Goal: Task Accomplishment & Management: Manage account settings

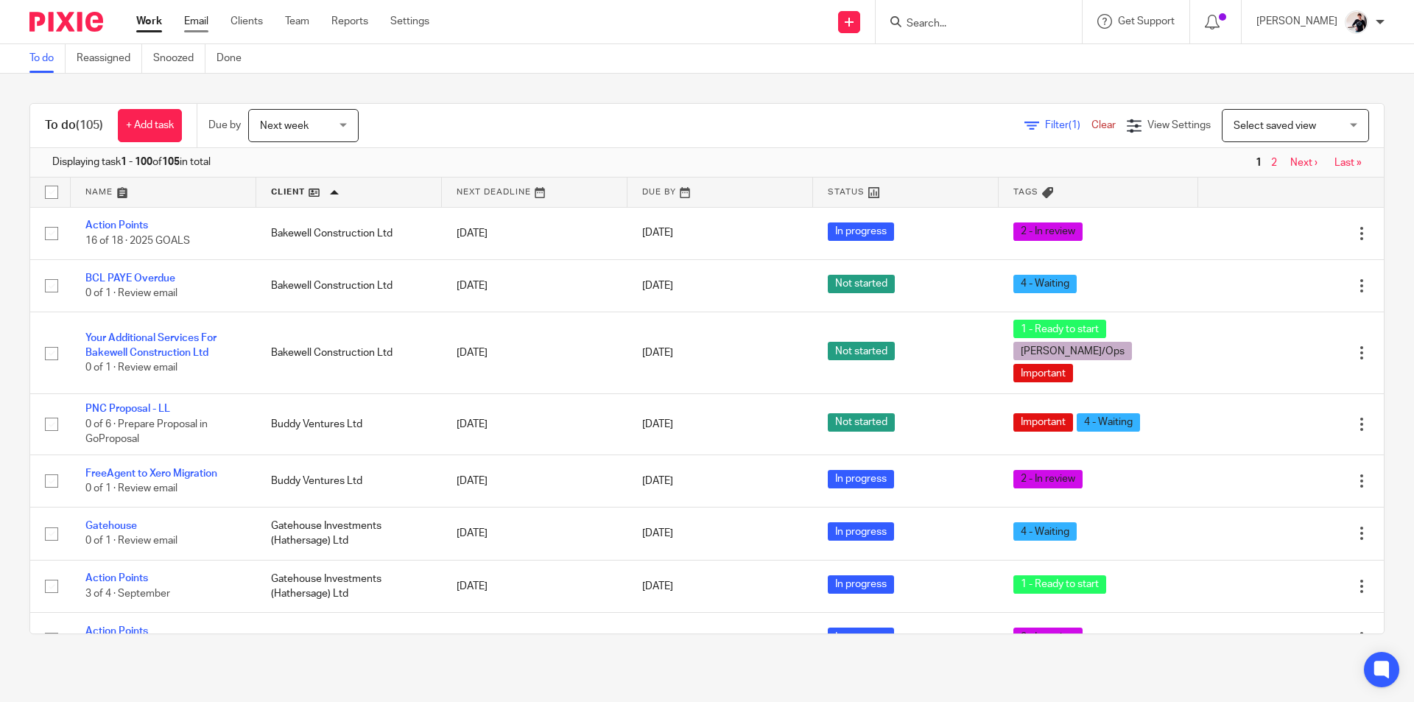
click at [194, 18] on link "Email" at bounding box center [196, 21] width 24 height 15
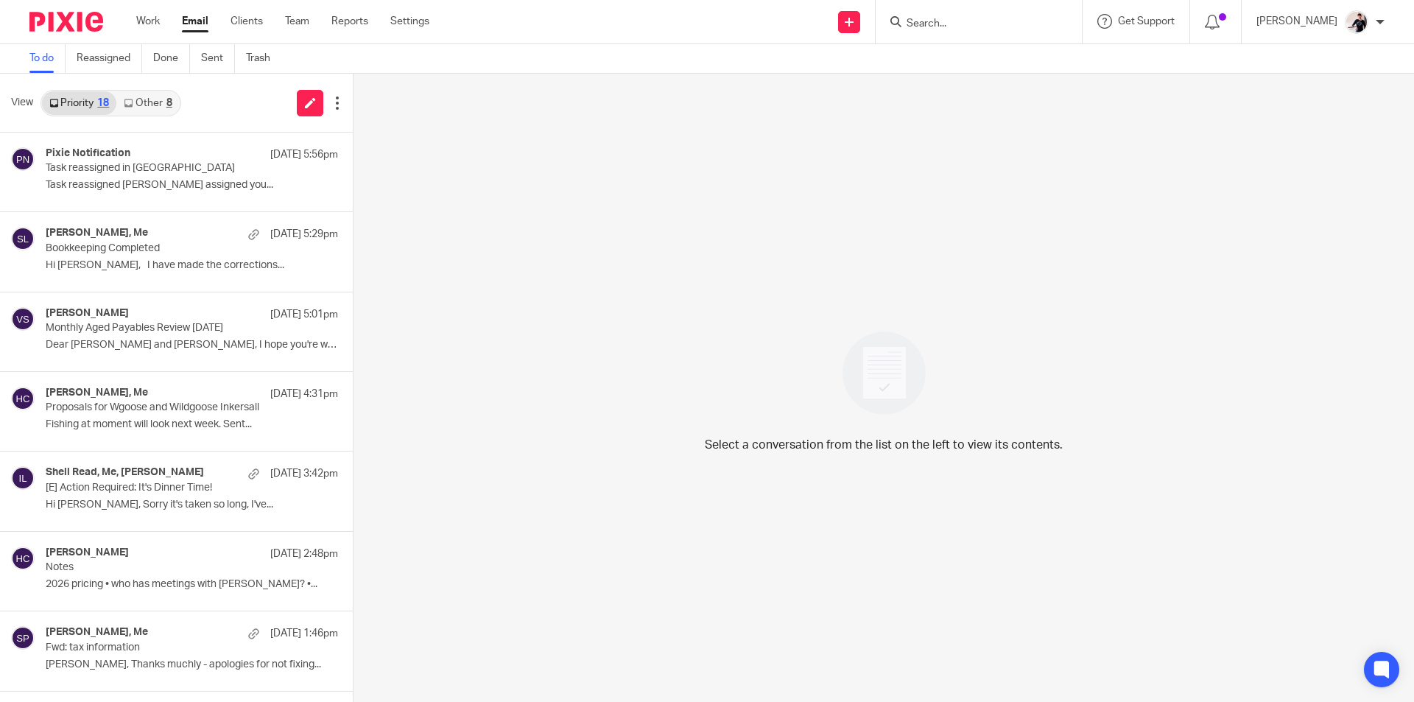
click at [161, 100] on link "Other 8" at bounding box center [147, 103] width 63 height 24
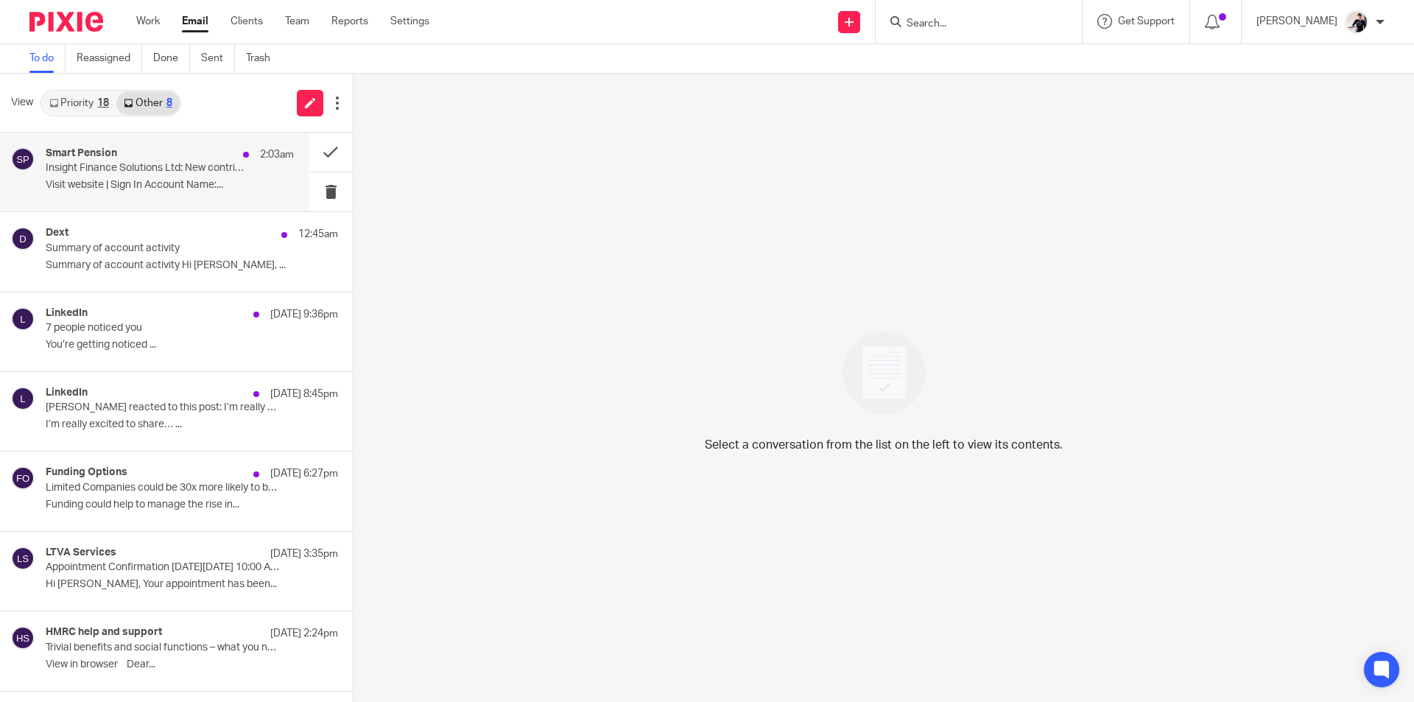
click at [166, 164] on p "Insight Finance Solutions Ltd: New contributions uploaded" at bounding box center [145, 168] width 199 height 13
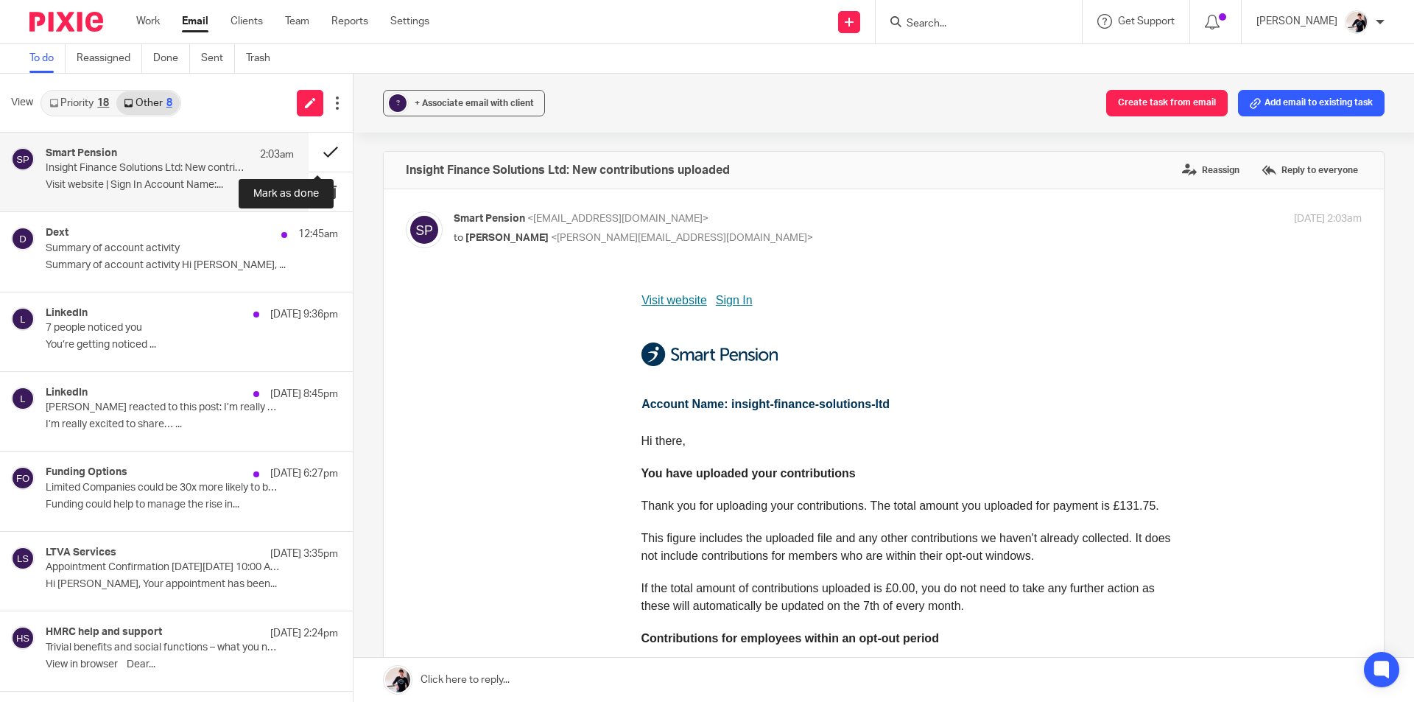
click at [309, 155] on button at bounding box center [331, 152] width 44 height 39
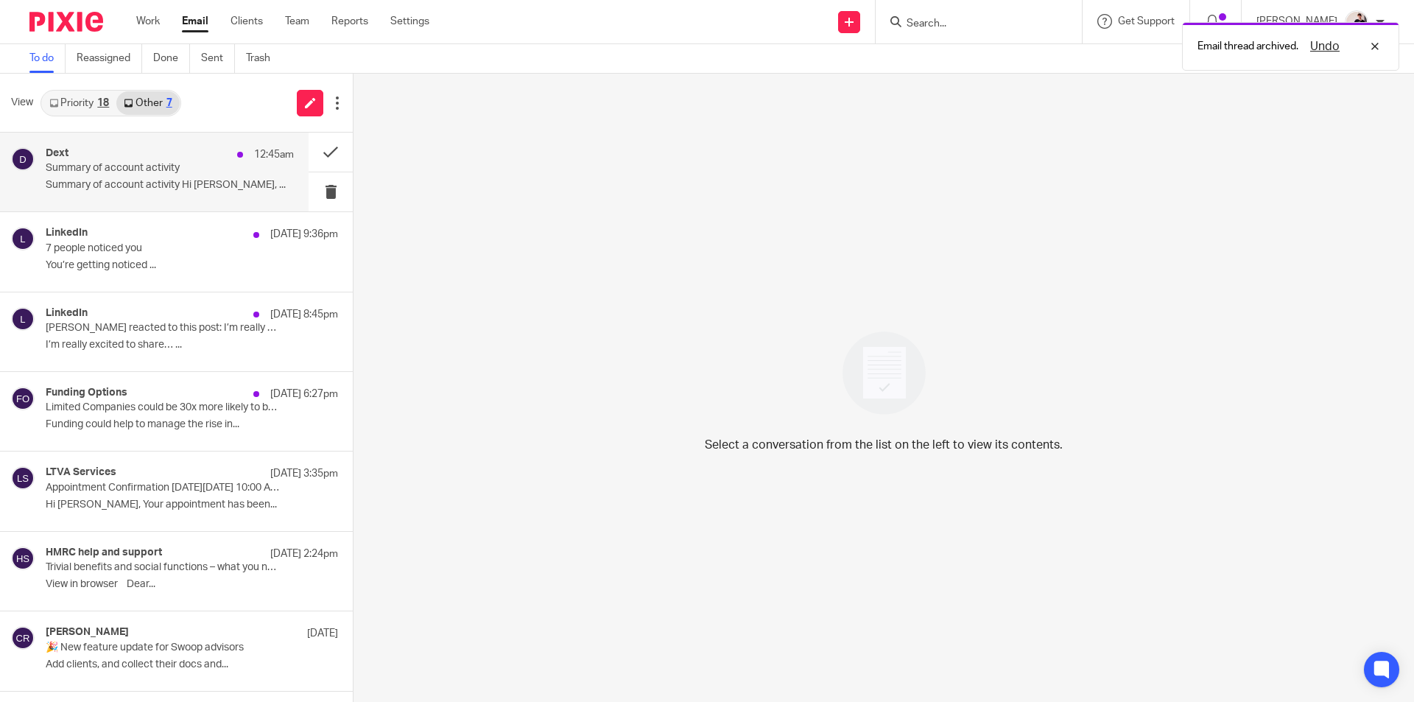
click at [231, 176] on div "Dext 12:45am Summary of account activity Summary of account activity Hi Helen, …" at bounding box center [170, 171] width 248 height 49
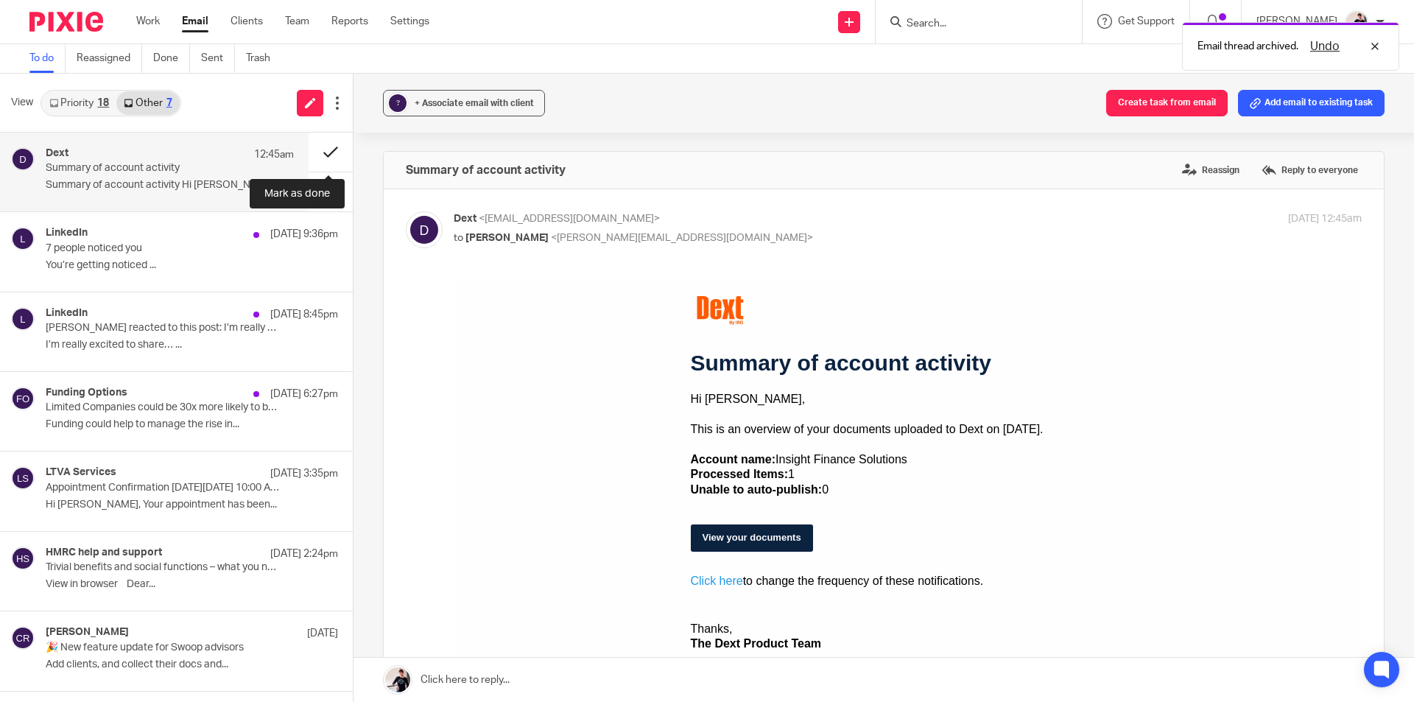
click at [315, 161] on button at bounding box center [331, 152] width 44 height 39
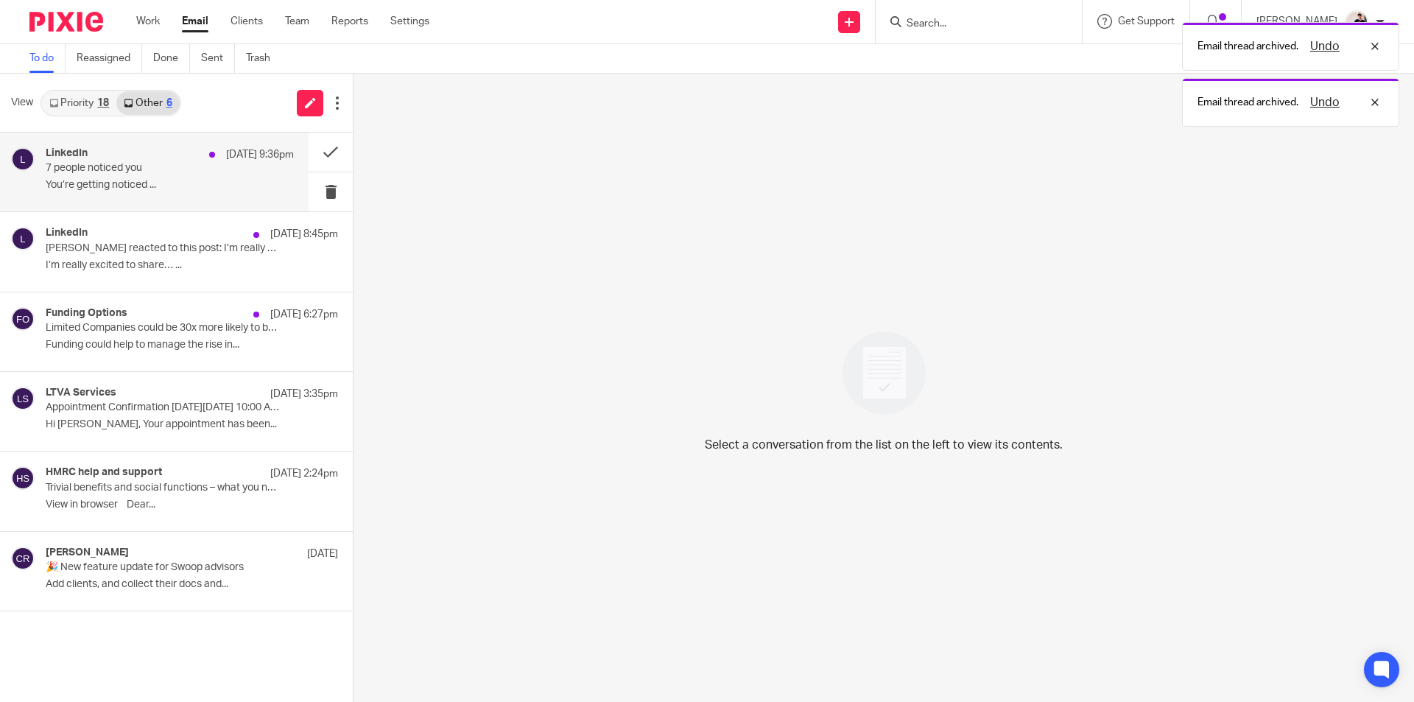
click at [192, 168] on p "7 people noticed you" at bounding box center [145, 168] width 199 height 13
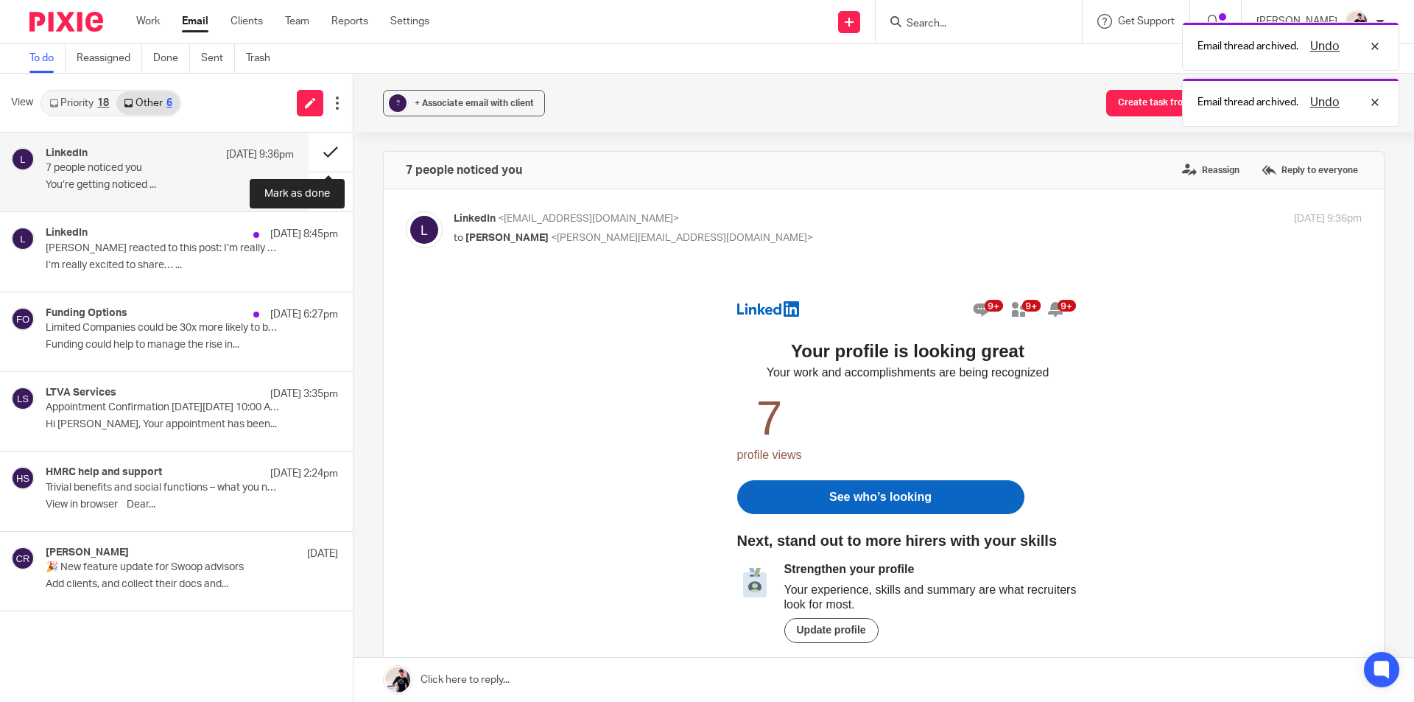
click at [318, 155] on button at bounding box center [331, 152] width 44 height 39
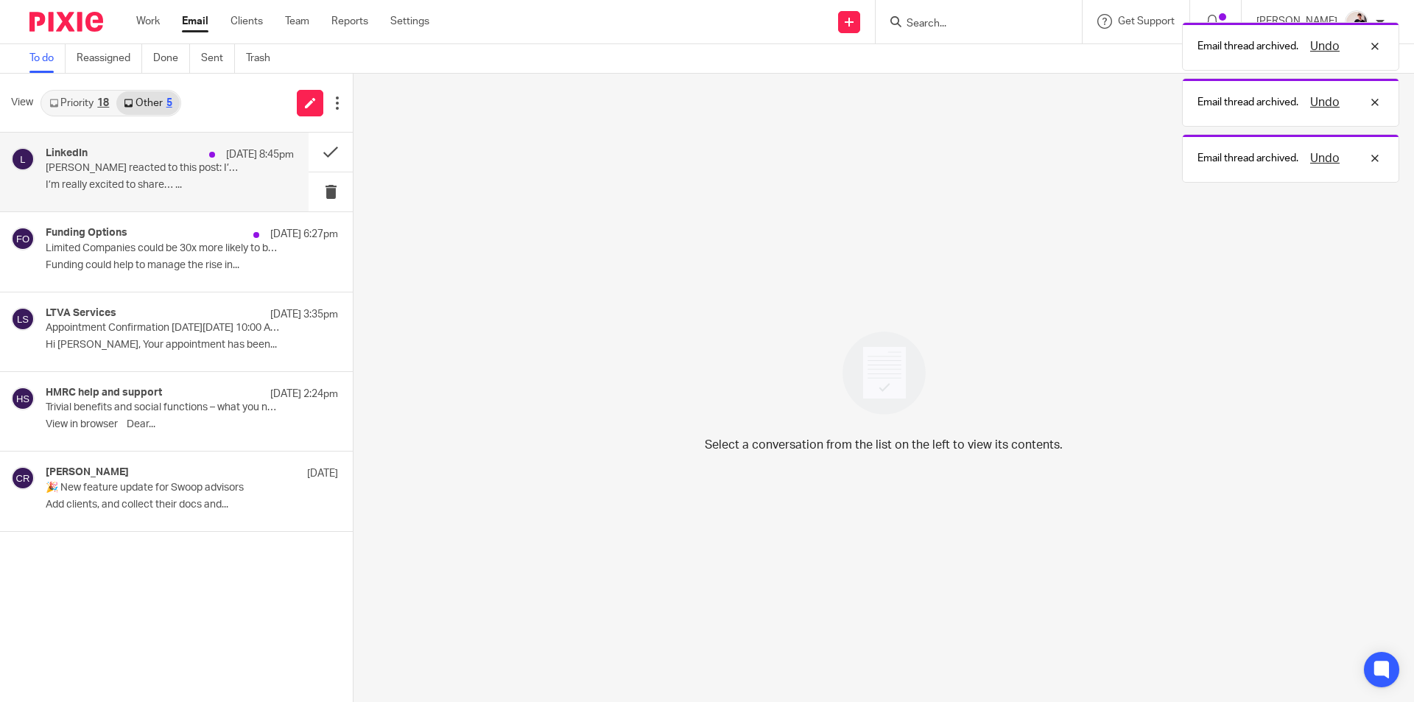
click at [196, 172] on p "Josh Butler reacted to this post: I’m really excited to share…" at bounding box center [145, 168] width 199 height 13
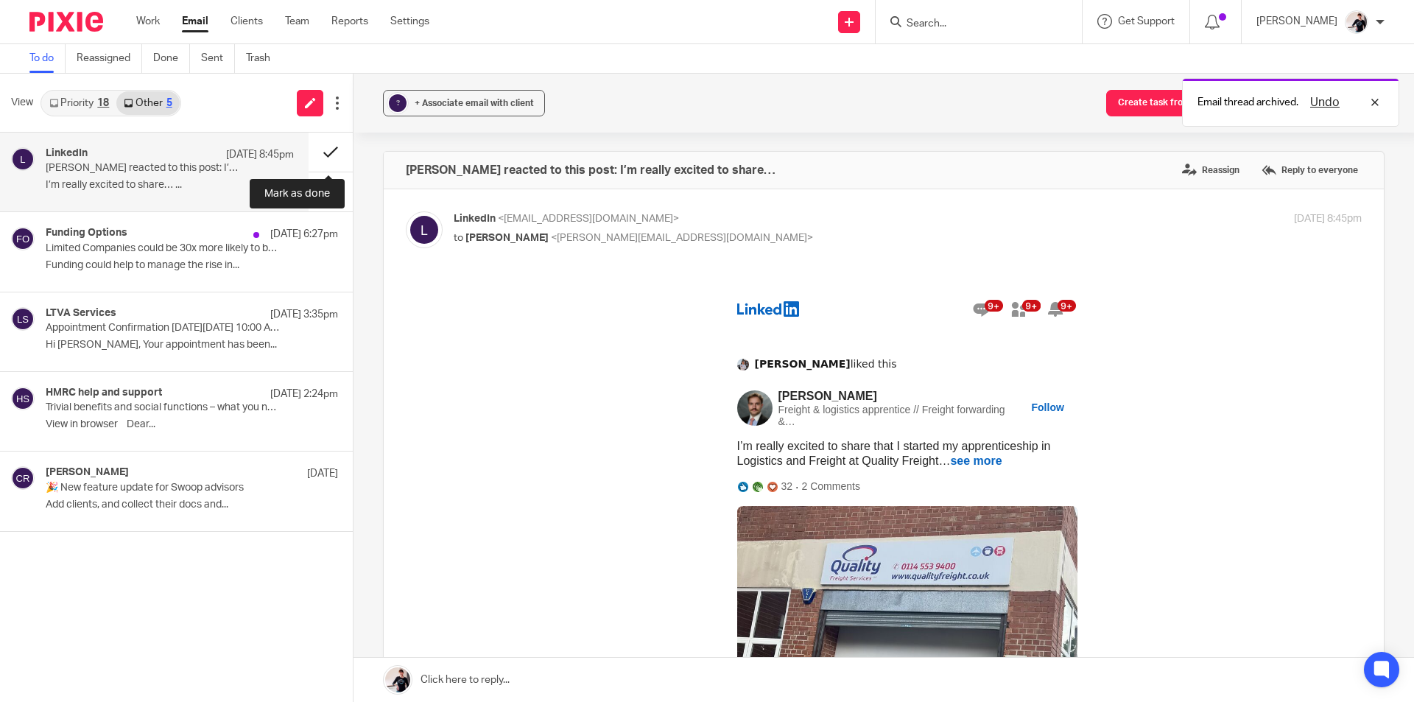
click at [328, 156] on button at bounding box center [331, 152] width 44 height 39
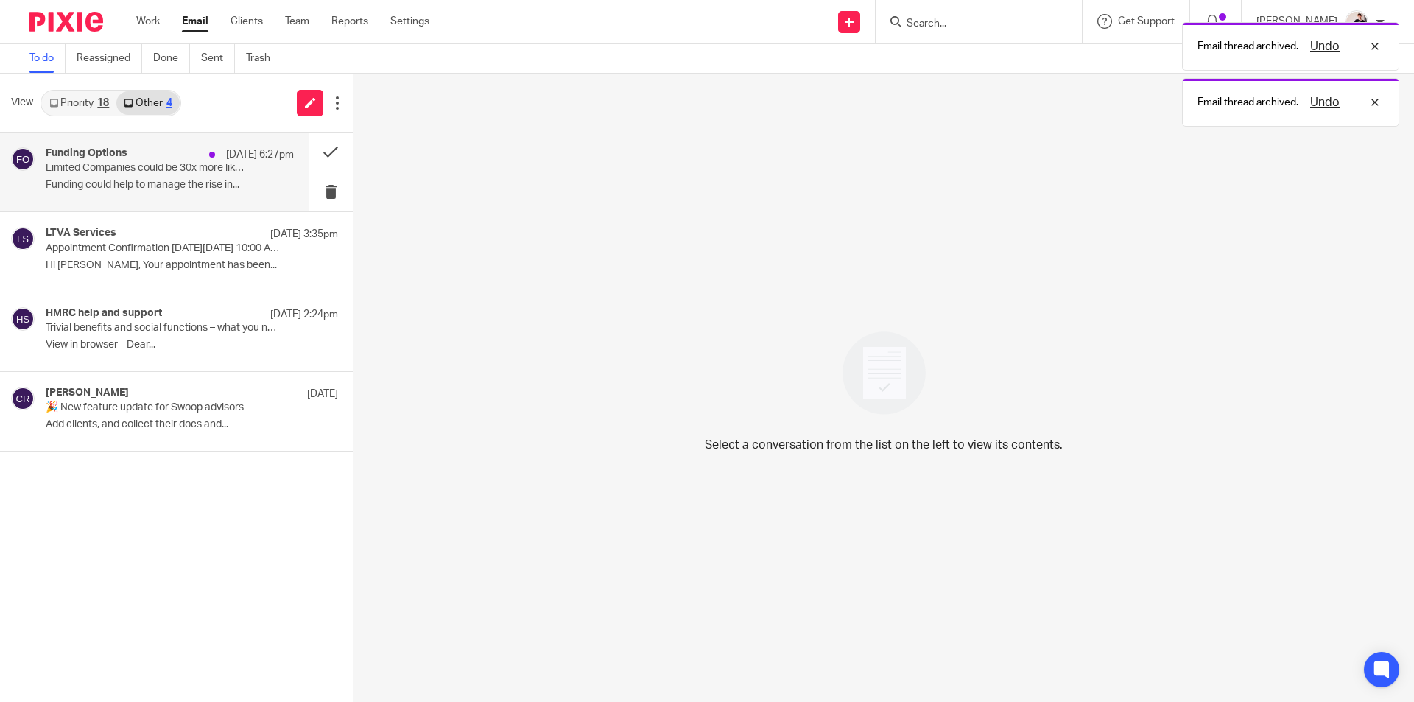
click at [167, 167] on p "Limited Companies could be 30x more likely to be approved for finance" at bounding box center [145, 168] width 199 height 13
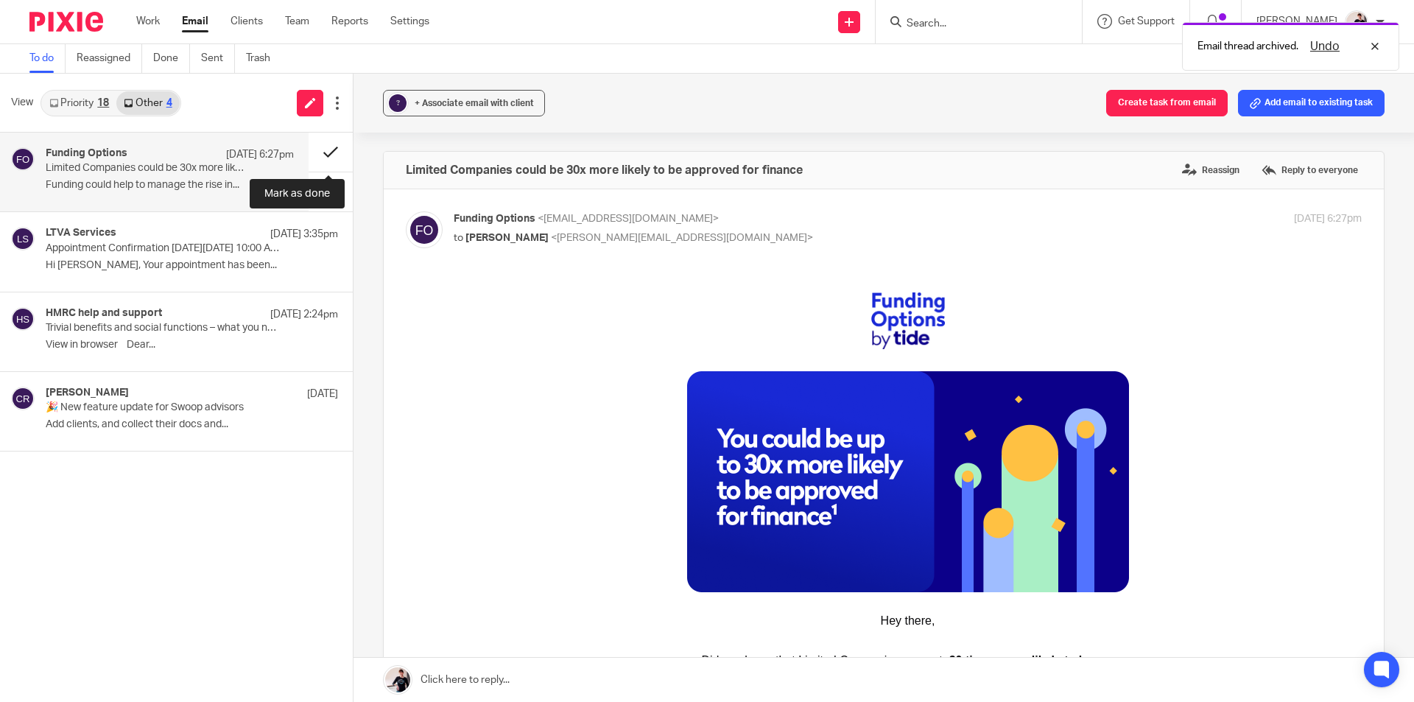
click at [326, 155] on button at bounding box center [331, 152] width 44 height 39
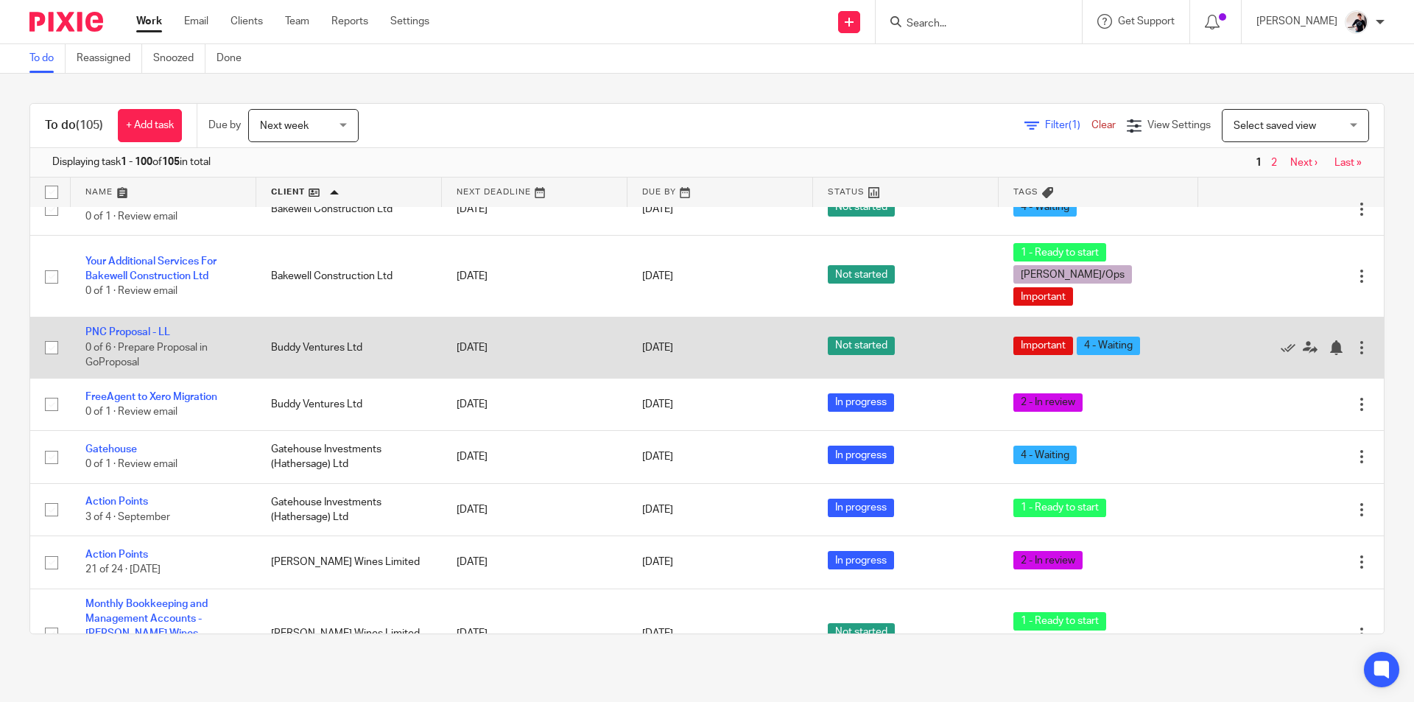
scroll to position [147, 0]
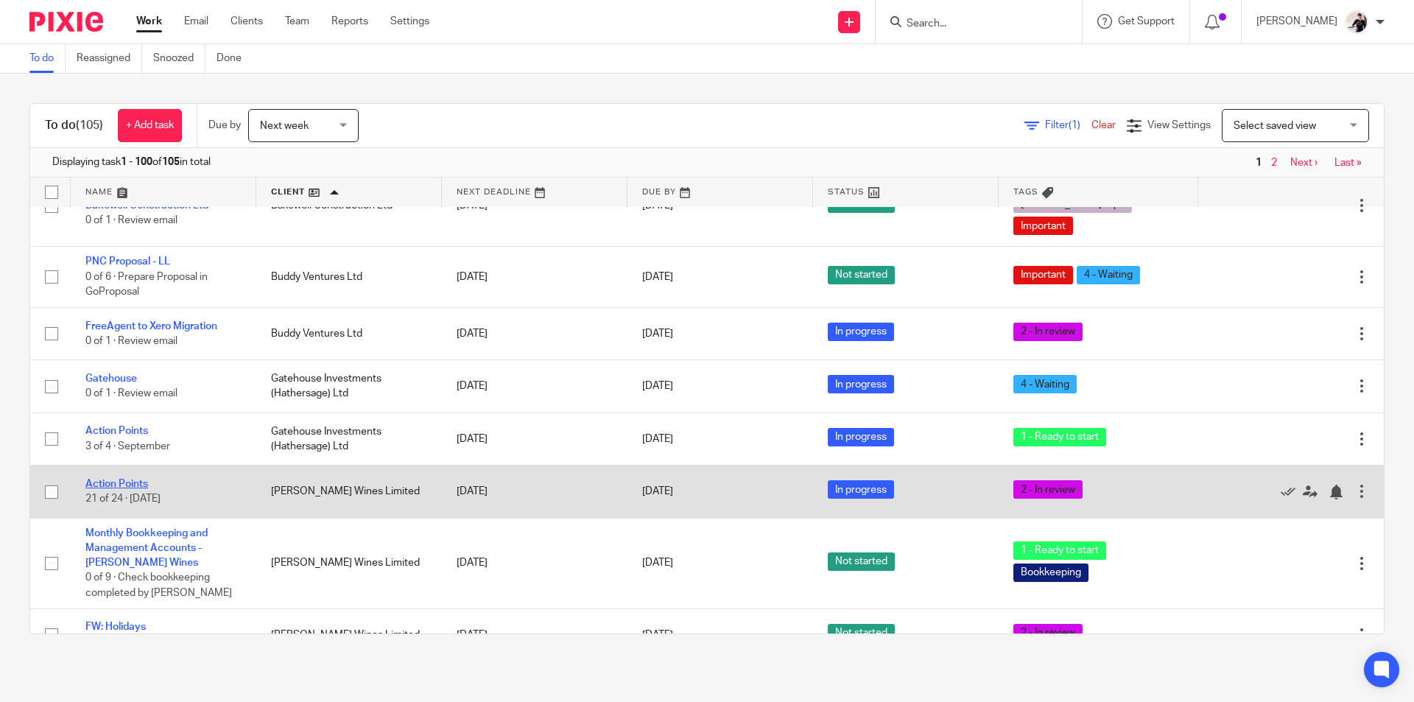
click at [130, 479] on link "Action Points" at bounding box center [116, 484] width 63 height 10
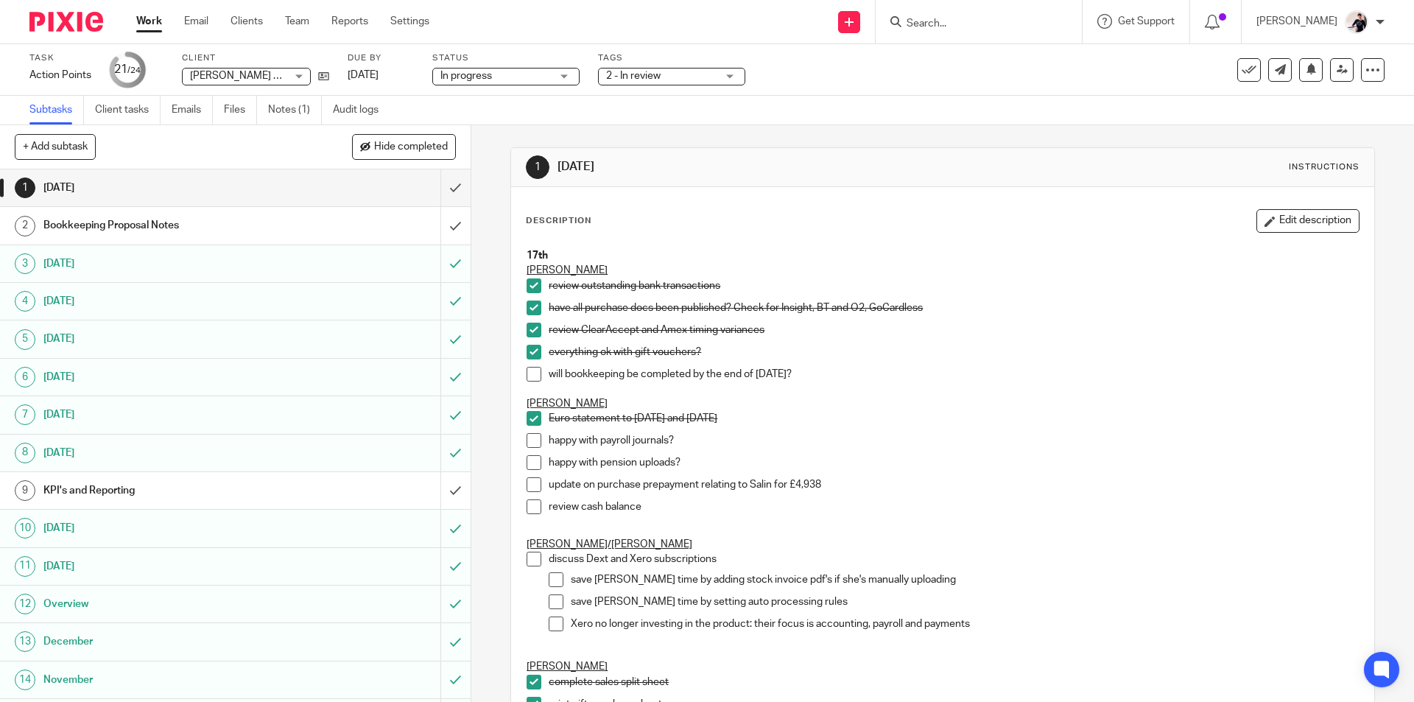
click at [549, 625] on span at bounding box center [556, 624] width 15 height 15
click at [549, 601] on span at bounding box center [556, 602] width 15 height 15
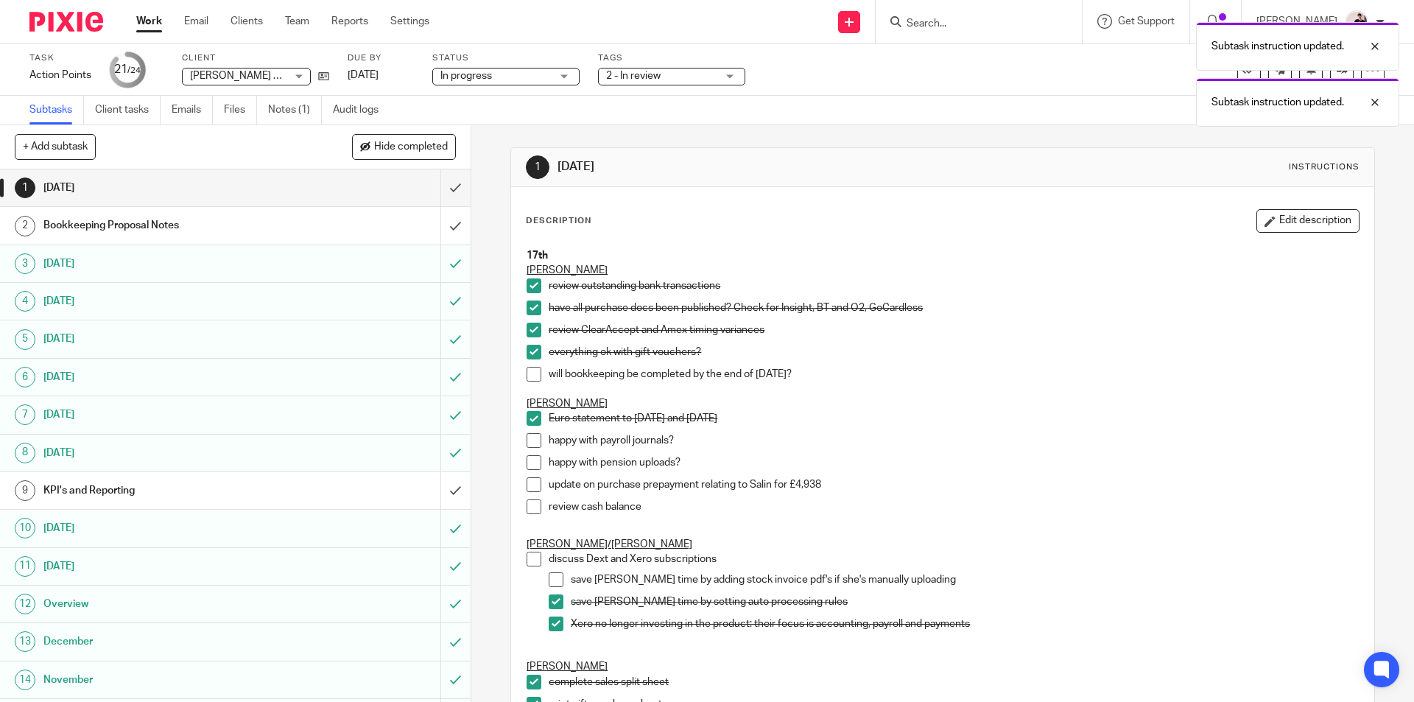
click at [549, 579] on span at bounding box center [556, 579] width 15 height 15
click at [529, 563] on span at bounding box center [534, 559] width 15 height 15
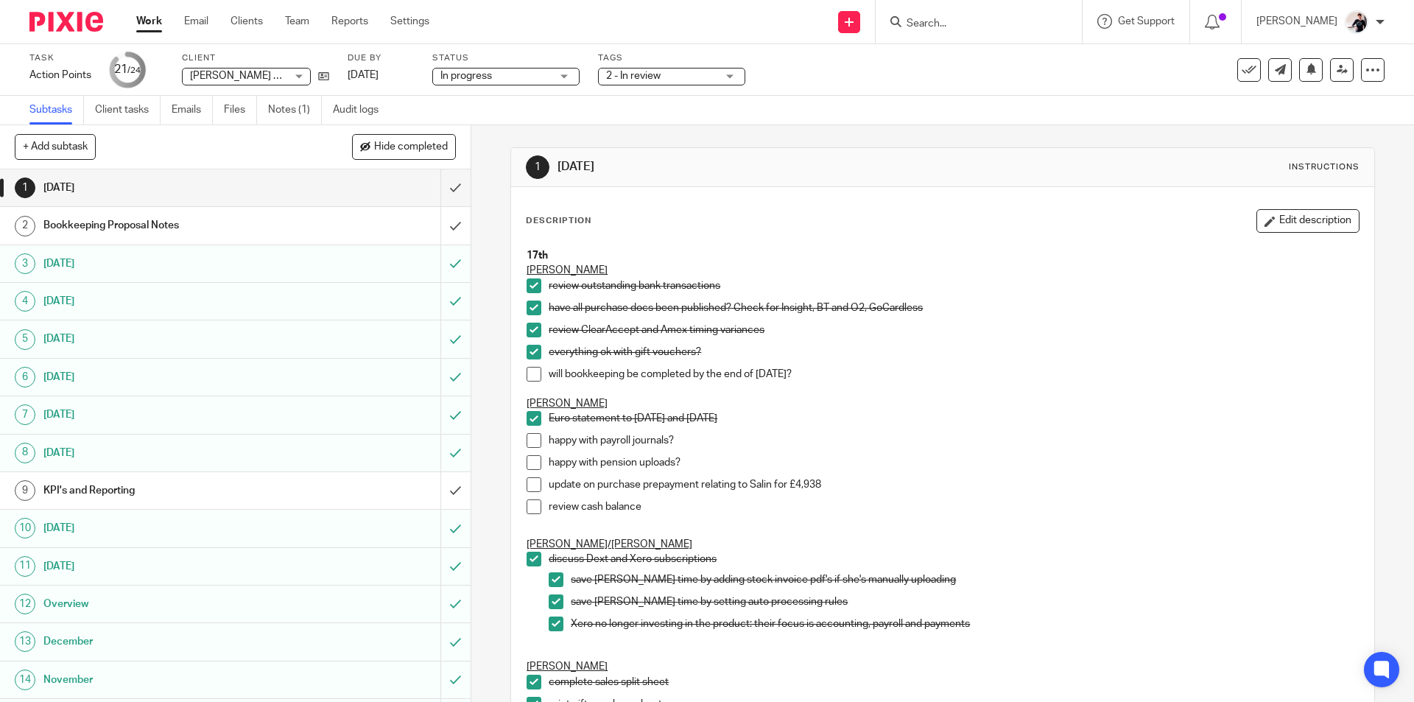
click at [531, 376] on span at bounding box center [534, 374] width 15 height 15
click at [1257, 222] on button "Edit description" at bounding box center [1308, 221] width 103 height 24
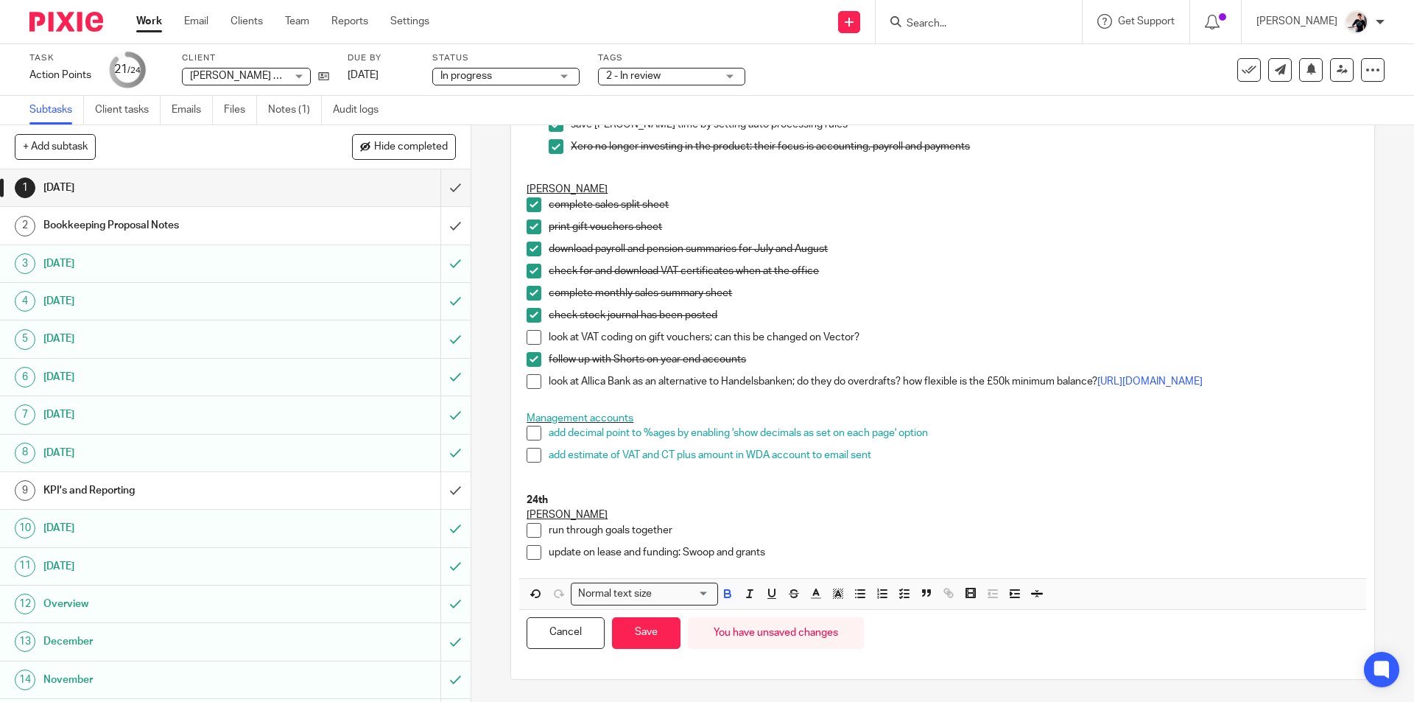
scroll to position [473, 0]
click at [777, 553] on p "update on lease and funding: Swoop and grants" at bounding box center [954, 552] width 810 height 15
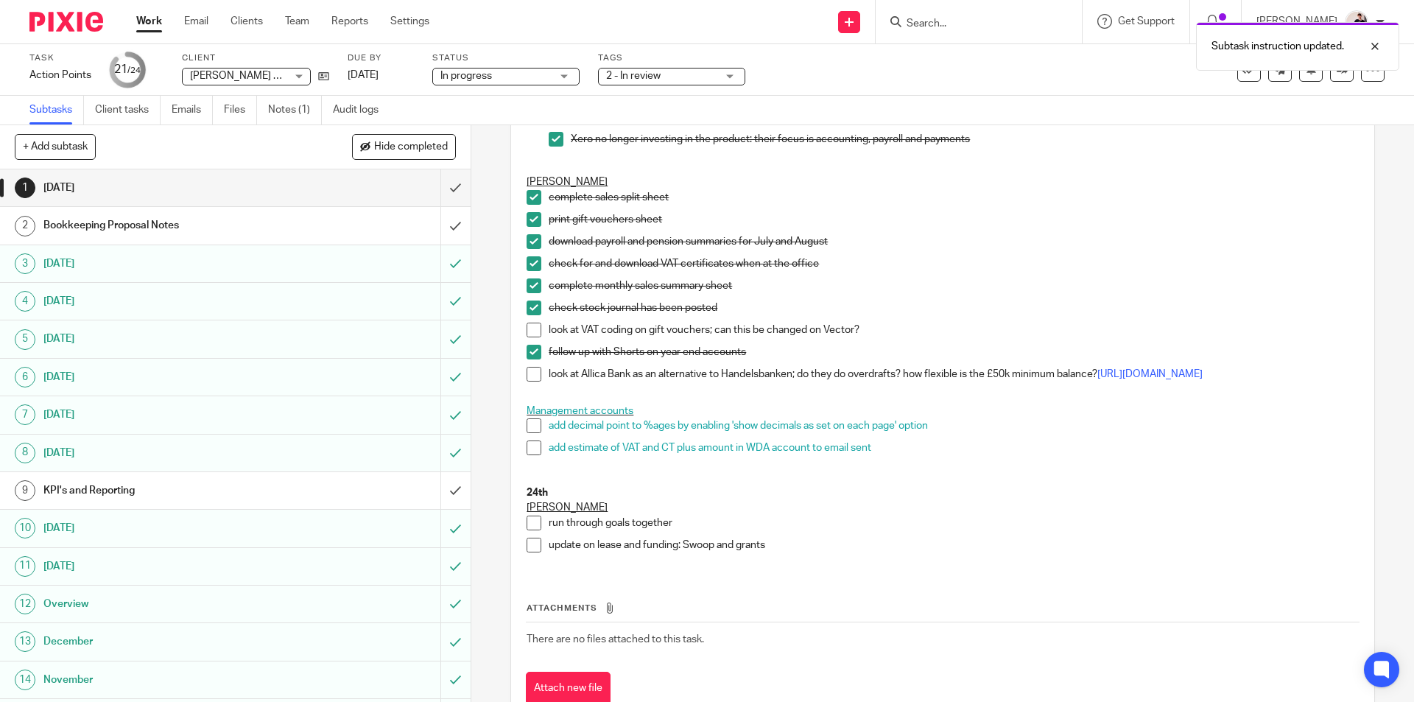
click at [776, 553] on p "update on lease and funding: Swoop and grants" at bounding box center [954, 545] width 810 height 15
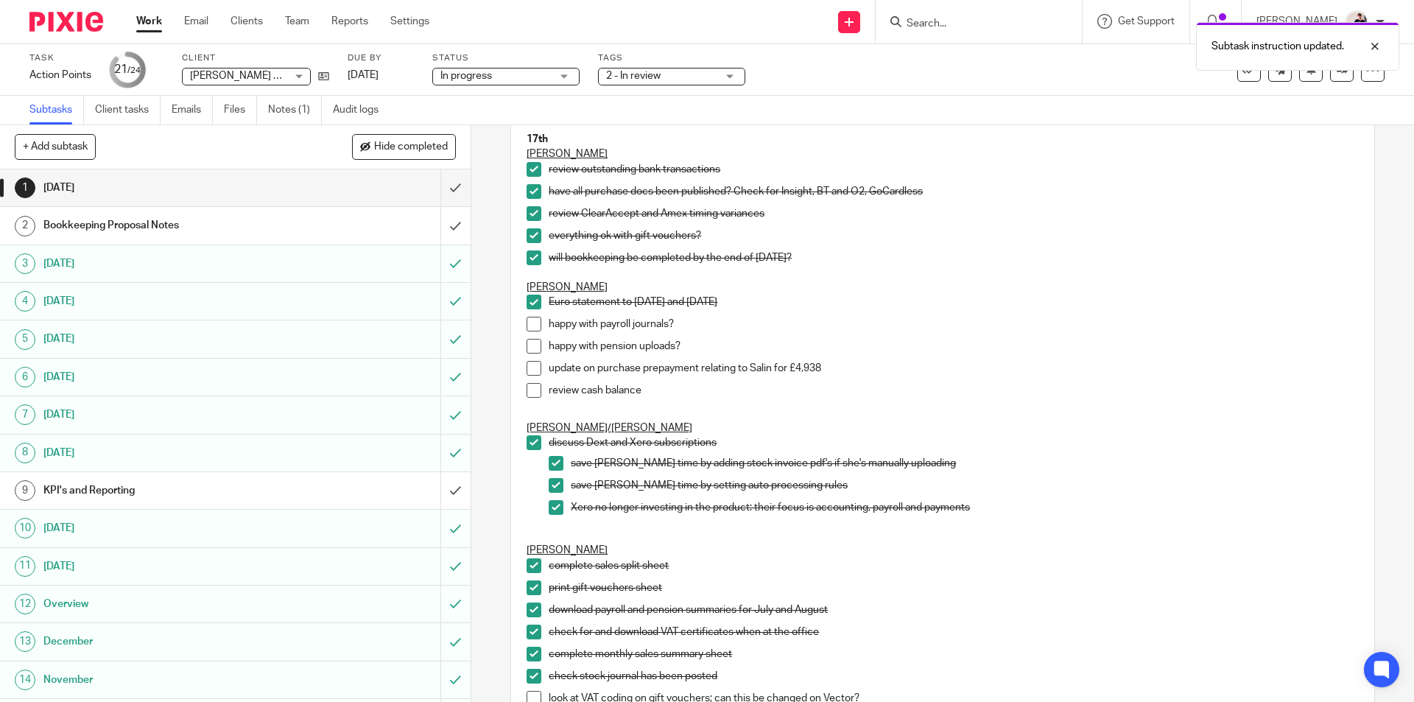
scroll to position [0, 0]
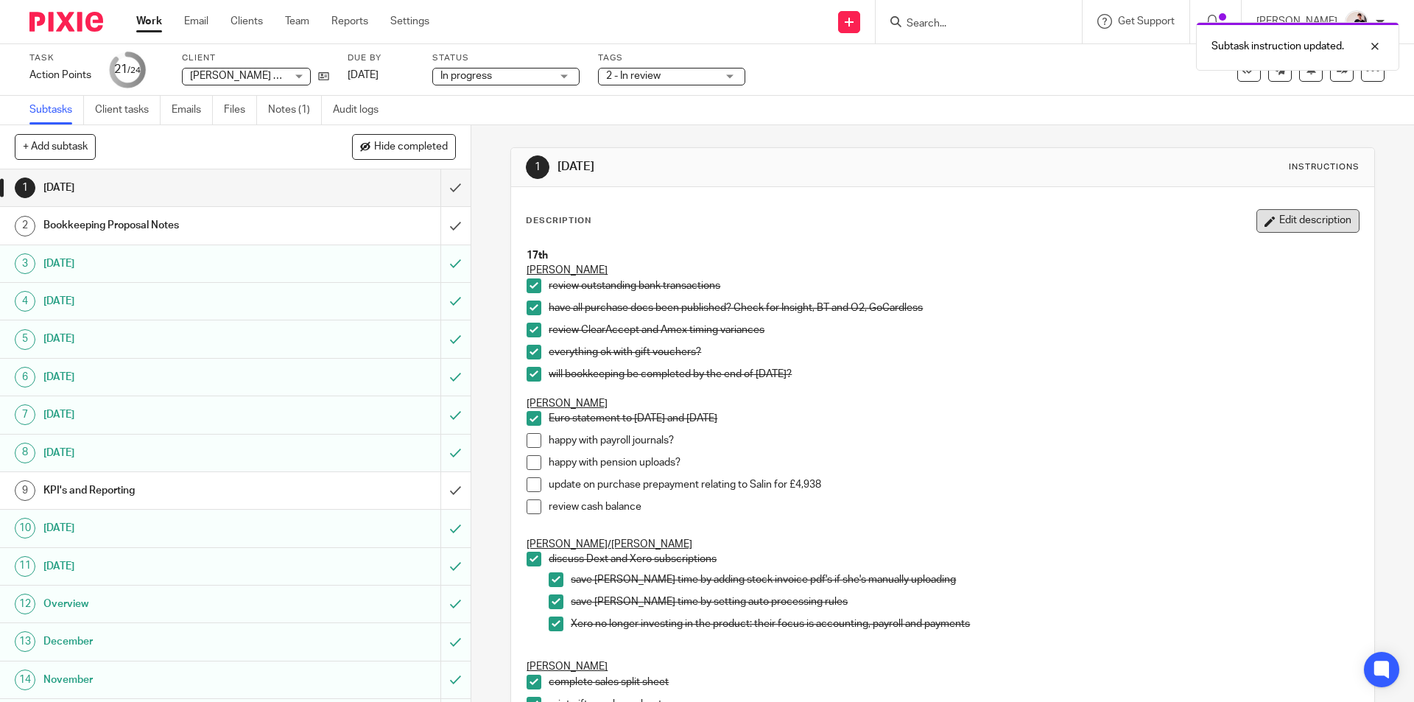
click at [1311, 210] on button "Edit description" at bounding box center [1308, 221] width 103 height 24
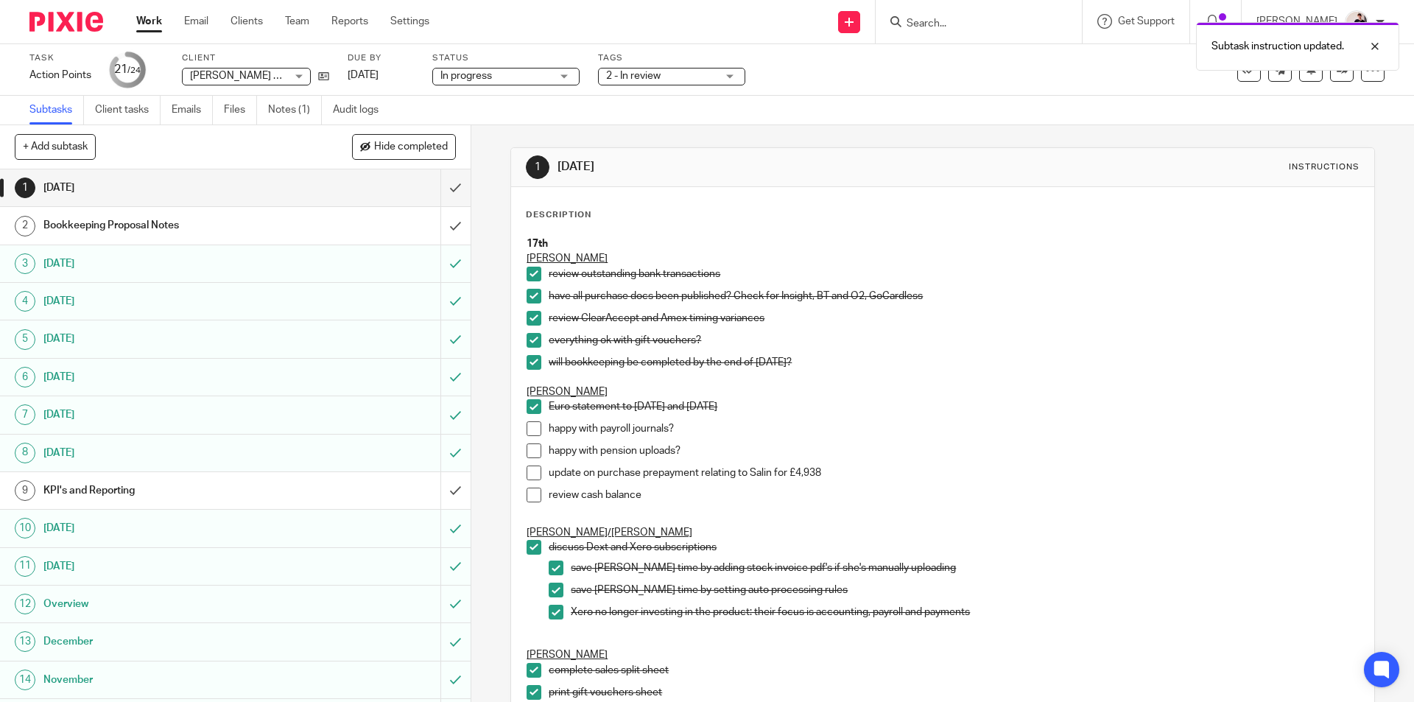
scroll to position [473, 0]
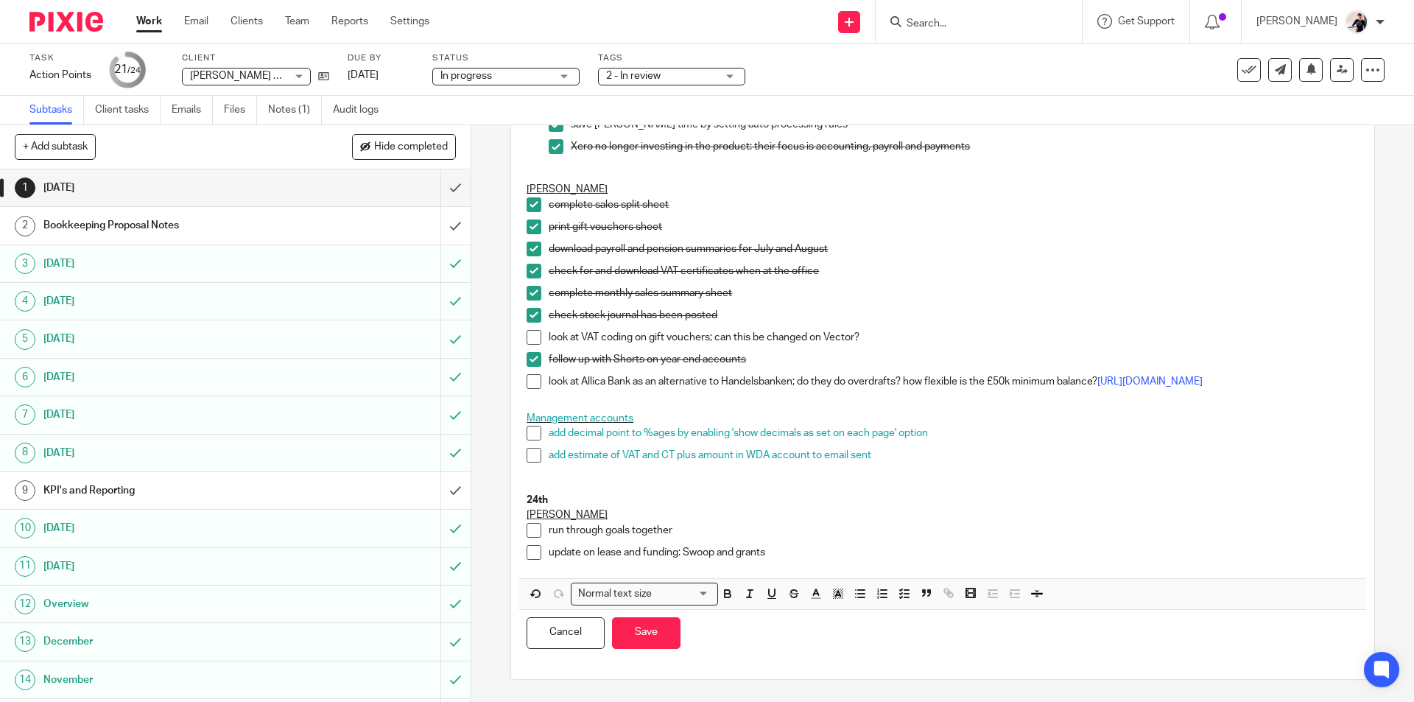
click at [777, 553] on p "update on lease and funding: Swoop and grants" at bounding box center [954, 552] width 810 height 15
click at [796, 550] on p "update on lease and funding: Swoop and grants" at bounding box center [954, 552] width 810 height 15
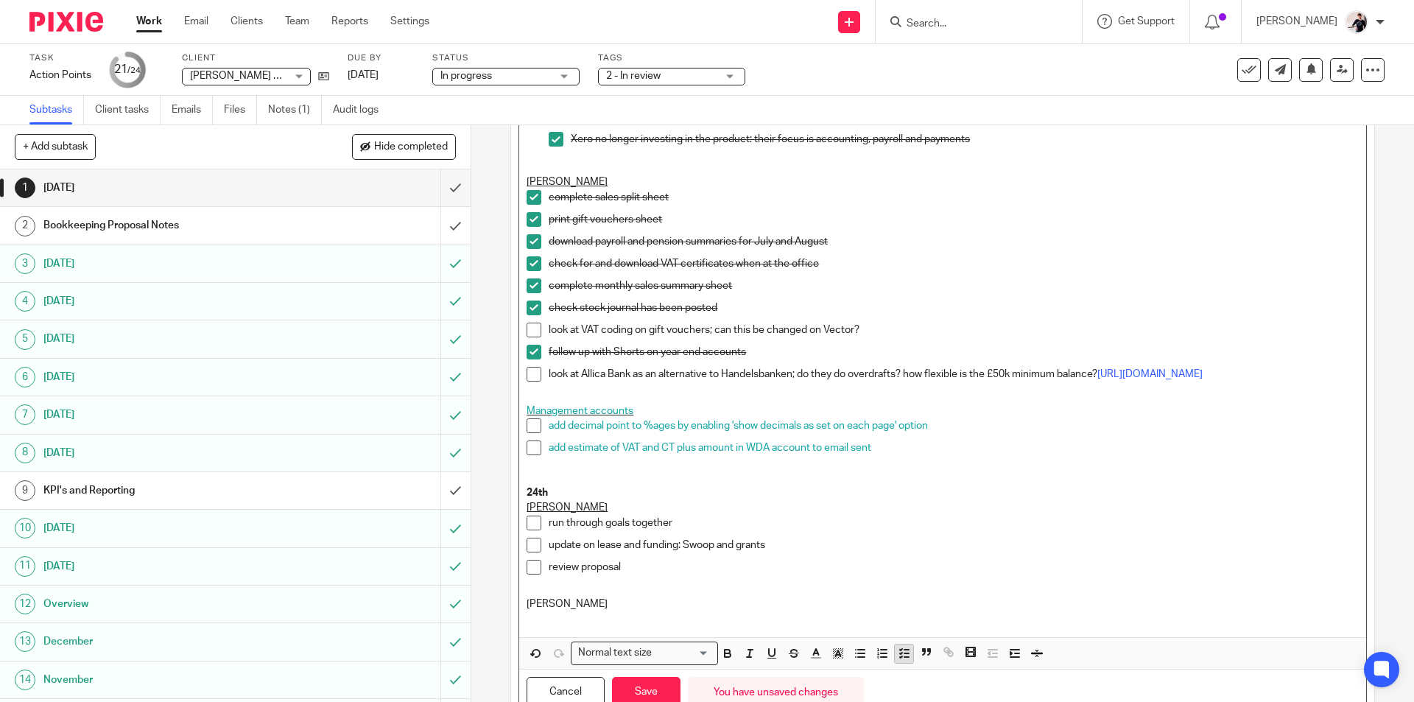
click at [900, 654] on polyline "button" at bounding box center [901, 653] width 2 height 1
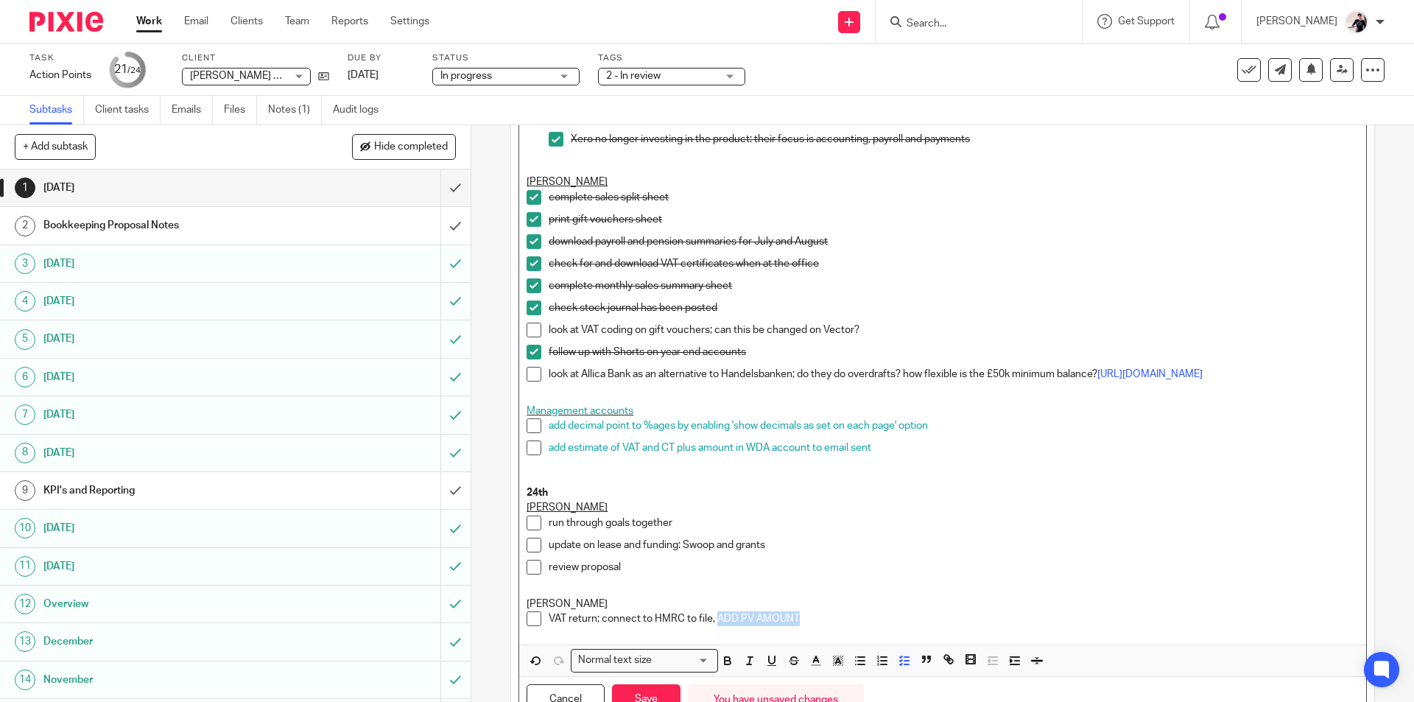
drag, startPoint x: 802, startPoint y: 626, endPoint x: 714, endPoint y: 628, distance: 88.4
click at [714, 626] on p "VAT return; connect to HMRC to file, ADD PV AMOUNT" at bounding box center [954, 618] width 810 height 15
click at [814, 661] on line "button" at bounding box center [816, 661] width 4 height 0
click at [933, 697] on li "color:#FA28FF" at bounding box center [938, 694] width 11 height 11
drag, startPoint x: 562, startPoint y: 611, endPoint x: 515, endPoint y: 611, distance: 47.1
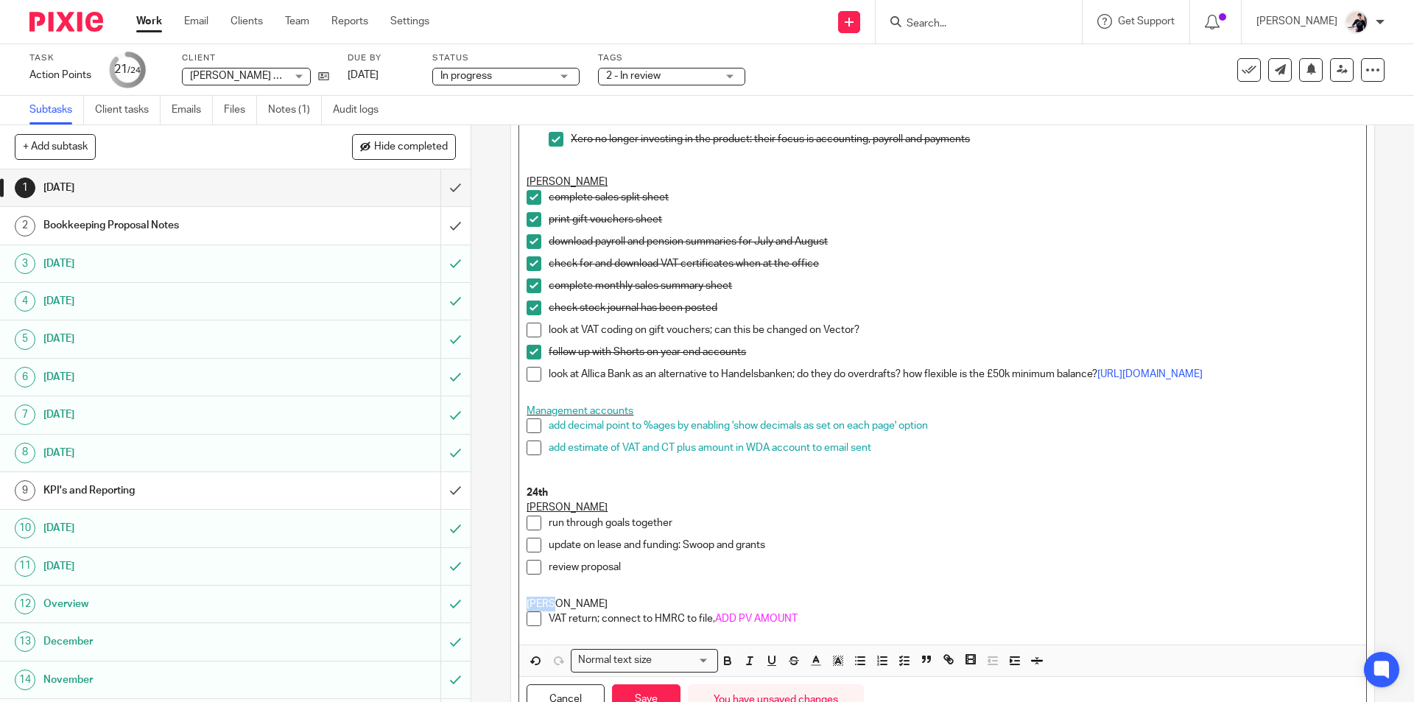
click at [519, 611] on div "17th Katie review outstanding bank transactions have all purchase docs been pub…" at bounding box center [942, 200] width 846 height 888
click at [765, 666] on icon "button" at bounding box center [771, 660] width 13 height 13
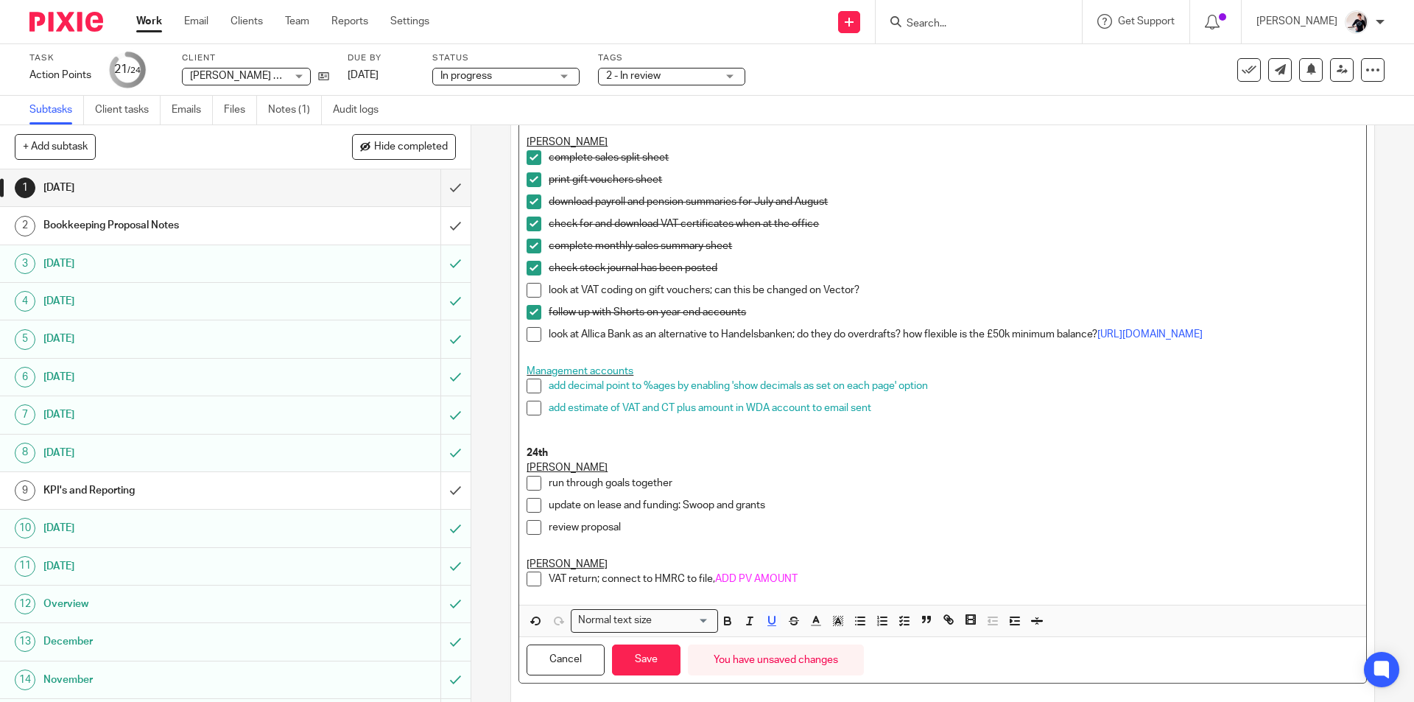
scroll to position [547, 0]
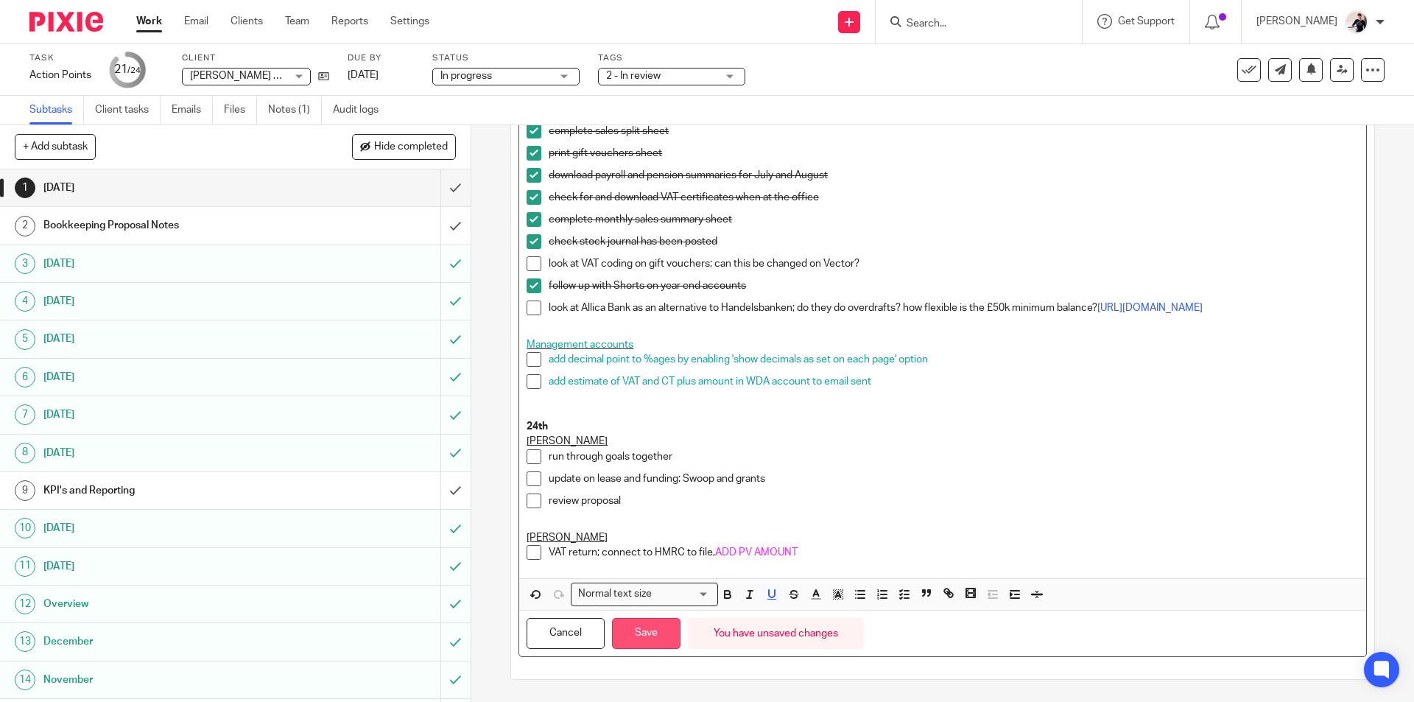
click at [652, 627] on button "Save" at bounding box center [646, 634] width 69 height 32
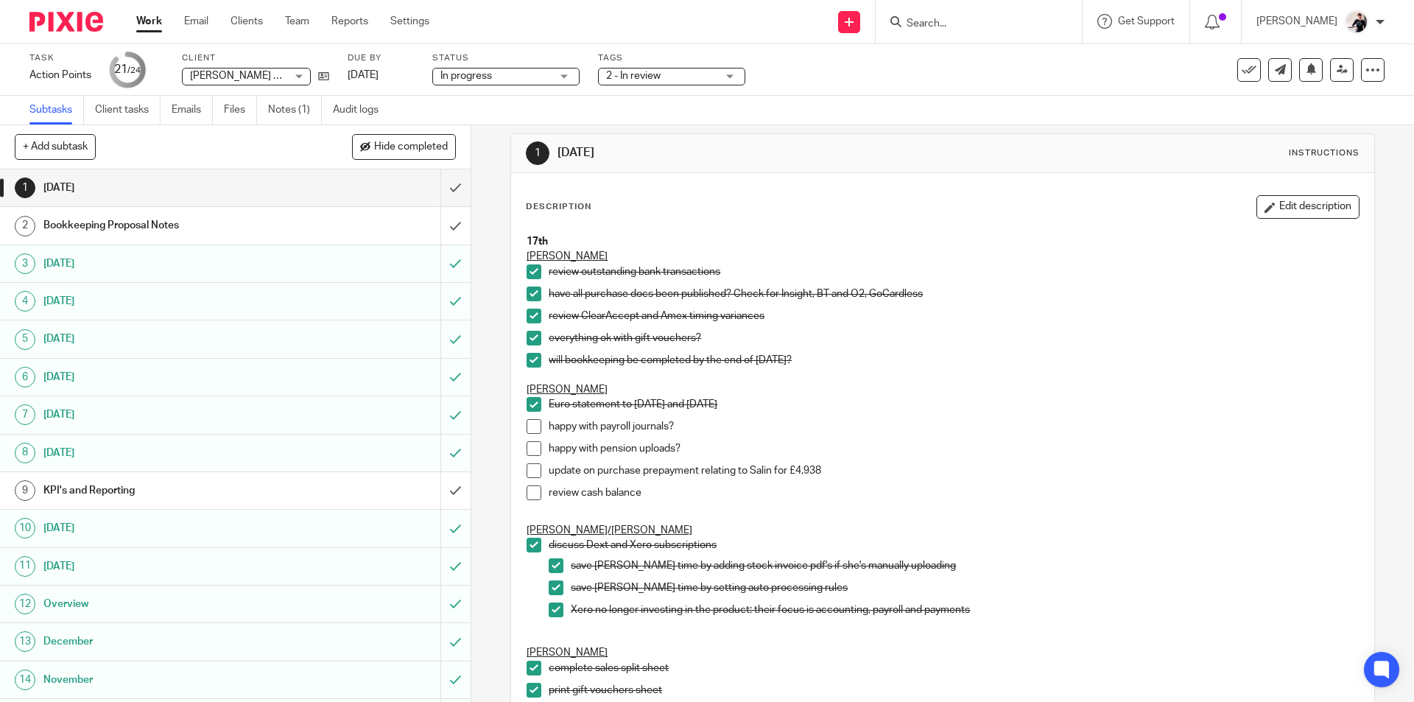
scroll to position [0, 0]
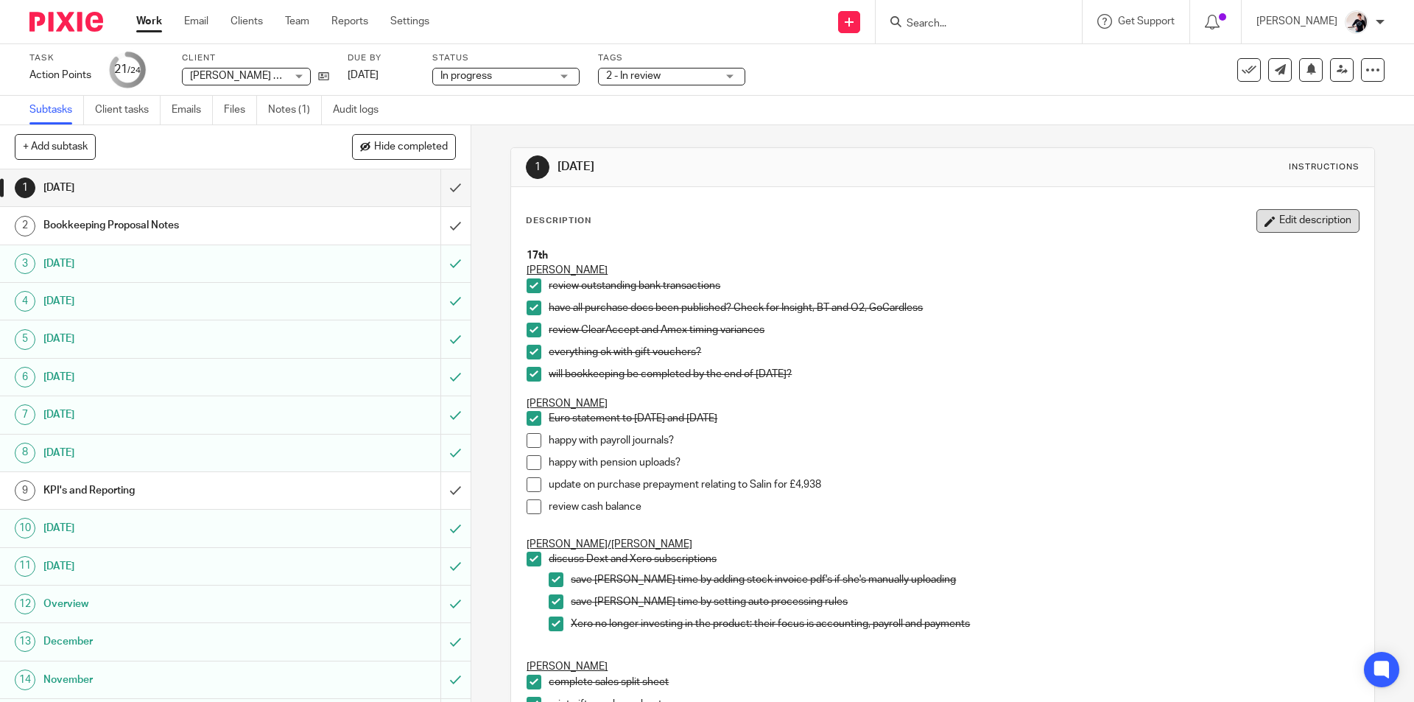
click at [1266, 228] on button "Edit description" at bounding box center [1308, 221] width 103 height 24
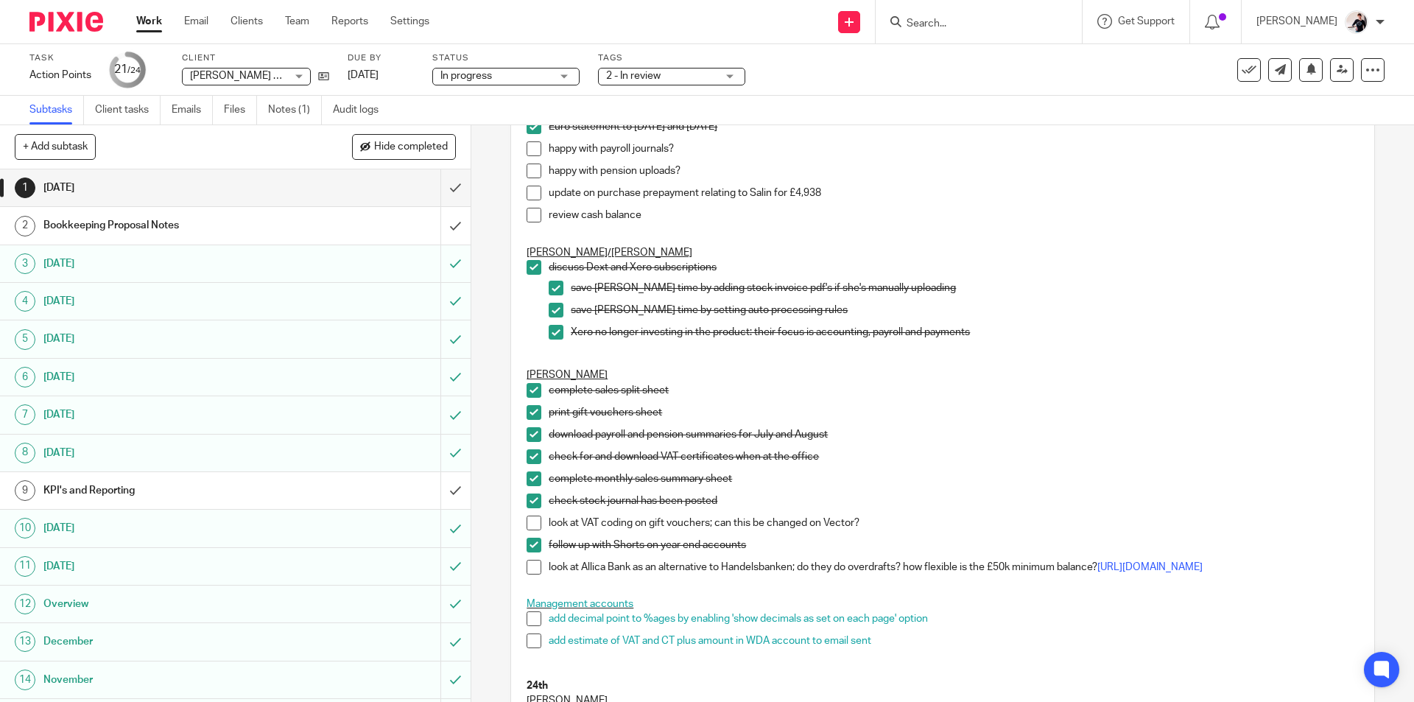
scroll to position [516, 0]
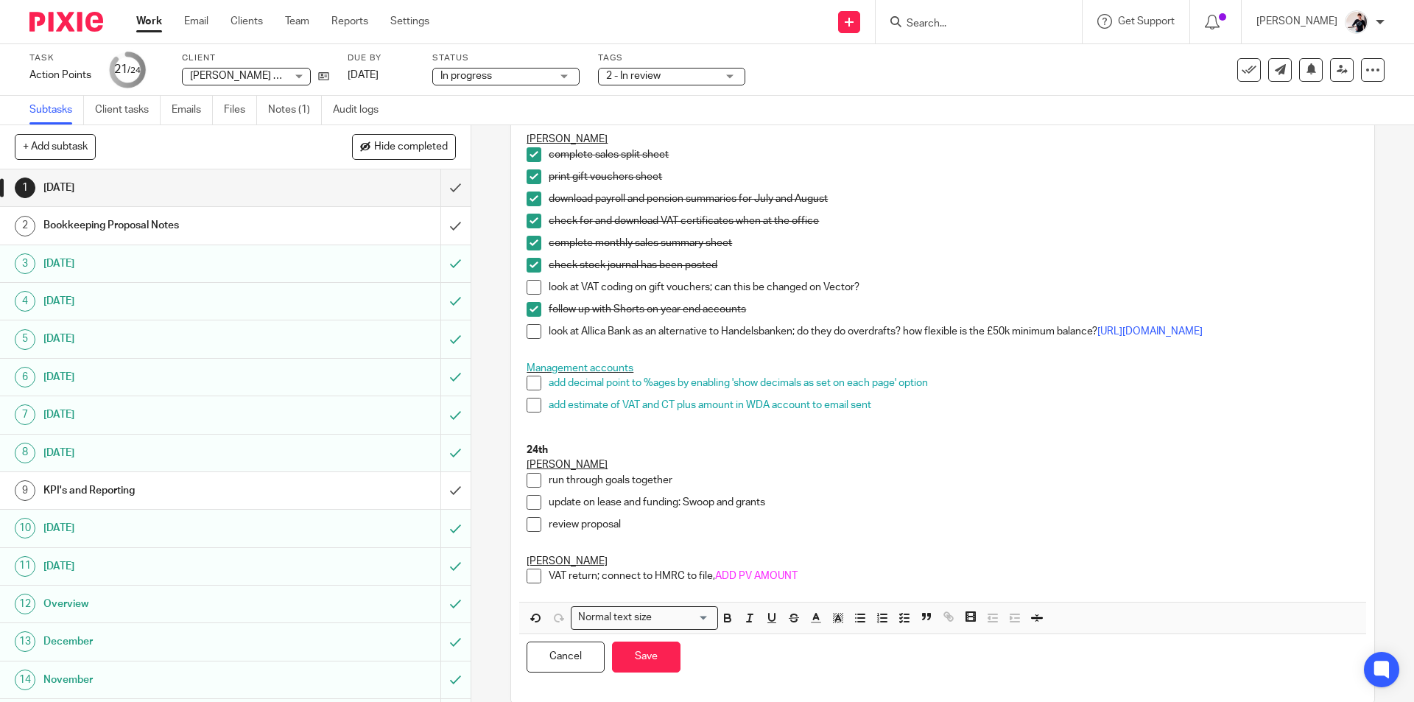
click at [832, 581] on p "VAT return; connect to HMRC to file, ADD PV AMOUNT" at bounding box center [954, 576] width 810 height 15
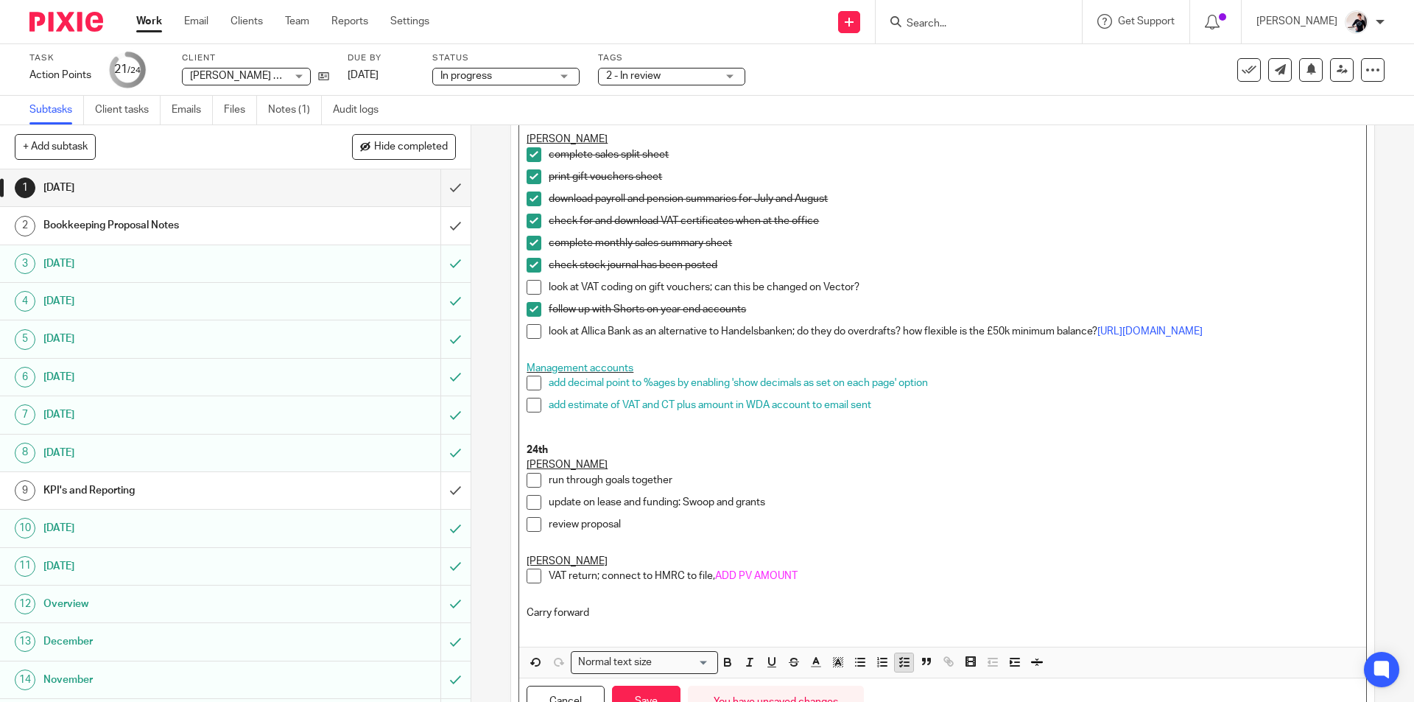
click at [898, 669] on icon "button" at bounding box center [904, 662] width 13 height 13
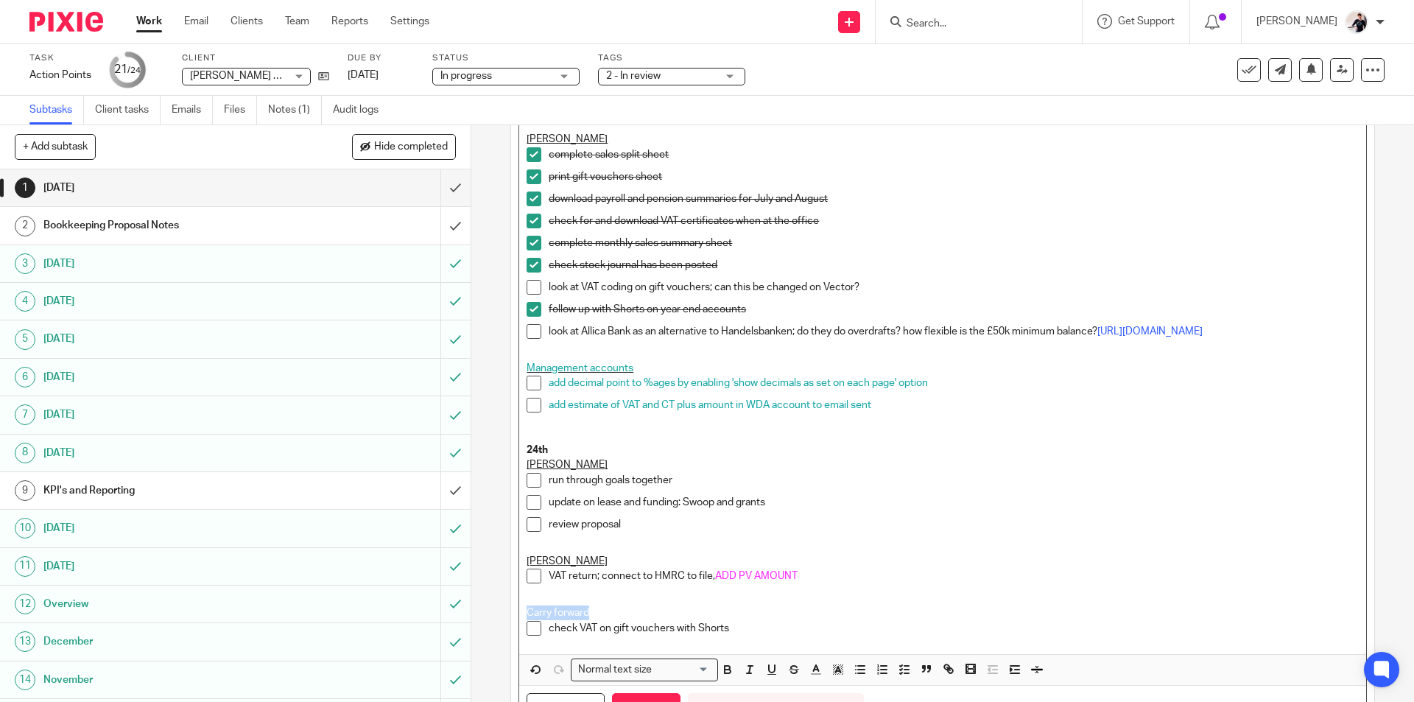
drag, startPoint x: 598, startPoint y: 625, endPoint x: 513, endPoint y: 623, distance: 85.5
click at [513, 623] on div "Description 17th Katie review outstanding bank transactions have all purchase d…" at bounding box center [942, 213] width 863 height 1084
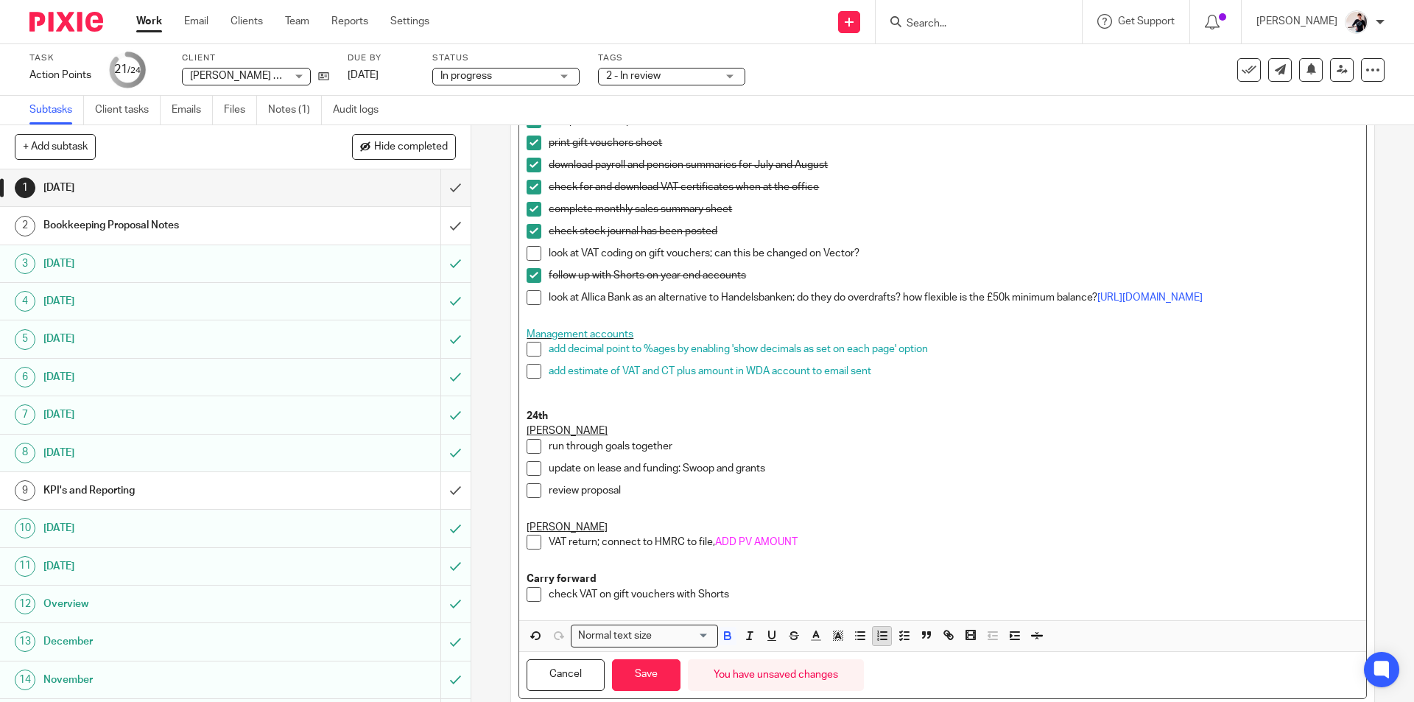
scroll to position [599, 0]
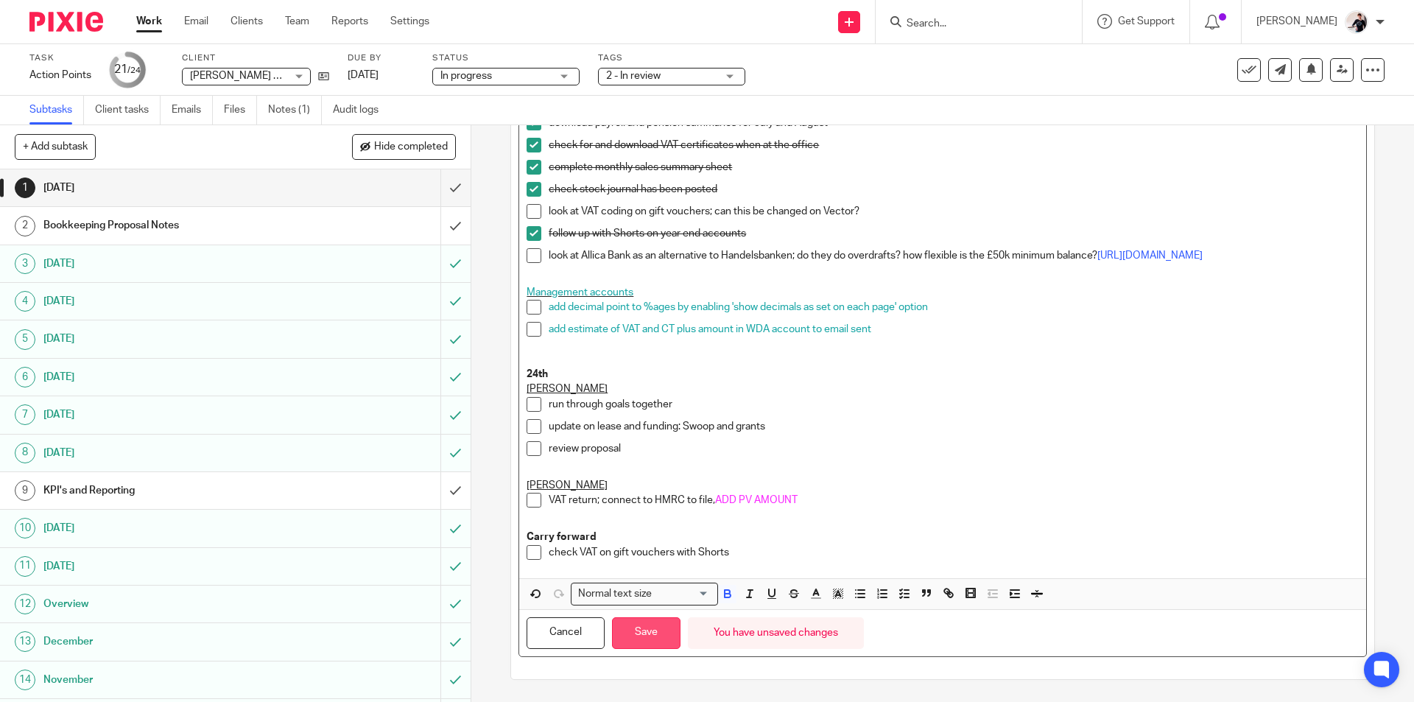
click at [643, 633] on button "Save" at bounding box center [646, 633] width 69 height 32
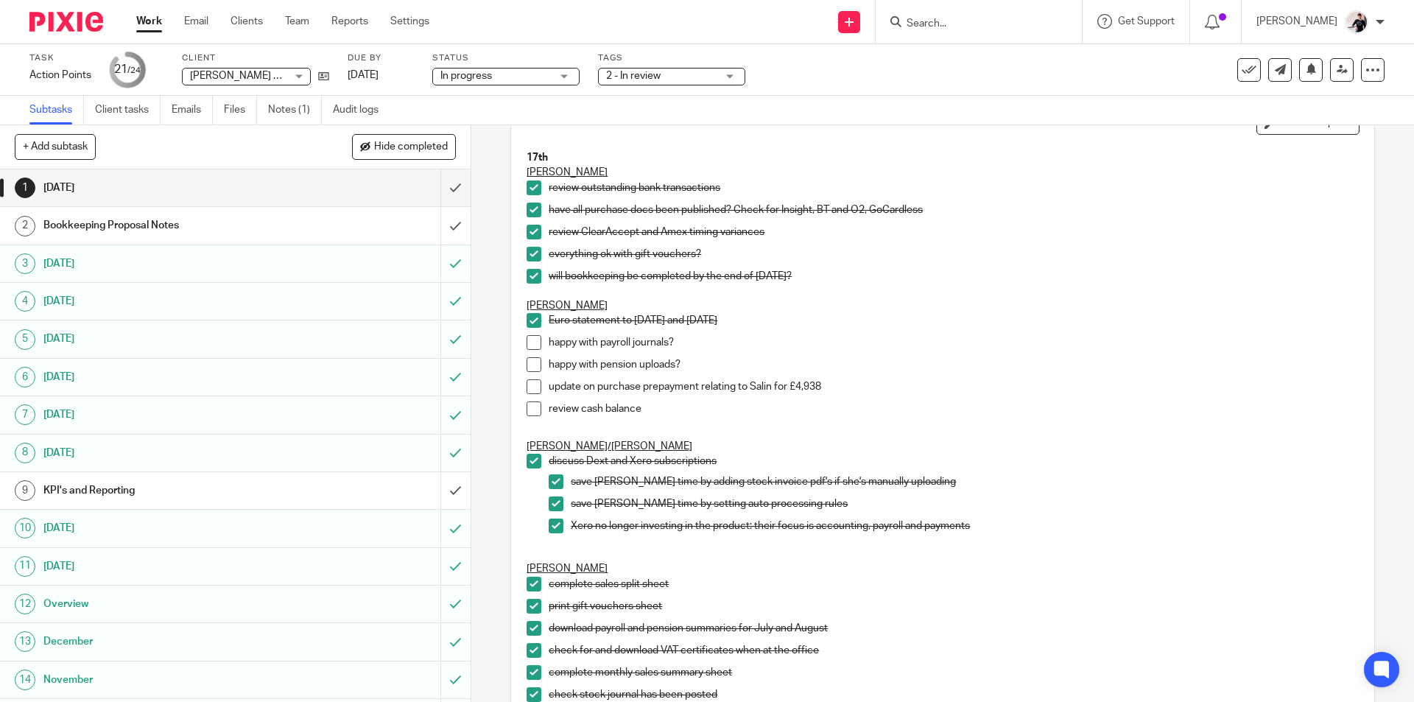
scroll to position [0, 0]
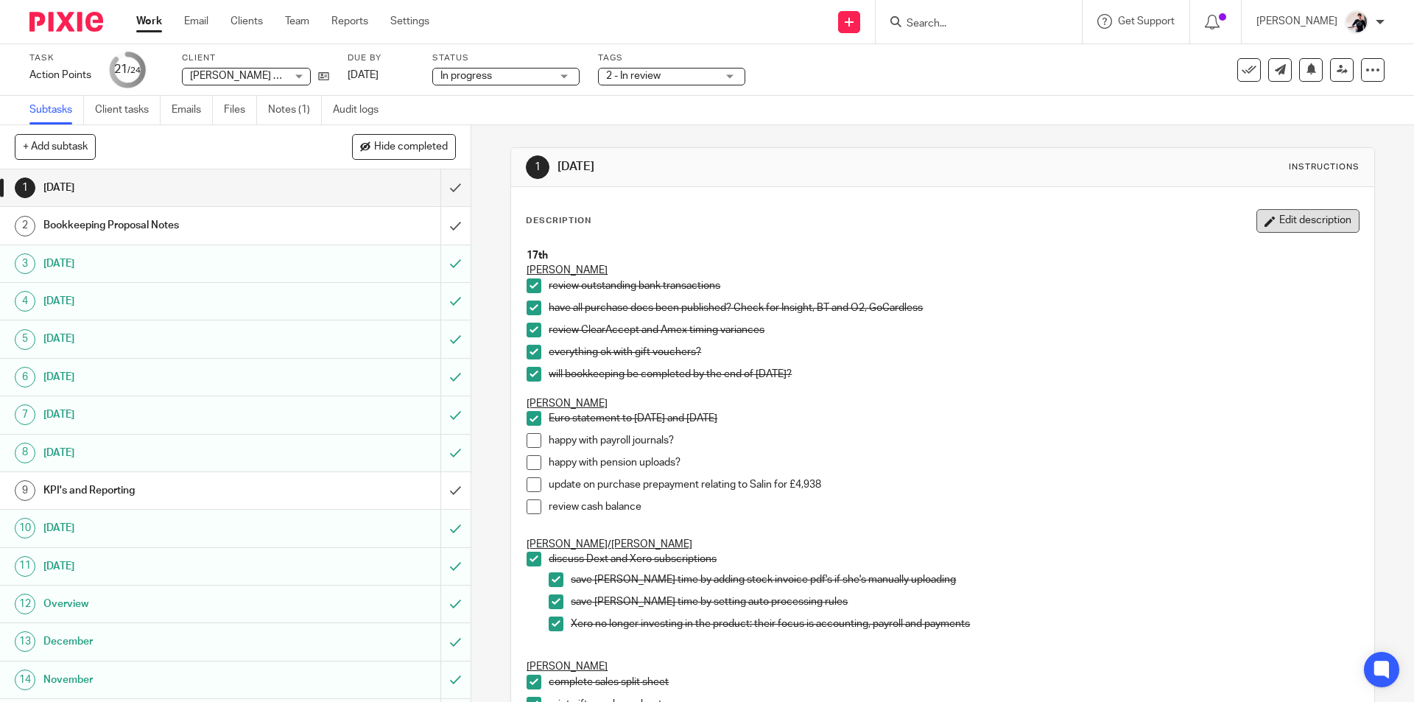
click at [1282, 224] on button "Edit description" at bounding box center [1308, 221] width 103 height 24
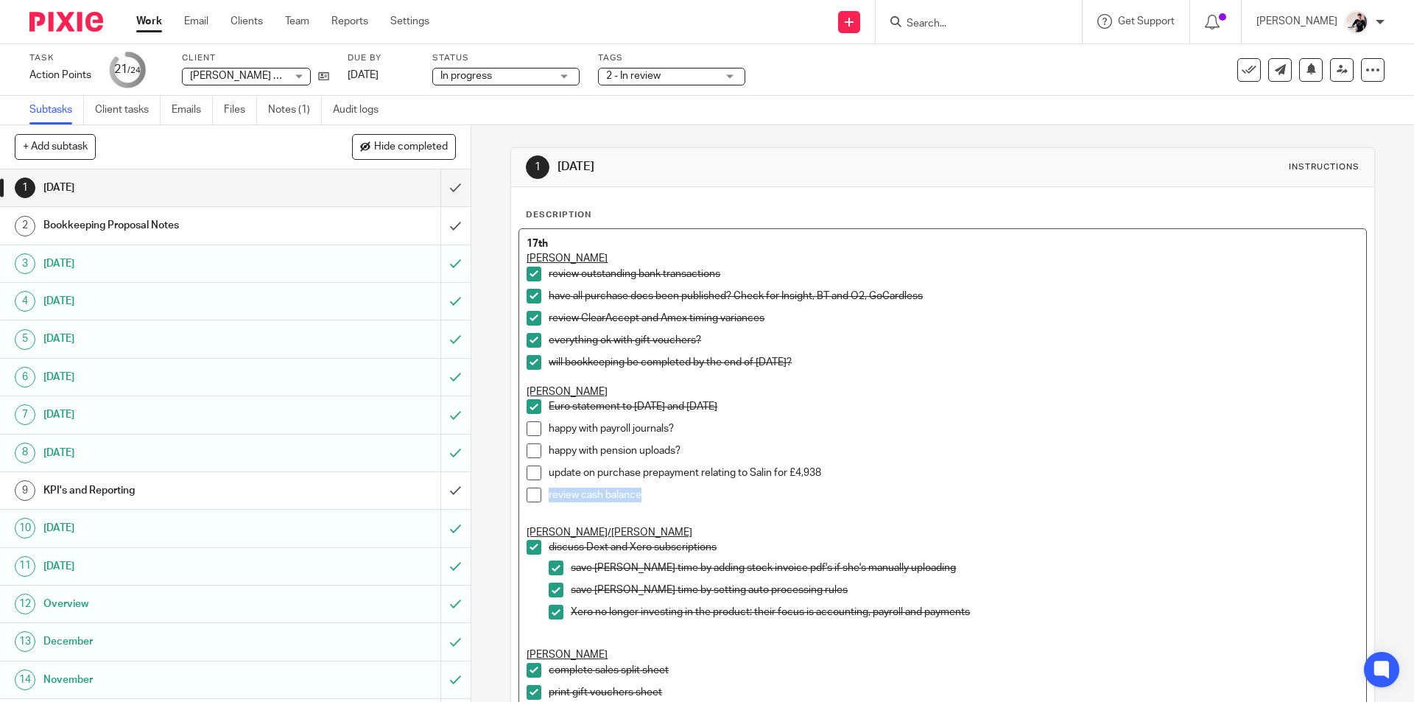
drag, startPoint x: 653, startPoint y: 495, endPoint x: 541, endPoint y: 498, distance: 112.8
click at [541, 498] on li "review cash balance" at bounding box center [943, 499] width 832 height 22
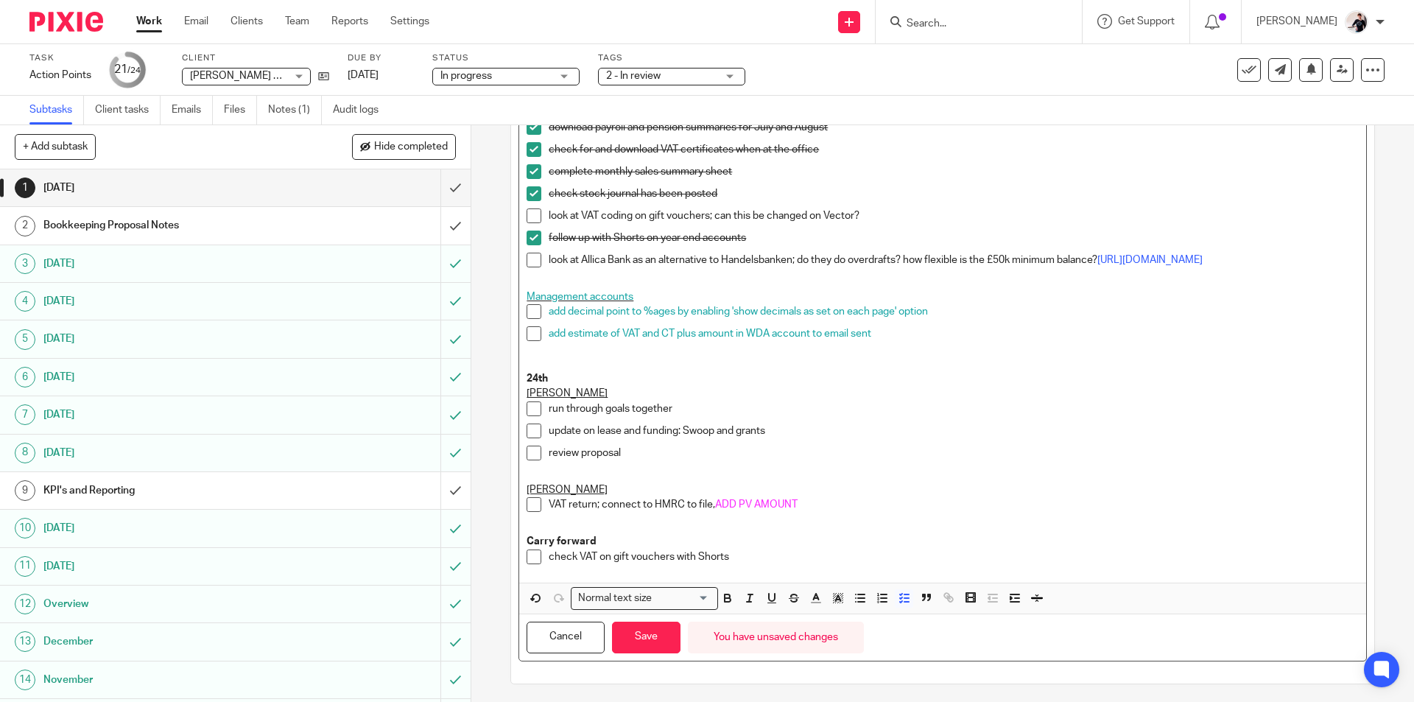
scroll to position [599, 0]
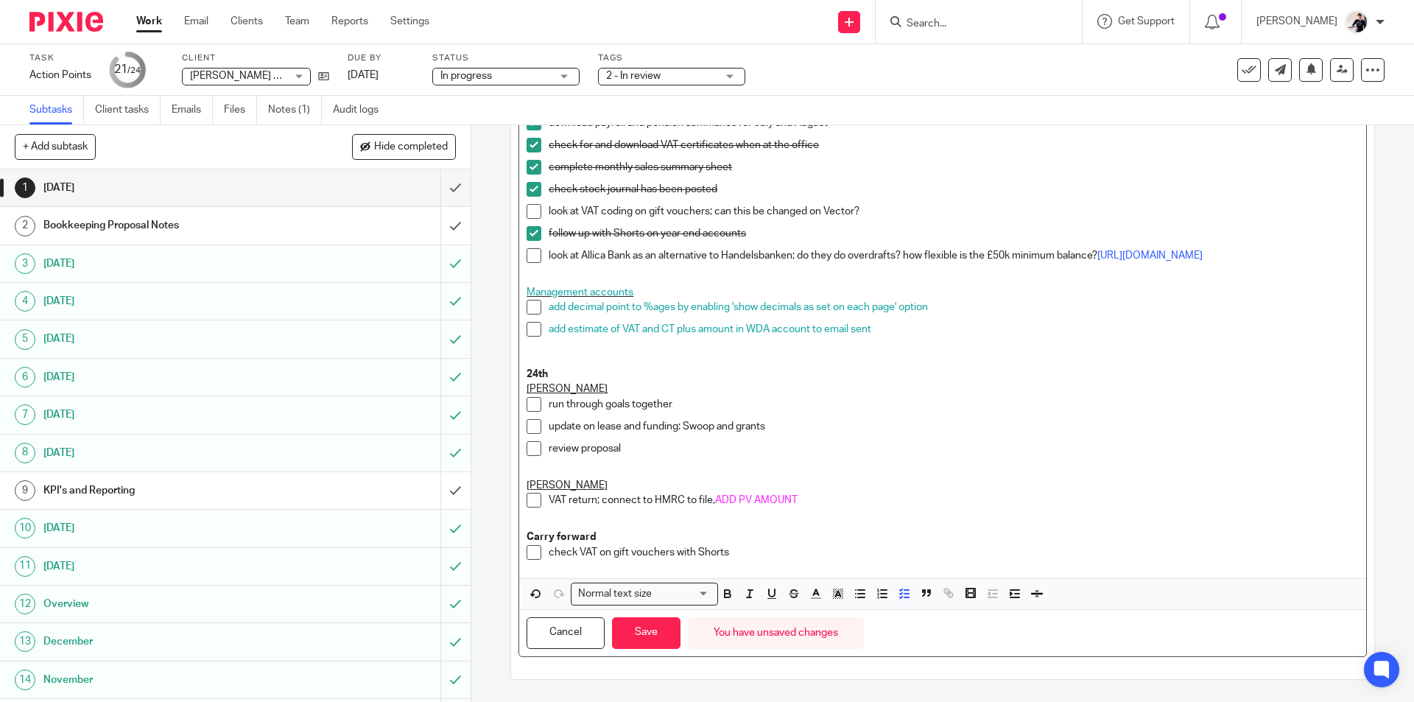
click at [644, 446] on p "review proposal" at bounding box center [954, 448] width 810 height 15
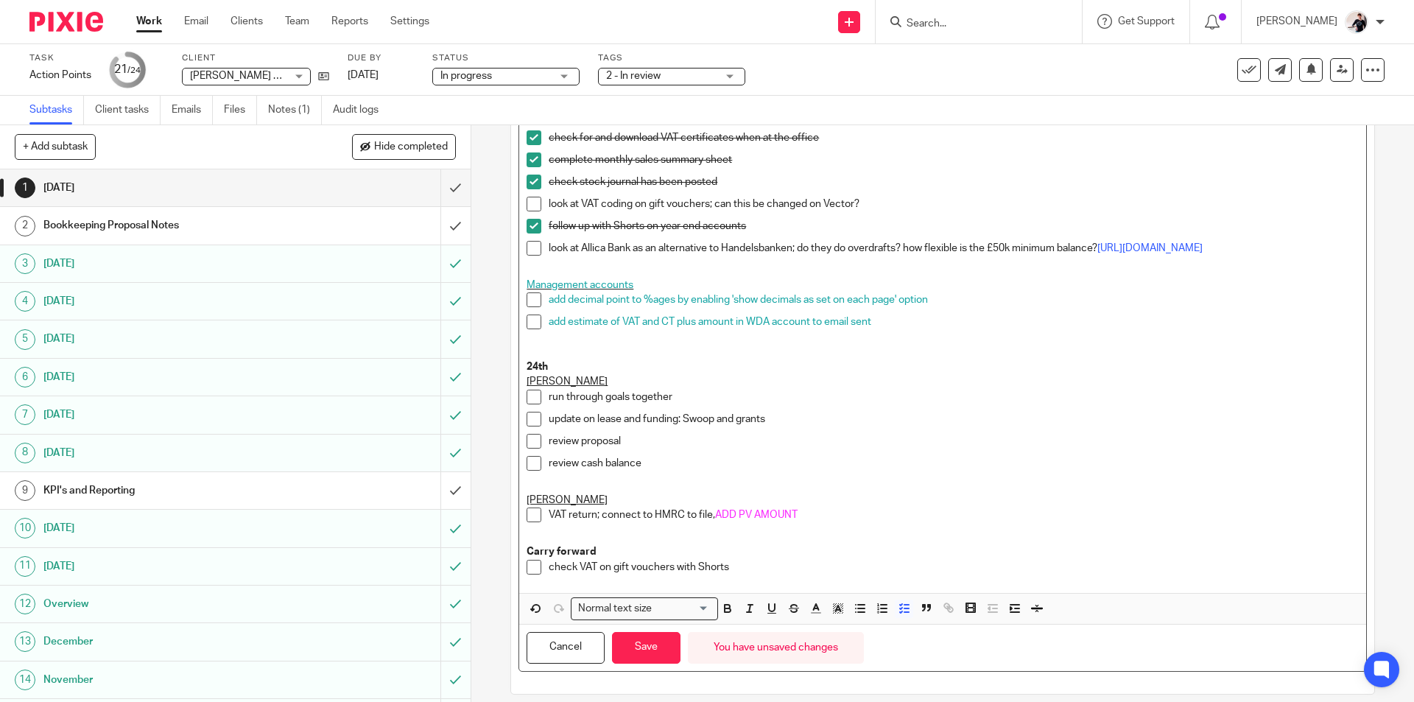
click at [568, 399] on p "run through goals together" at bounding box center [954, 397] width 810 height 15
click at [561, 387] on p "Sarah" at bounding box center [943, 381] width 832 height 15
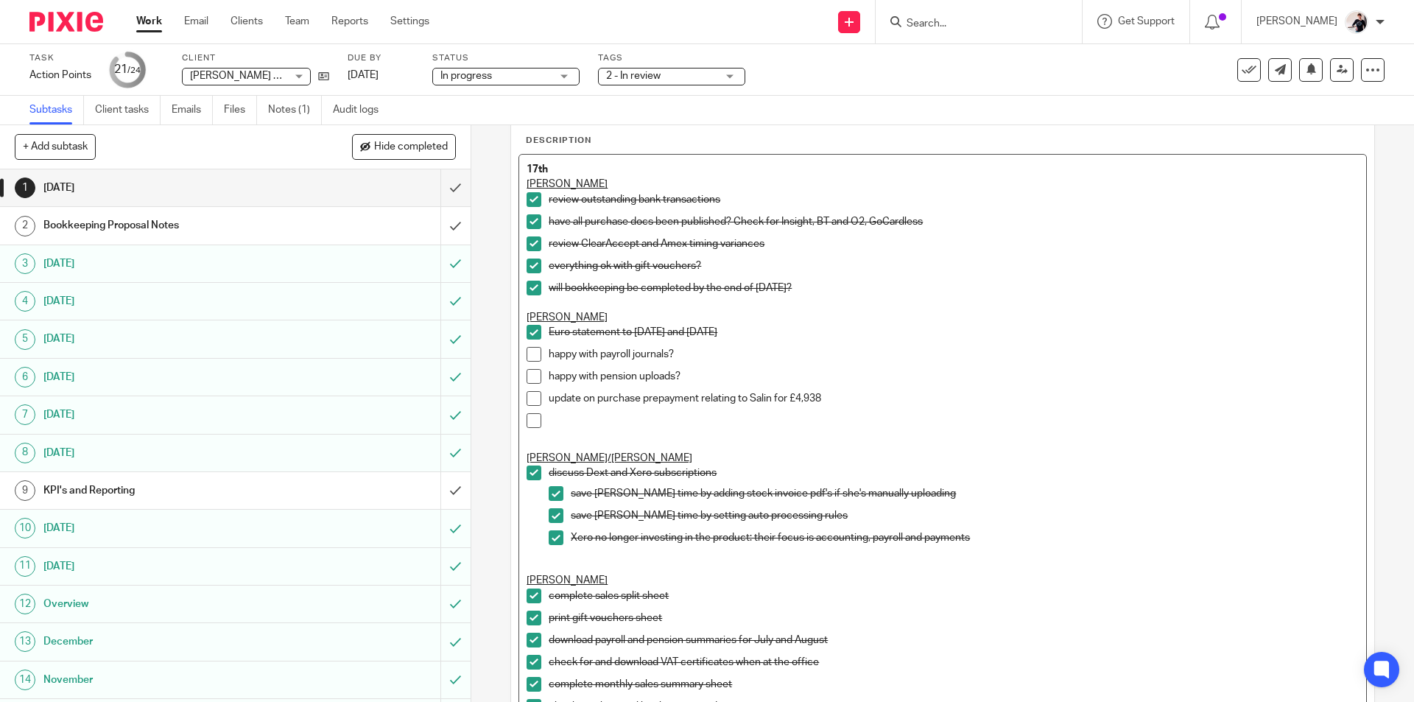
scroll to position [74, 0]
click at [556, 433] on div at bounding box center [954, 425] width 810 height 22
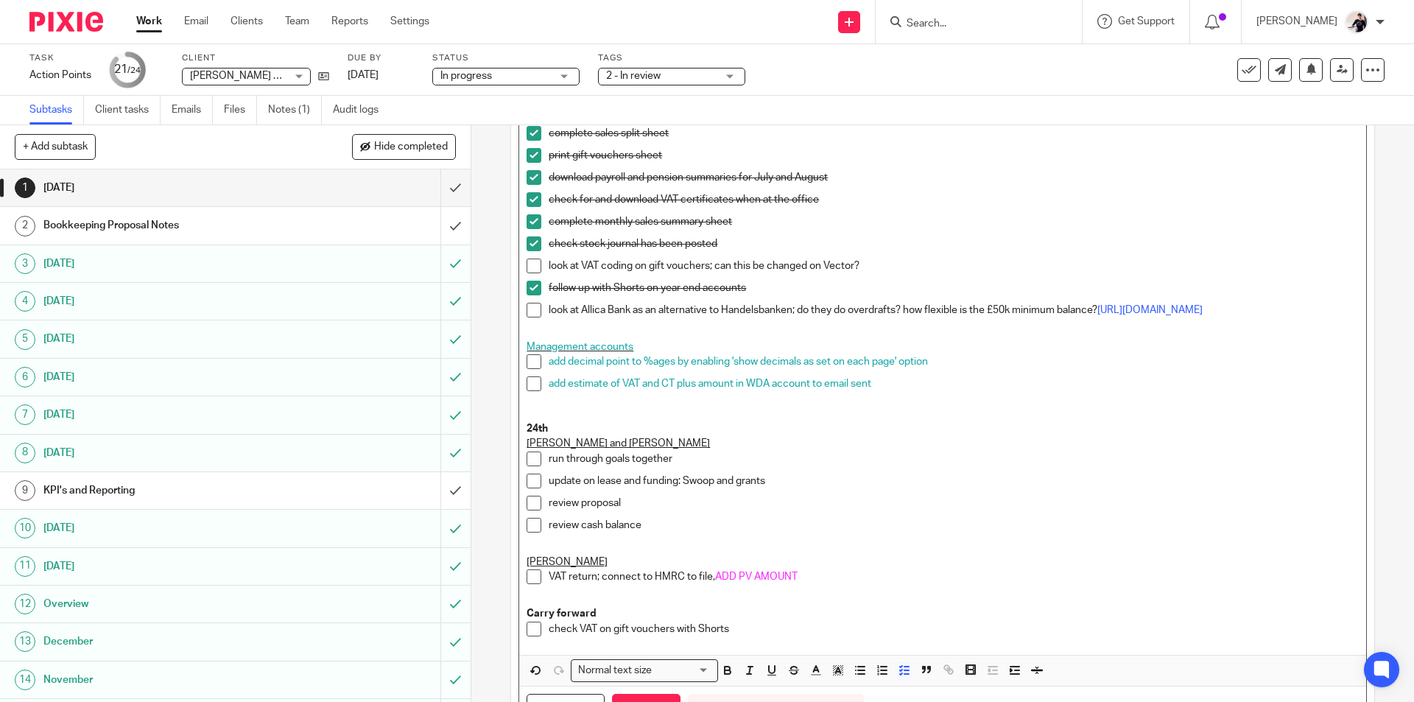
scroll to position [516, 0]
click at [549, 532] on p "review cash balance" at bounding box center [954, 524] width 810 height 15
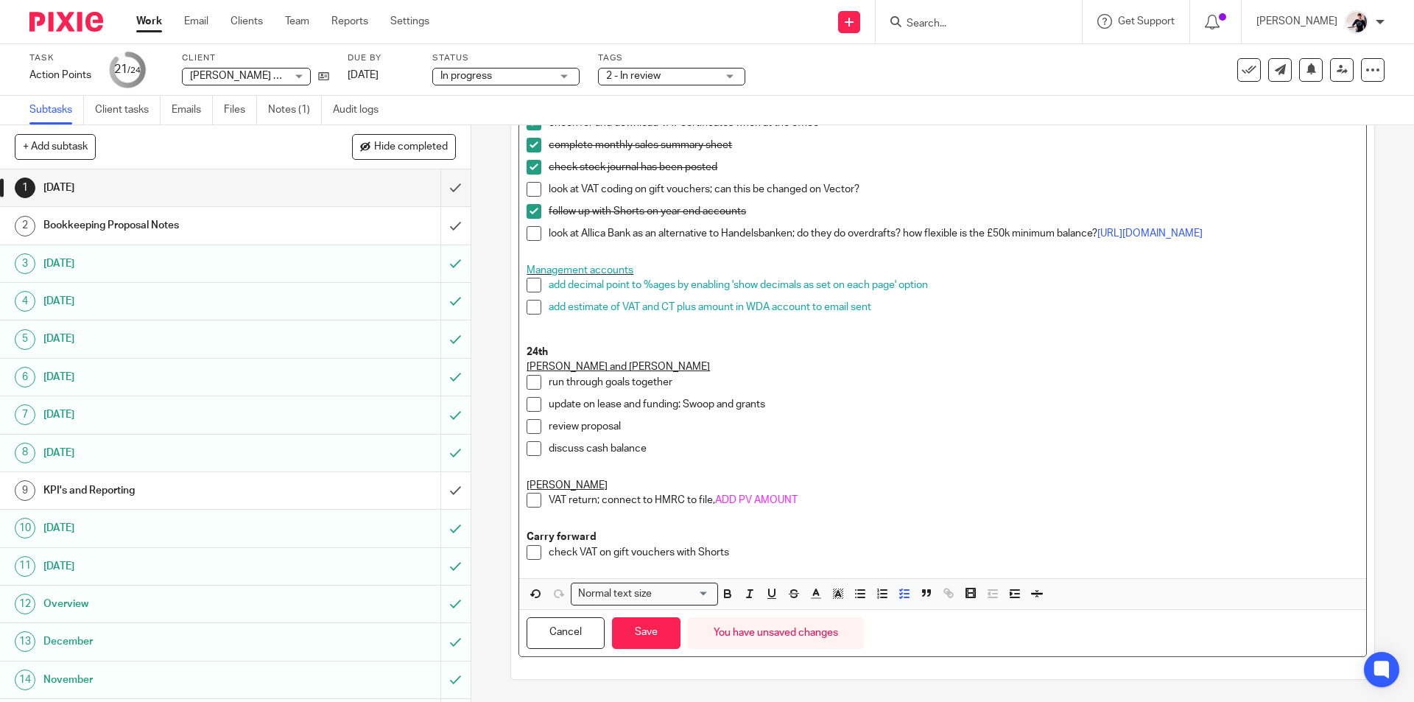
scroll to position [599, 0]
click at [641, 640] on button "Save" at bounding box center [646, 633] width 69 height 32
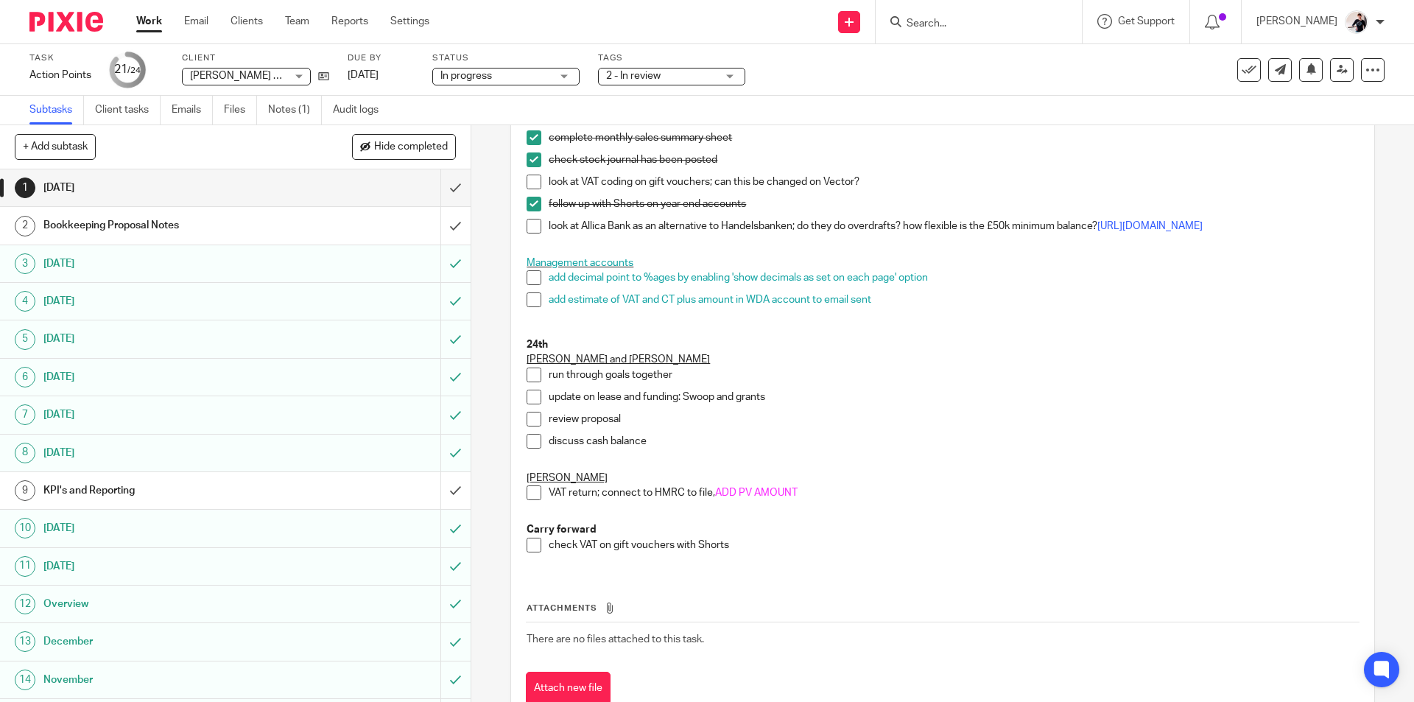
click at [650, 447] on p "discuss cash balance" at bounding box center [954, 441] width 810 height 15
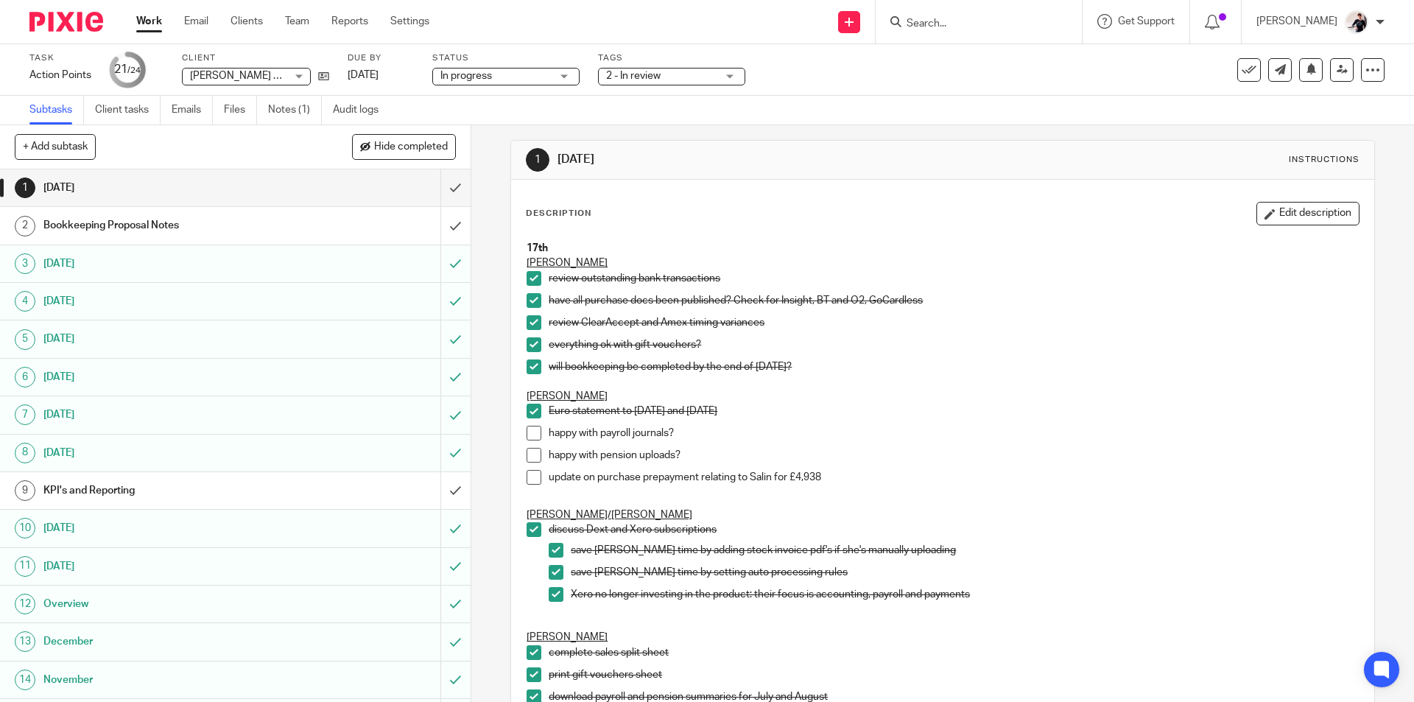
scroll to position [0, 0]
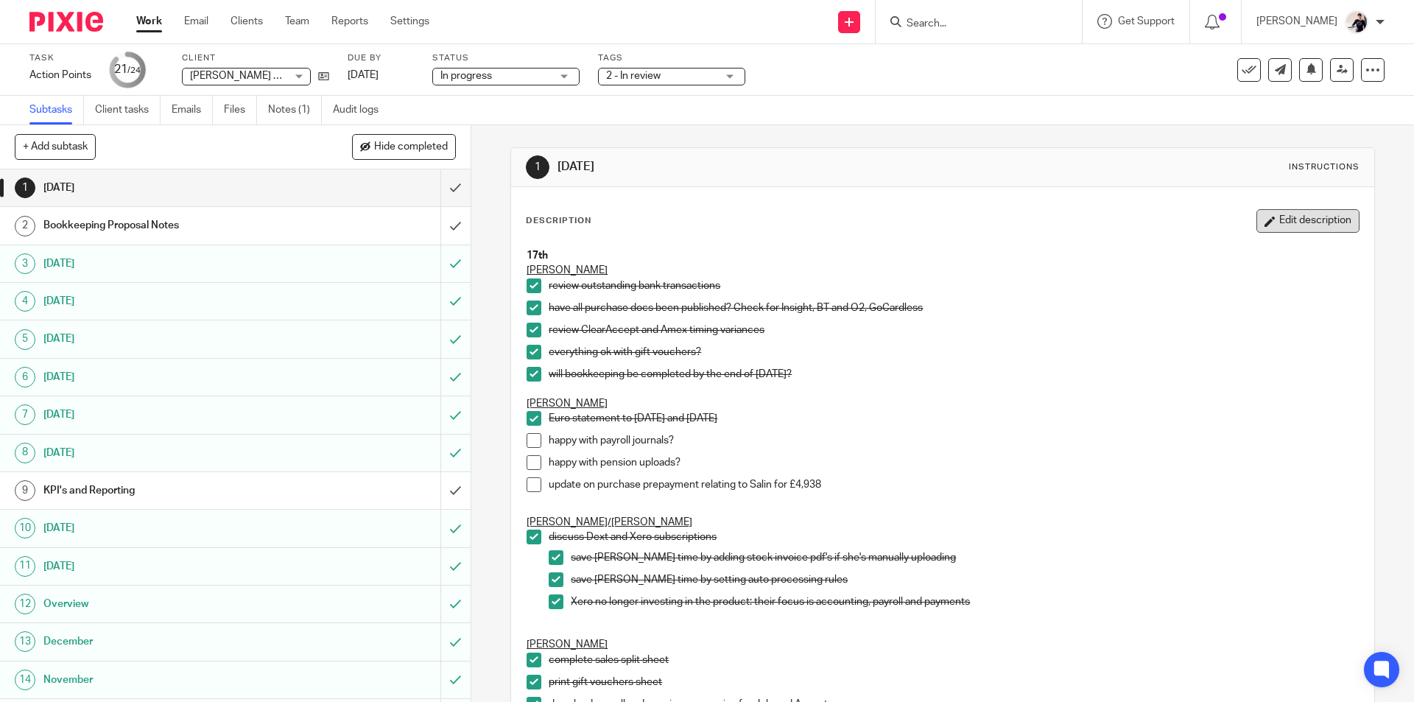
click at [1265, 220] on icon "button" at bounding box center [1270, 221] width 11 height 11
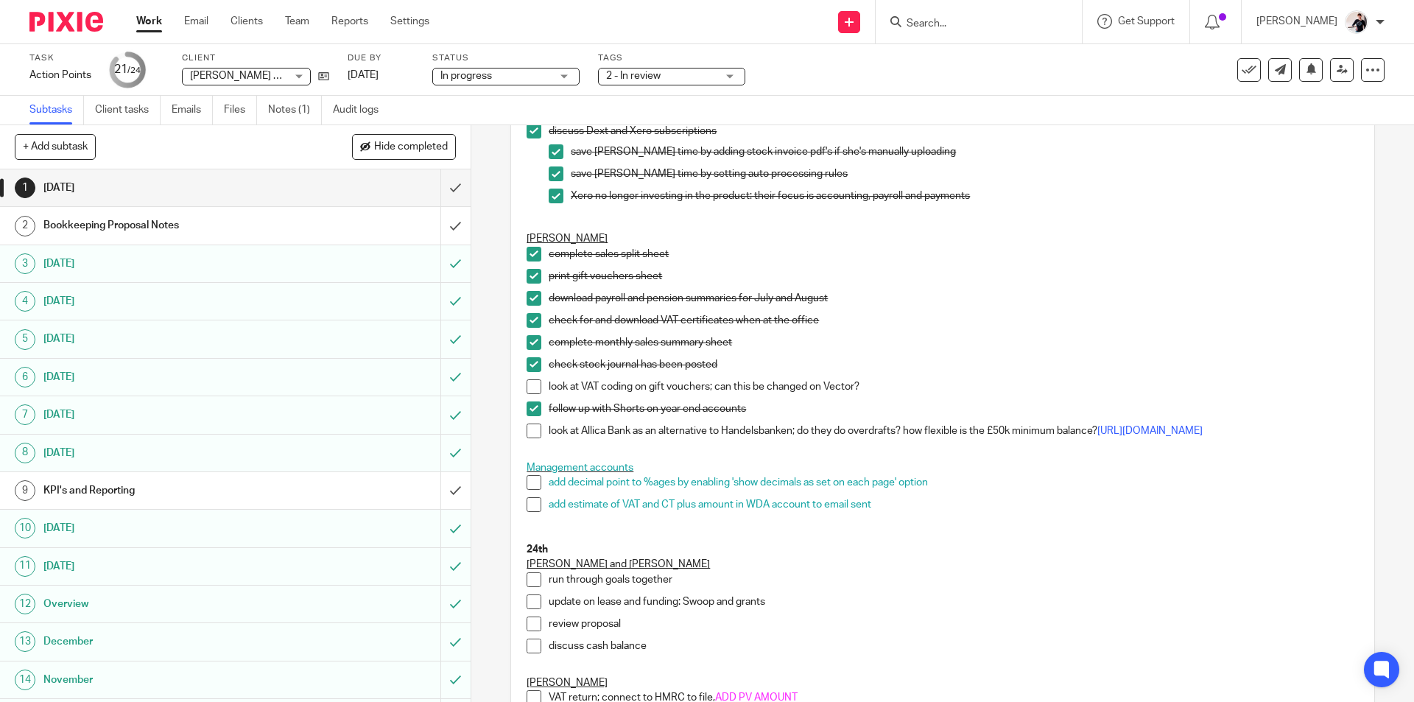
scroll to position [589, 0]
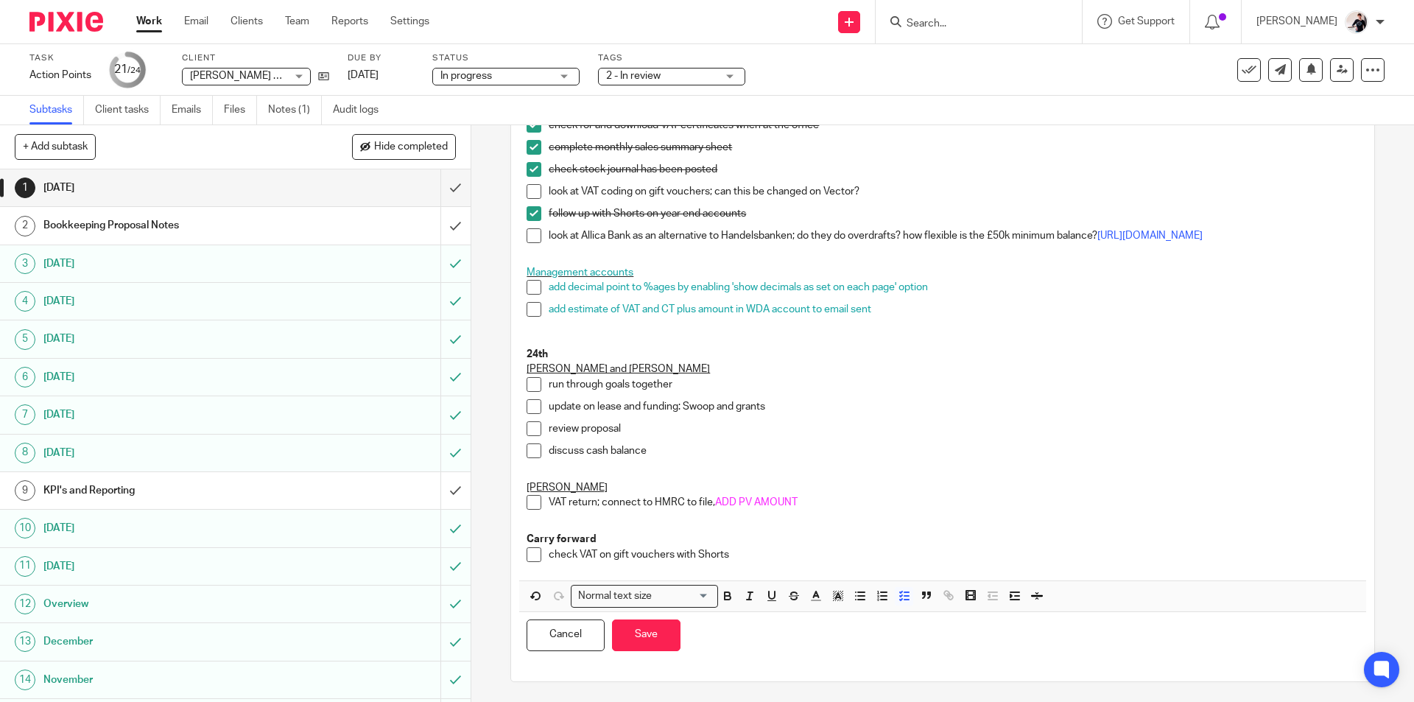
click at [646, 452] on p "discuss cash balance" at bounding box center [954, 450] width 810 height 15
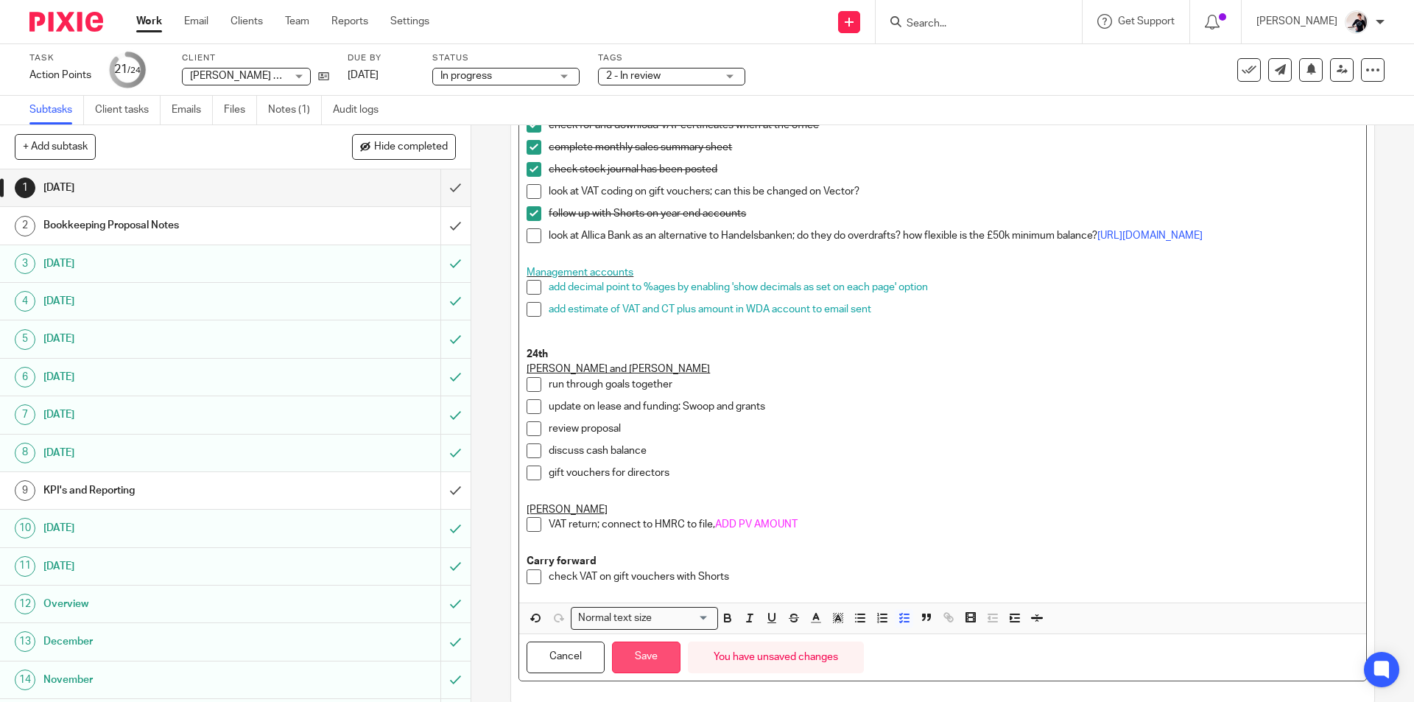
click at [640, 672] on button "Save" at bounding box center [646, 658] width 69 height 32
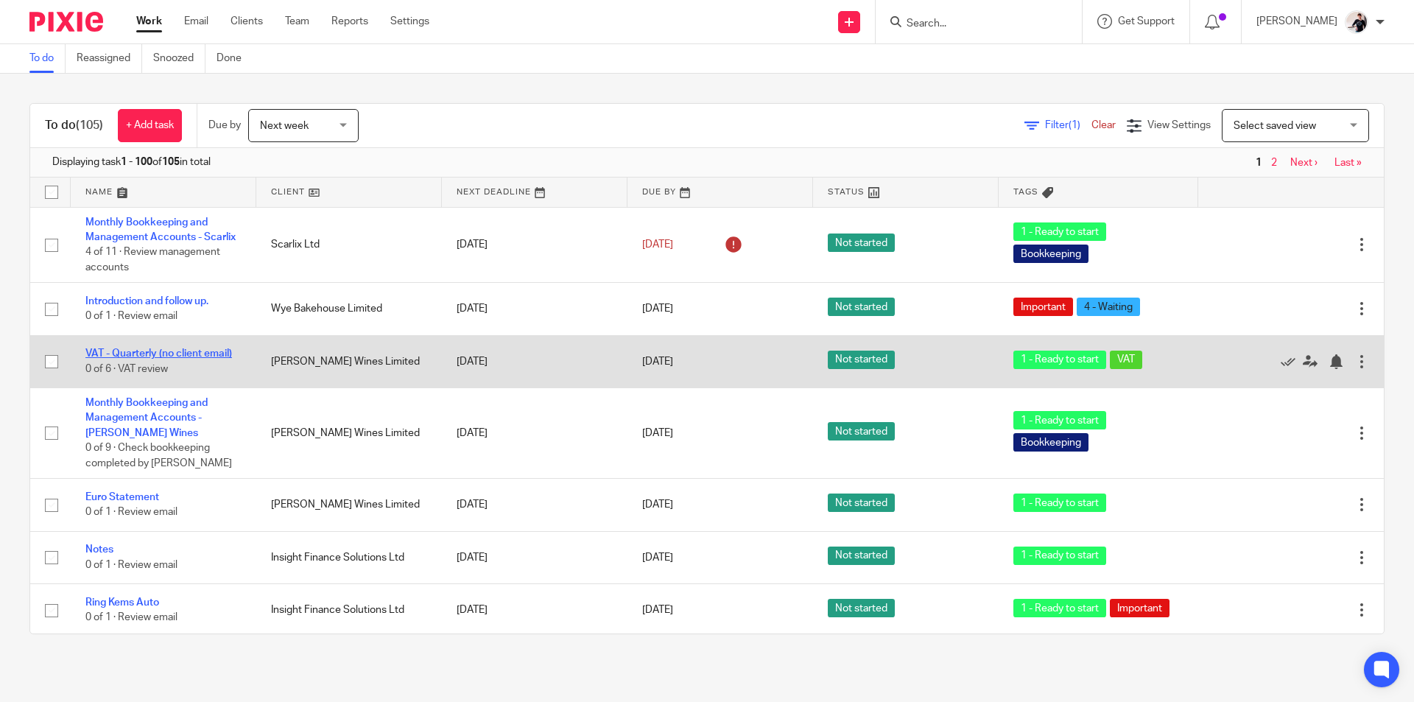
click at [206, 348] on link "VAT - Quarterly (no client email)" at bounding box center [158, 353] width 147 height 10
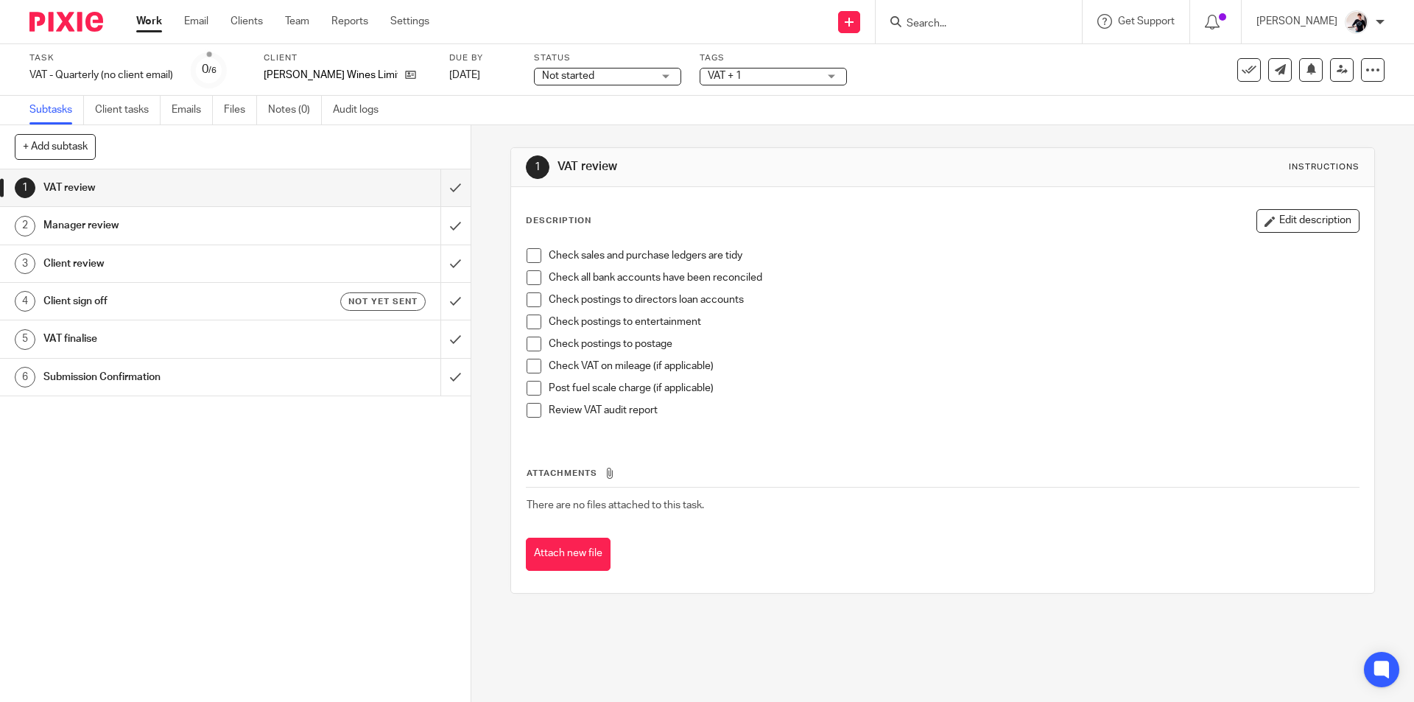
click at [527, 253] on span at bounding box center [534, 255] width 15 height 15
click at [528, 276] on span at bounding box center [534, 277] width 15 height 15
click at [528, 304] on span at bounding box center [534, 299] width 15 height 15
click at [528, 319] on span at bounding box center [534, 322] width 15 height 15
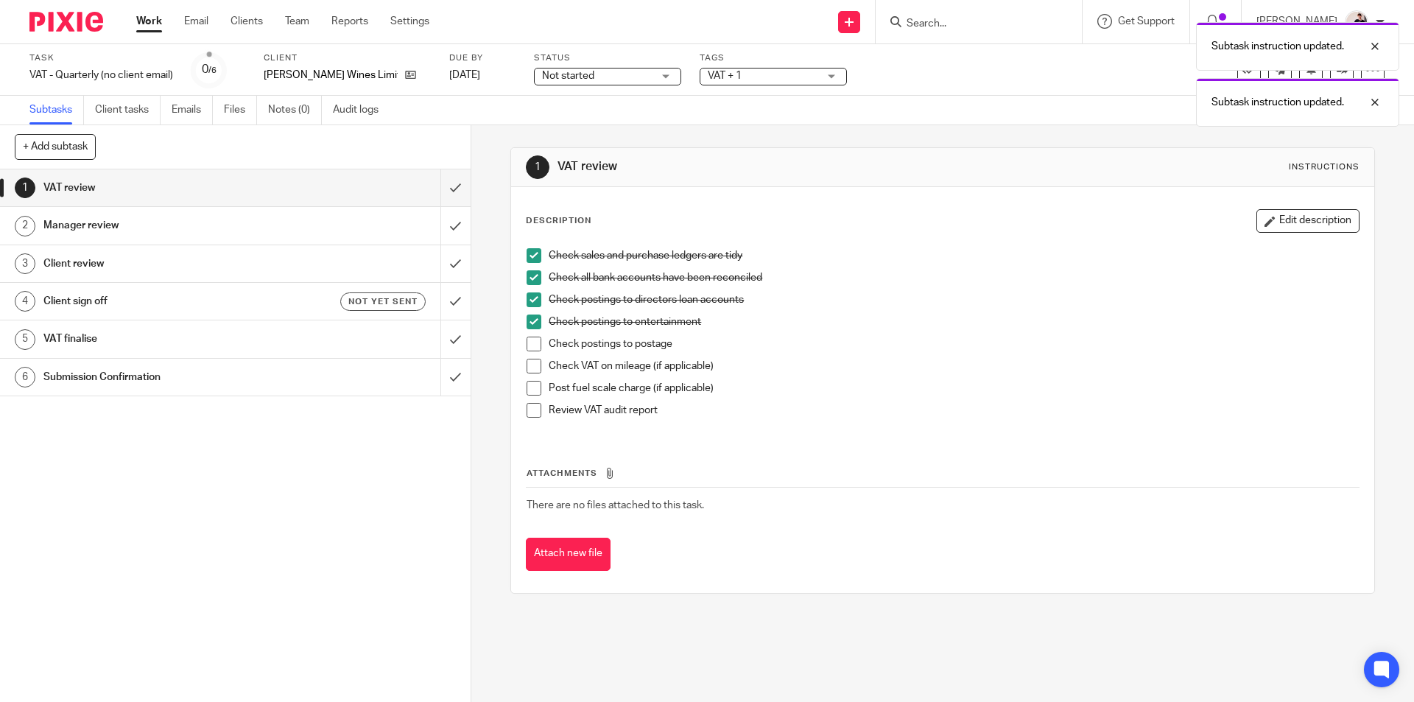
click at [532, 342] on span at bounding box center [534, 344] width 15 height 15
click at [530, 365] on span at bounding box center [534, 366] width 15 height 15
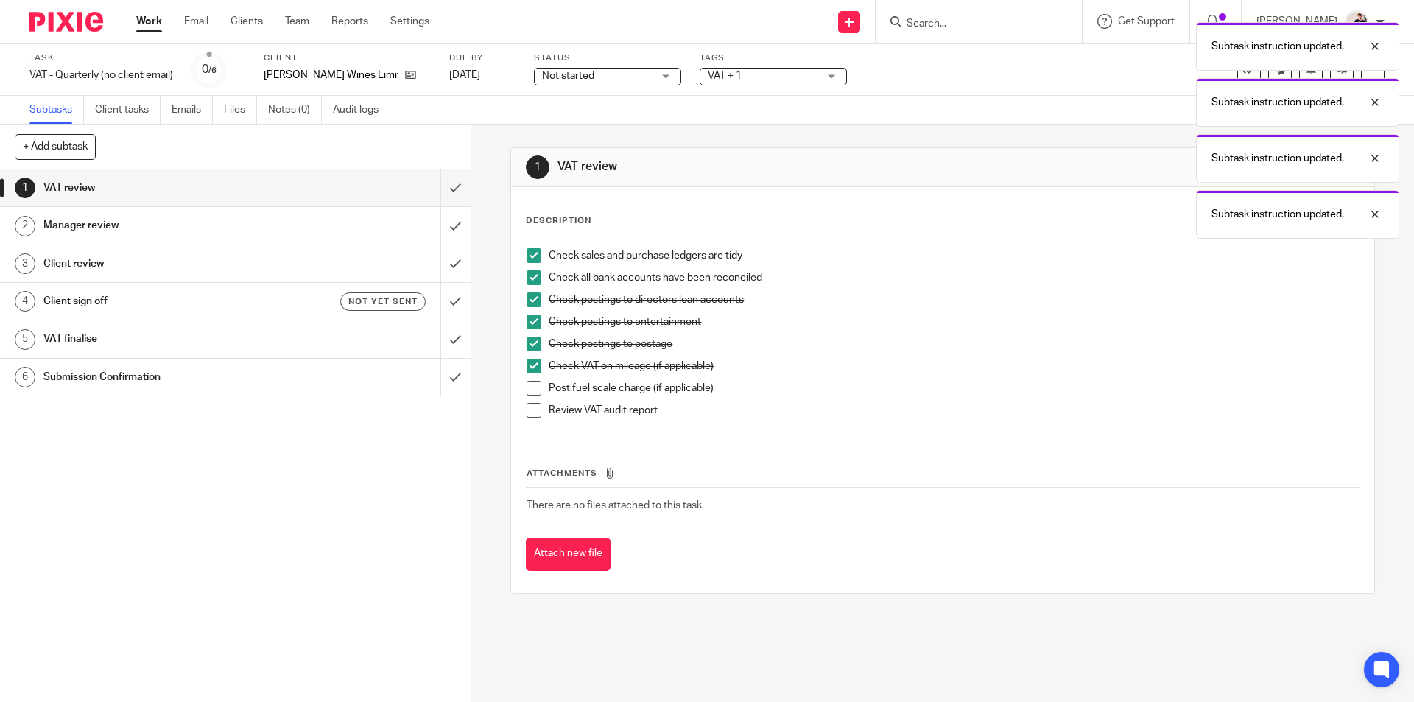
click at [527, 387] on span at bounding box center [534, 388] width 15 height 15
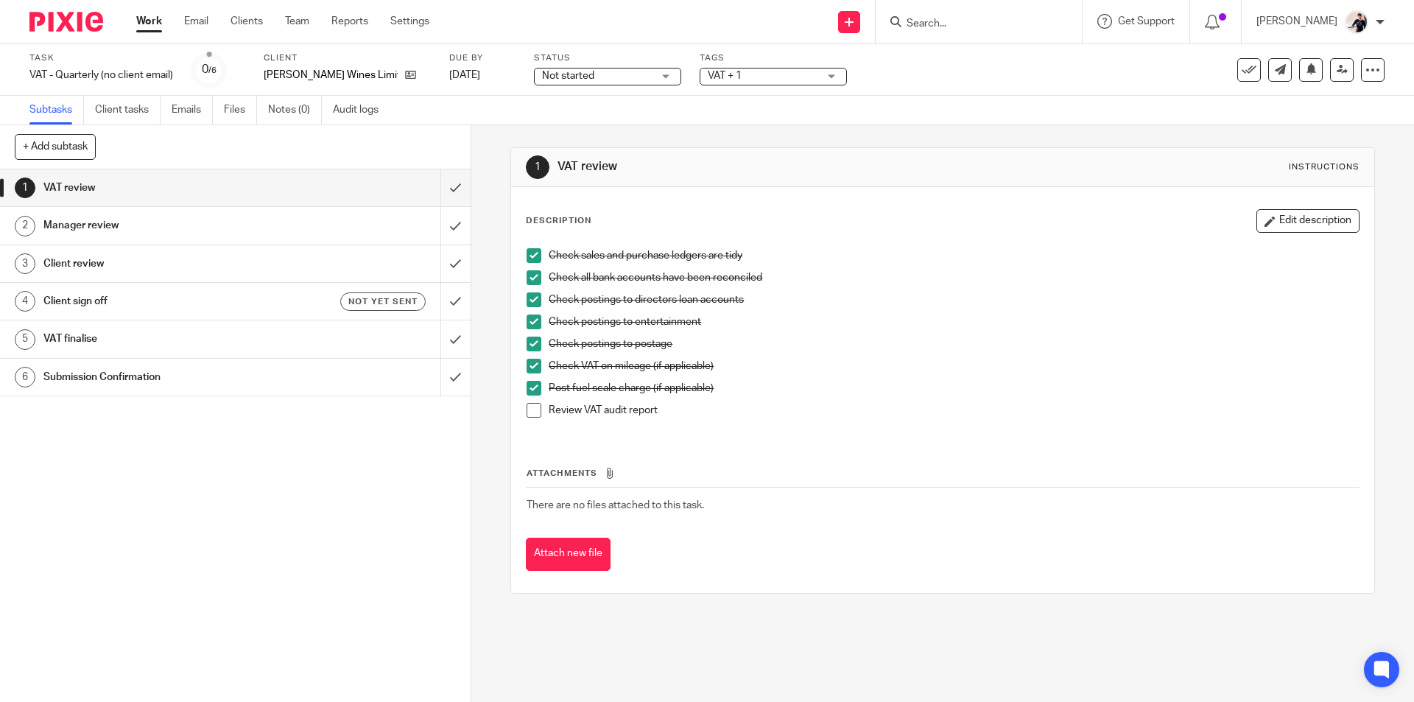
click at [529, 411] on span at bounding box center [534, 410] width 15 height 15
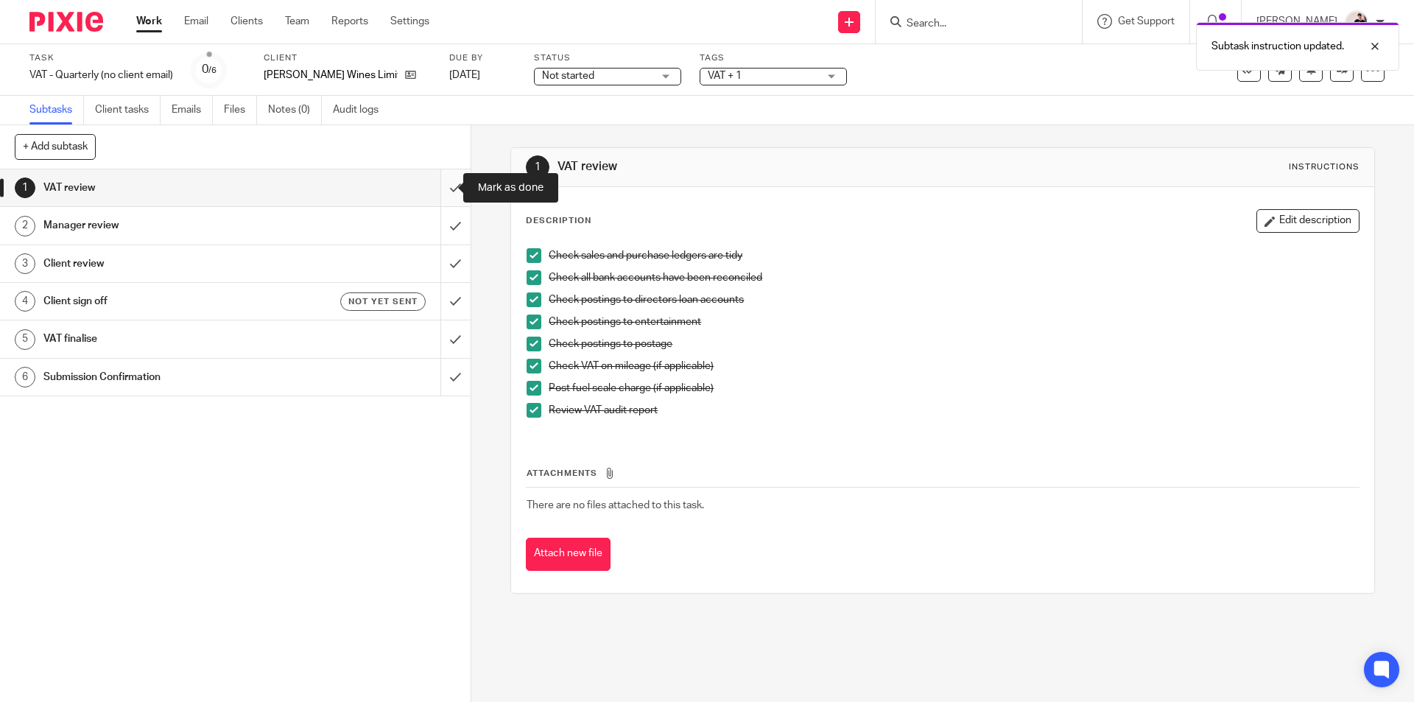
click at [446, 191] on input "submit" at bounding box center [235, 187] width 471 height 37
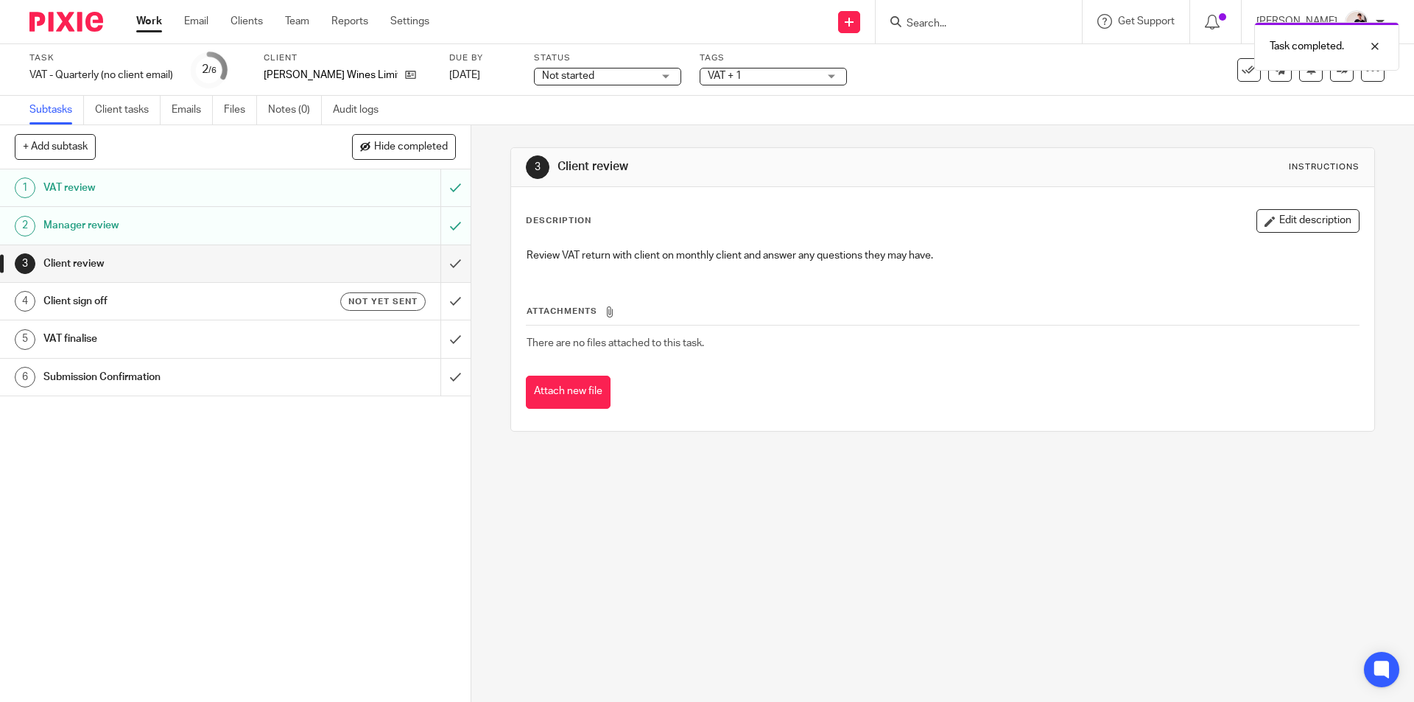
click at [721, 77] on span "VAT + 1" at bounding box center [725, 76] width 34 height 10
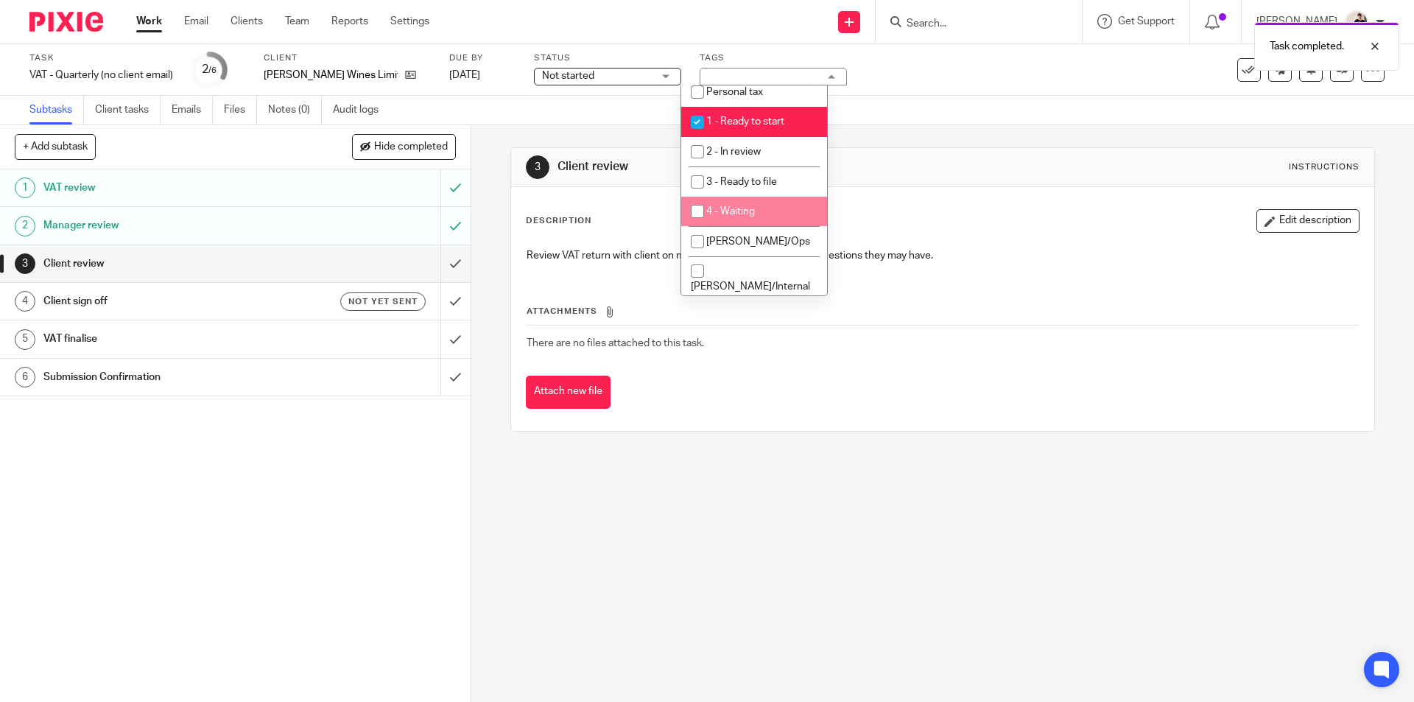
scroll to position [221, 0]
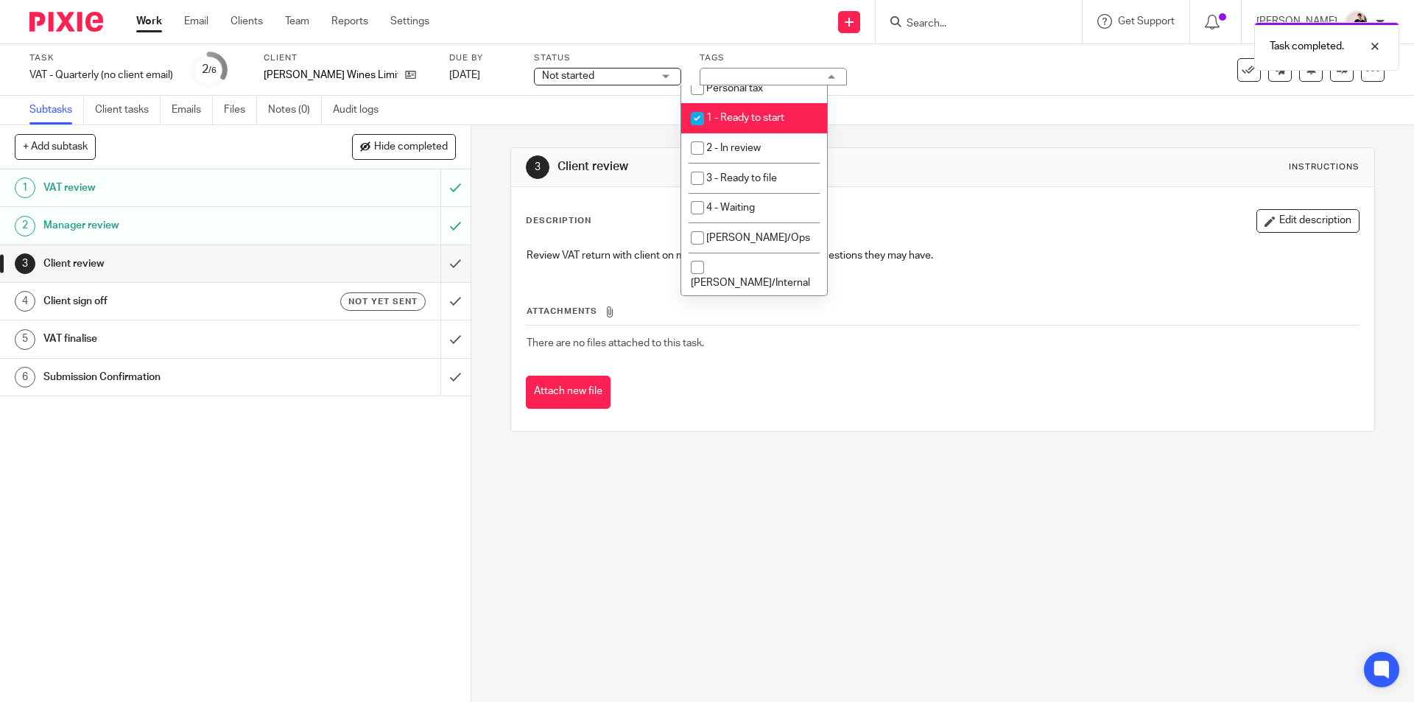
click at [756, 113] on span "1 - Ready to start" at bounding box center [745, 118] width 78 height 10
checkbox input "false"
click at [762, 150] on li "2 - In review" at bounding box center [754, 148] width 146 height 30
checkbox input "true"
click at [555, 76] on span "Not started" at bounding box center [568, 76] width 52 height 10
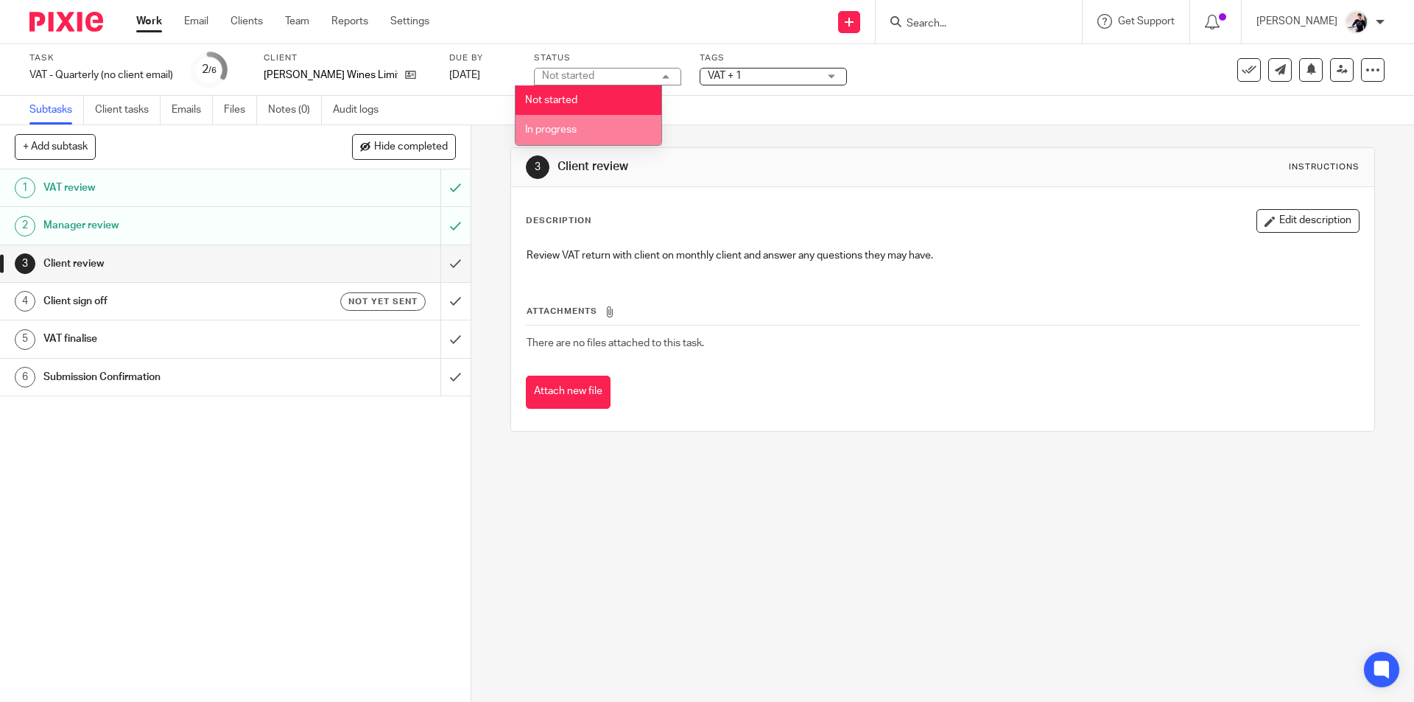
click at [570, 130] on span "In progress" at bounding box center [551, 130] width 52 height 10
click at [141, 25] on link "Work" at bounding box center [149, 21] width 26 height 15
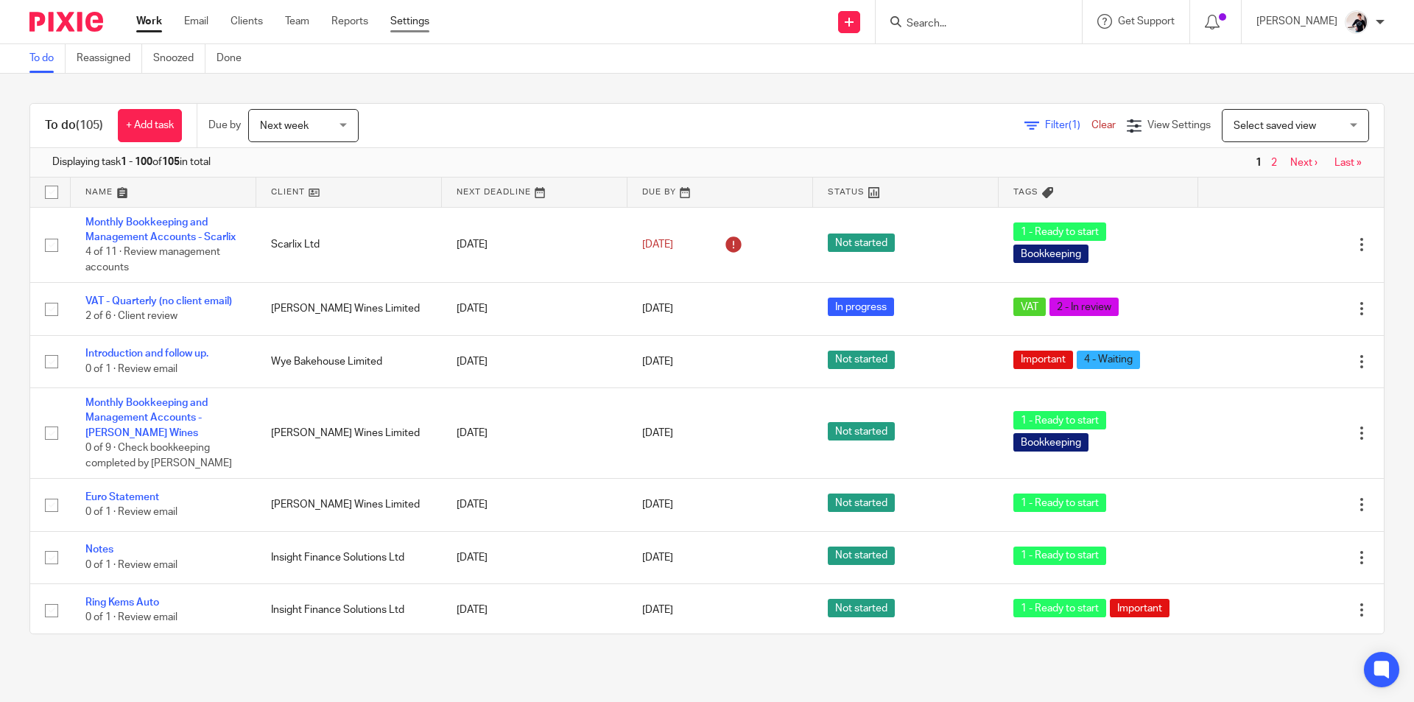
click at [417, 18] on link "Settings" at bounding box center [409, 21] width 39 height 15
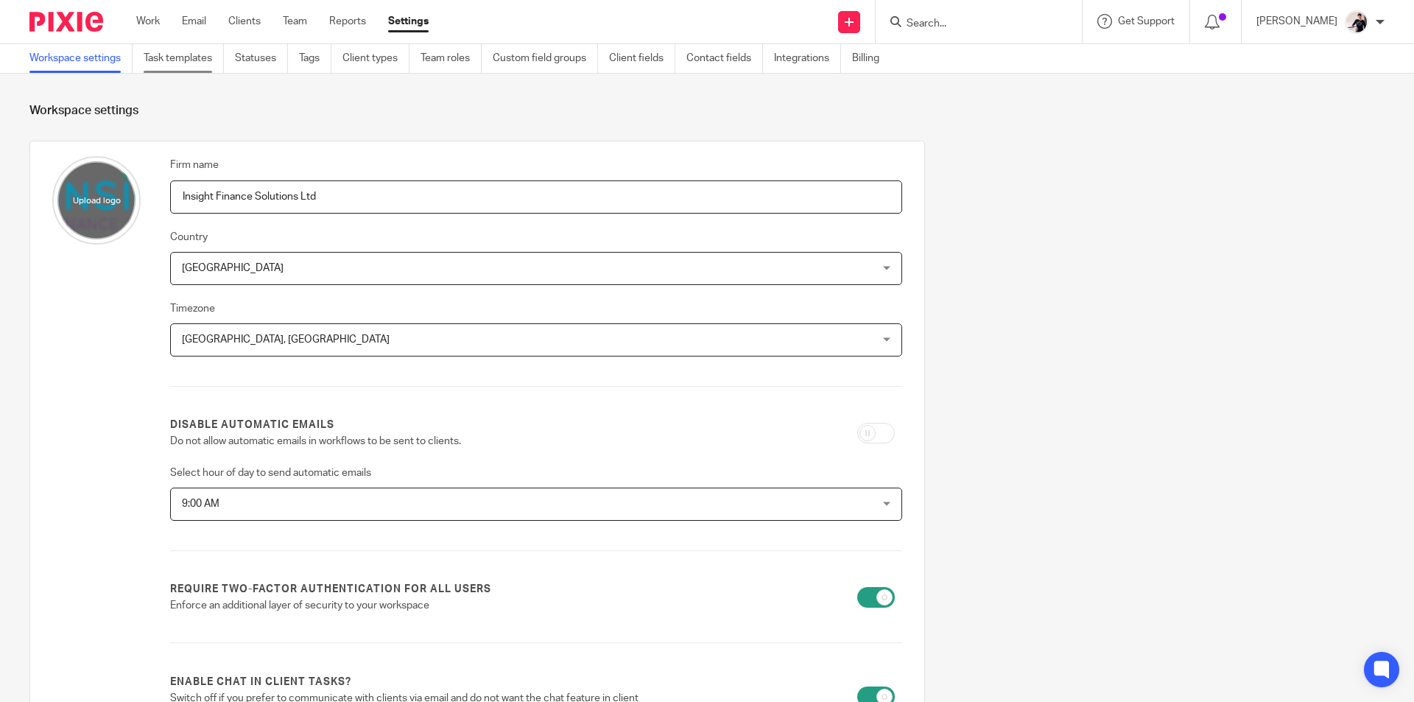
click at [201, 63] on link "Task templates" at bounding box center [184, 58] width 80 height 29
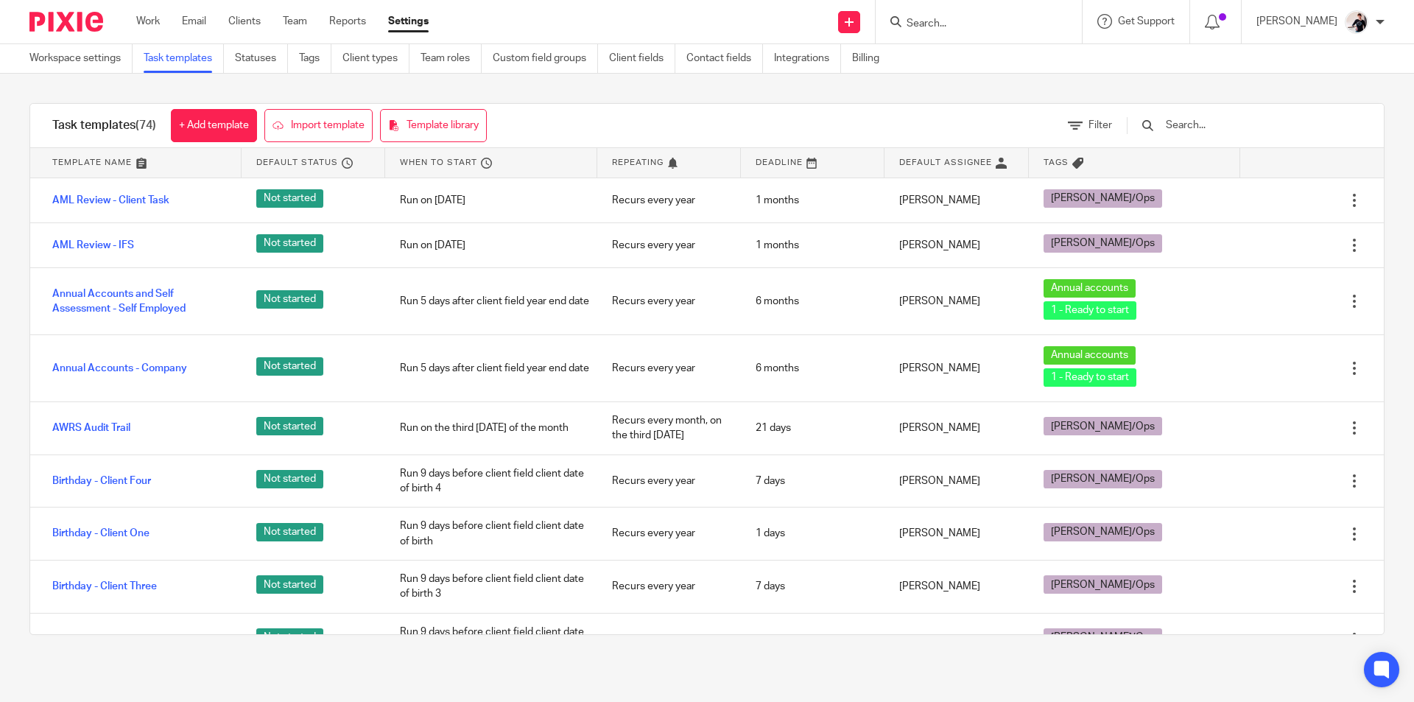
click at [1231, 127] on input "text" at bounding box center [1251, 125] width 172 height 16
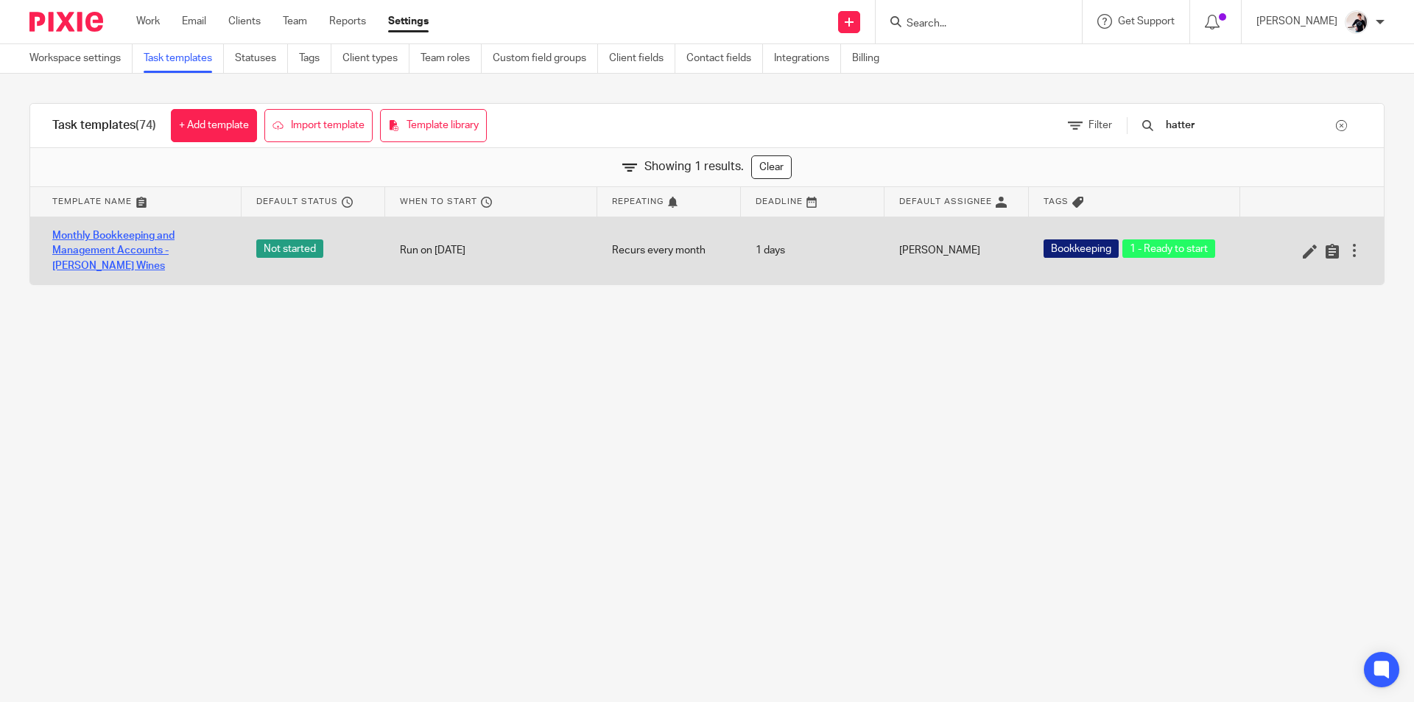
type input "hatter"
click at [213, 248] on link "Monthly Bookkeeping and Management Accounts - [PERSON_NAME] Wines" at bounding box center [139, 250] width 175 height 45
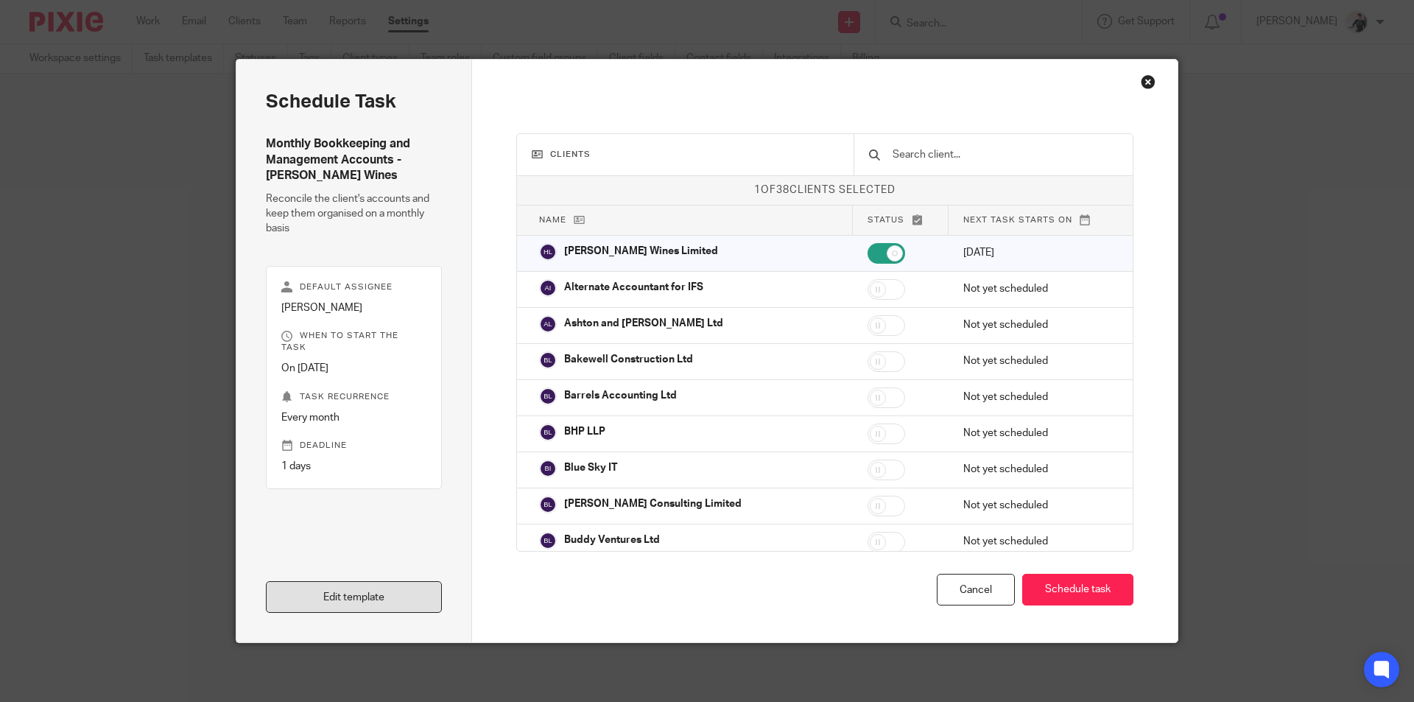
click at [379, 603] on link "Edit template" at bounding box center [354, 597] width 176 height 32
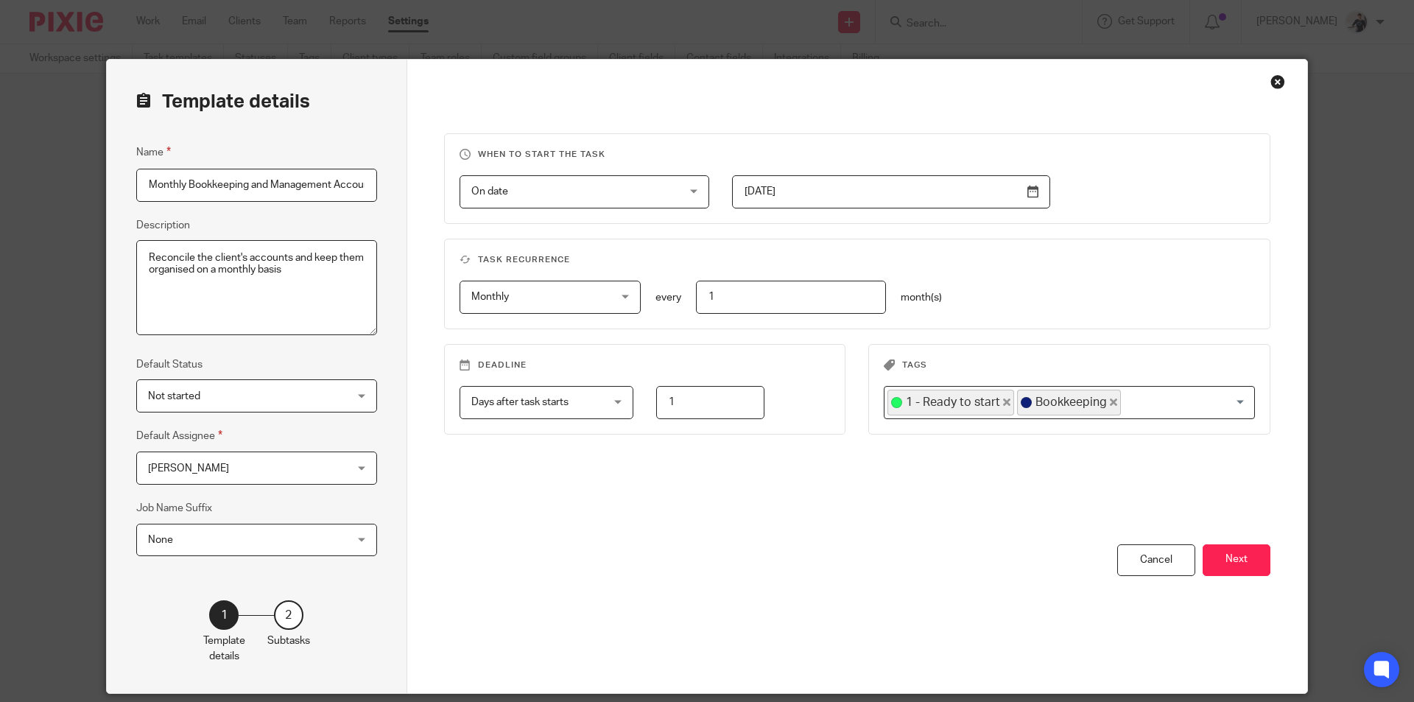
scroll to position [0, 102]
click at [1253, 566] on button "Next" at bounding box center [1237, 560] width 68 height 32
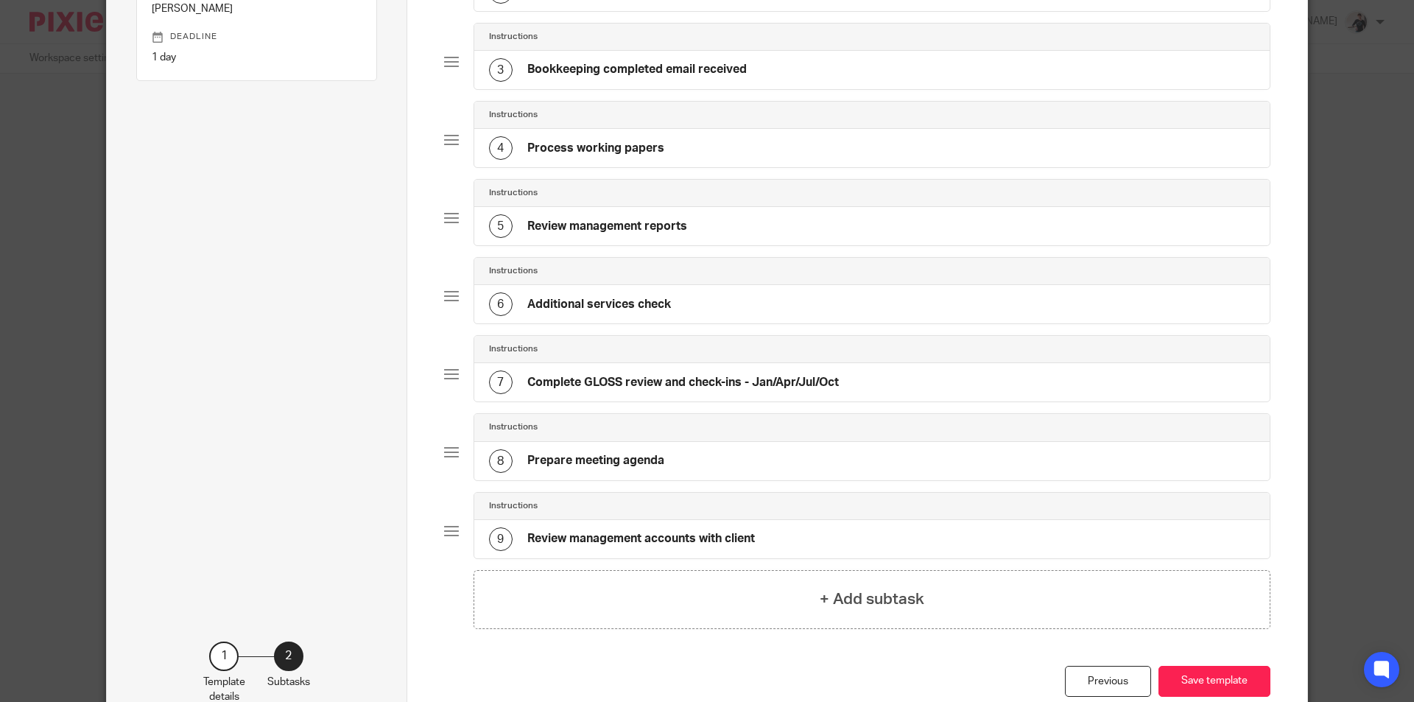
scroll to position [360, 0]
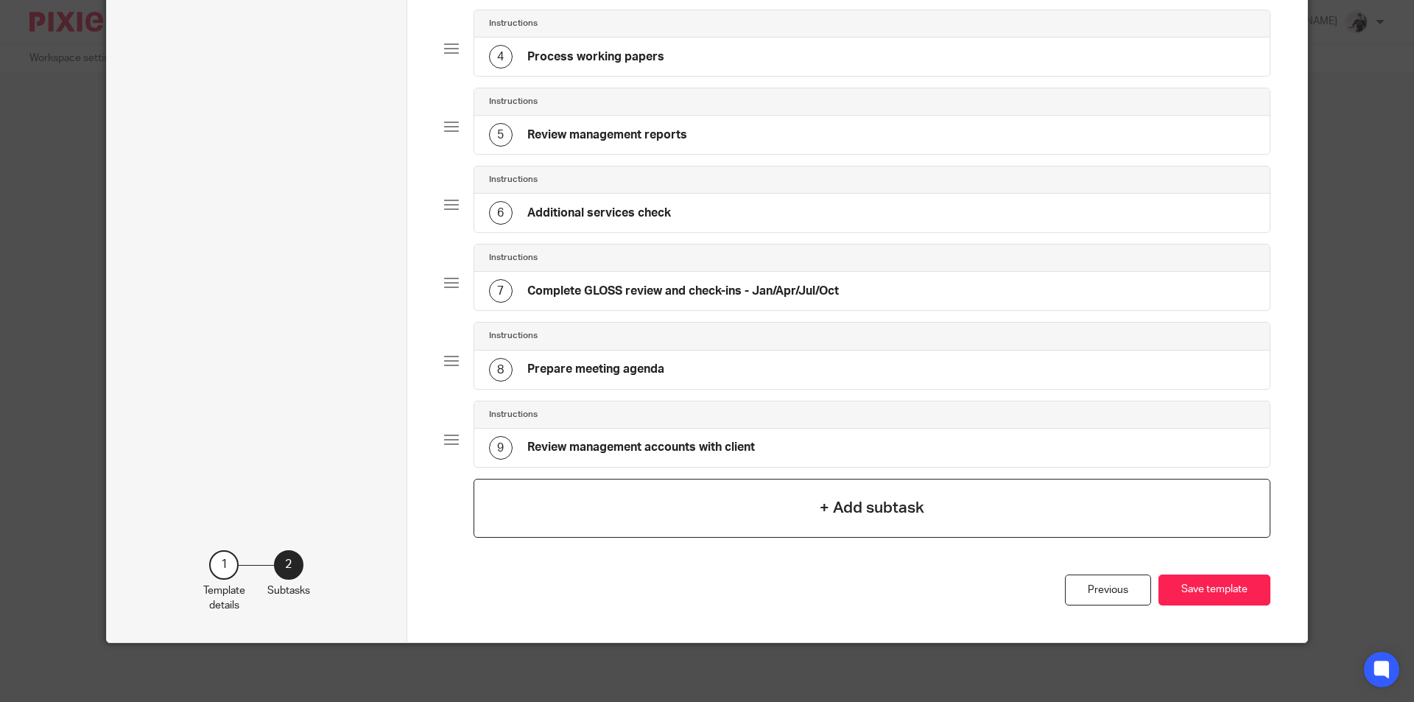
click at [831, 518] on h4 "+ Add subtask" at bounding box center [872, 508] width 105 height 23
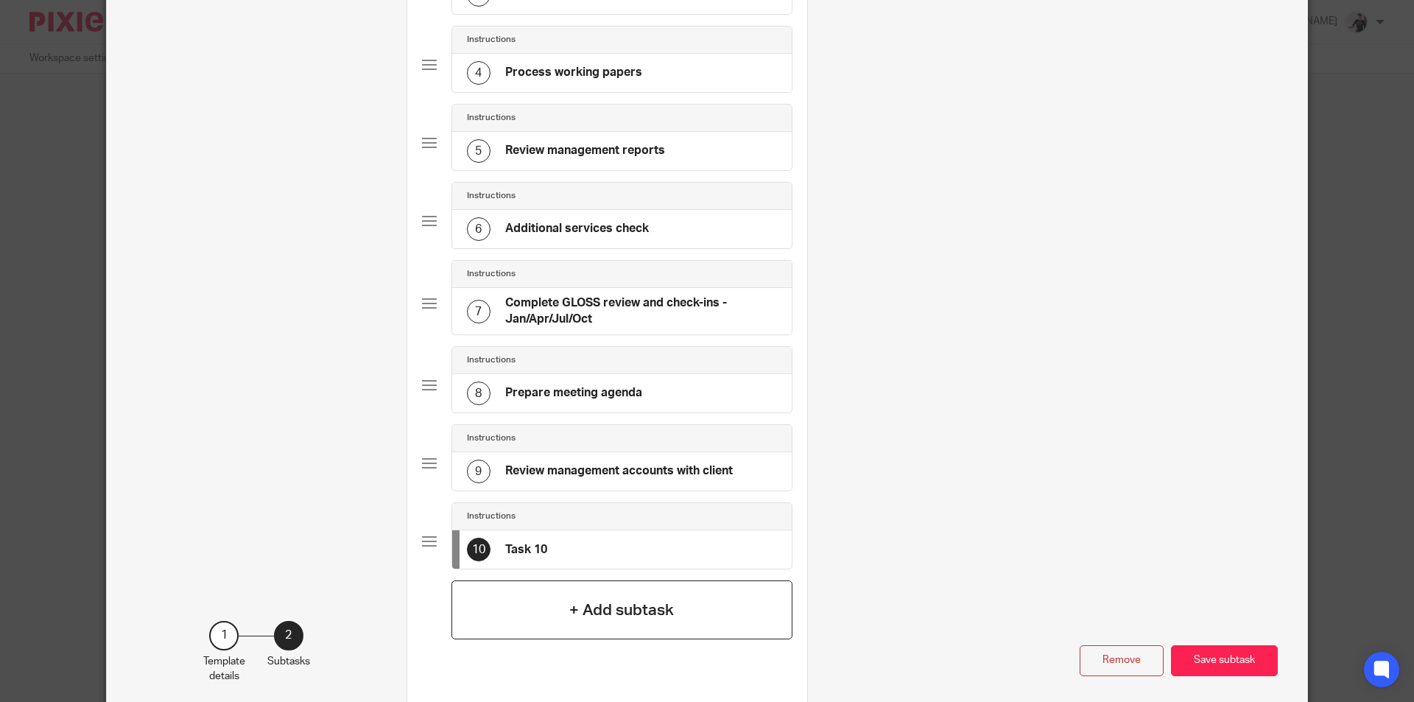
scroll to position [0, 0]
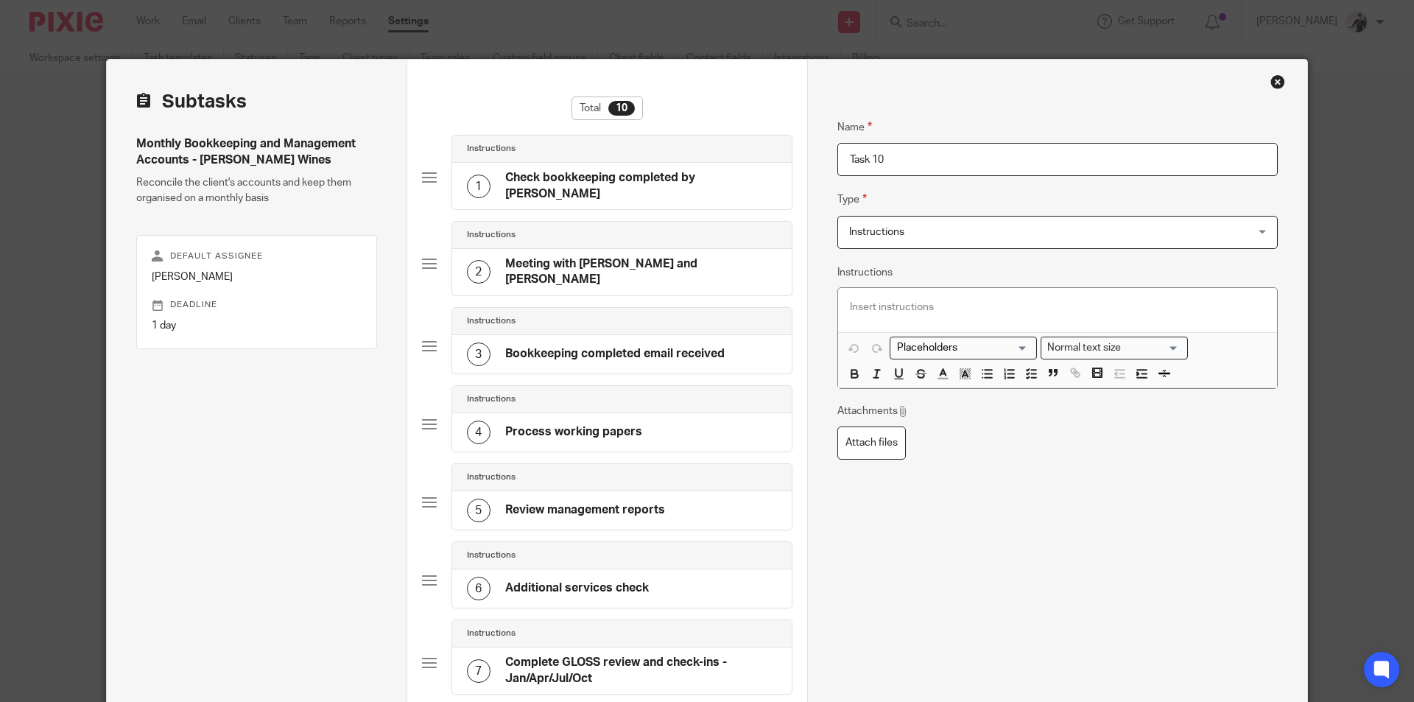
drag, startPoint x: 902, startPoint y: 159, endPoint x: 804, endPoint y: 164, distance: 98.1
click at [807, 164] on div "Name Check bookkeeping completed by Katie Type Instructions Instructions Instru…" at bounding box center [1057, 566] width 500 height 1013
type input "Email management accounts to clients"
click at [878, 313] on p at bounding box center [1057, 307] width 415 height 15
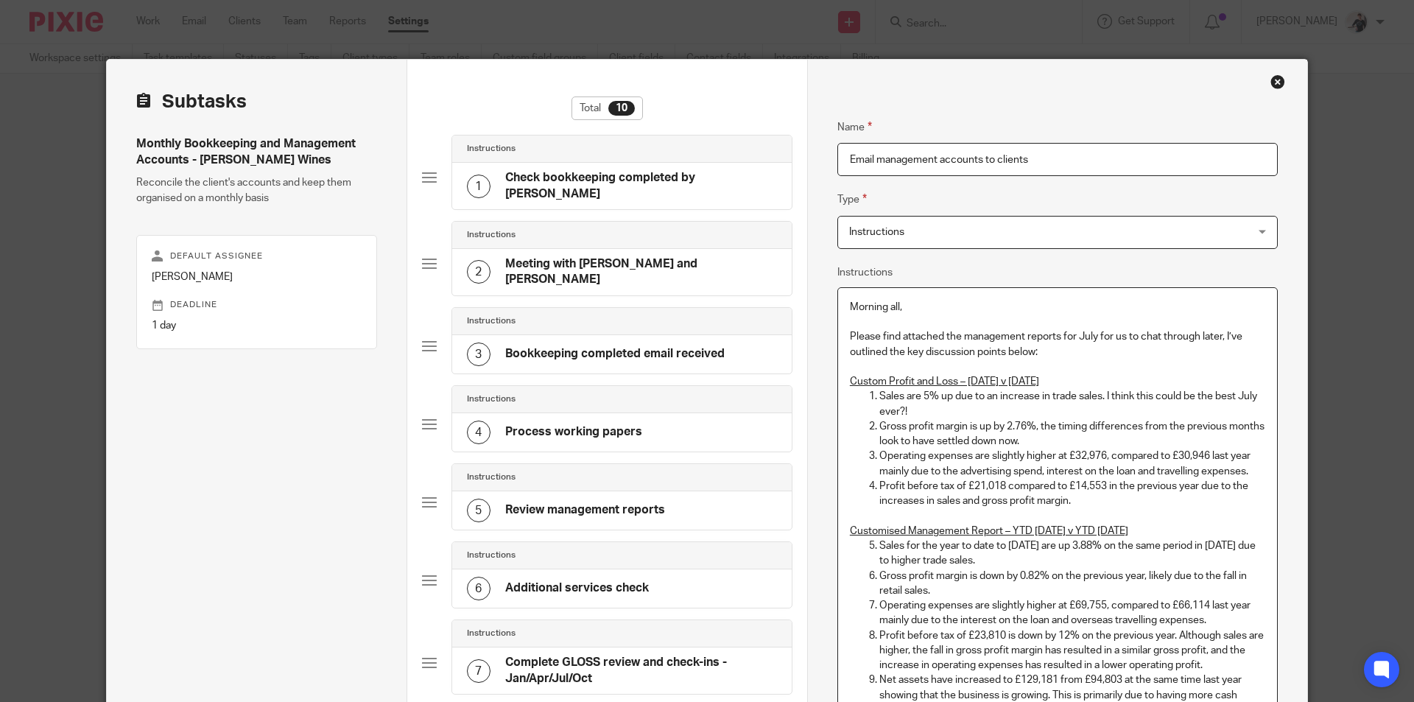
click at [978, 300] on p "Morning all," at bounding box center [1057, 307] width 415 height 15
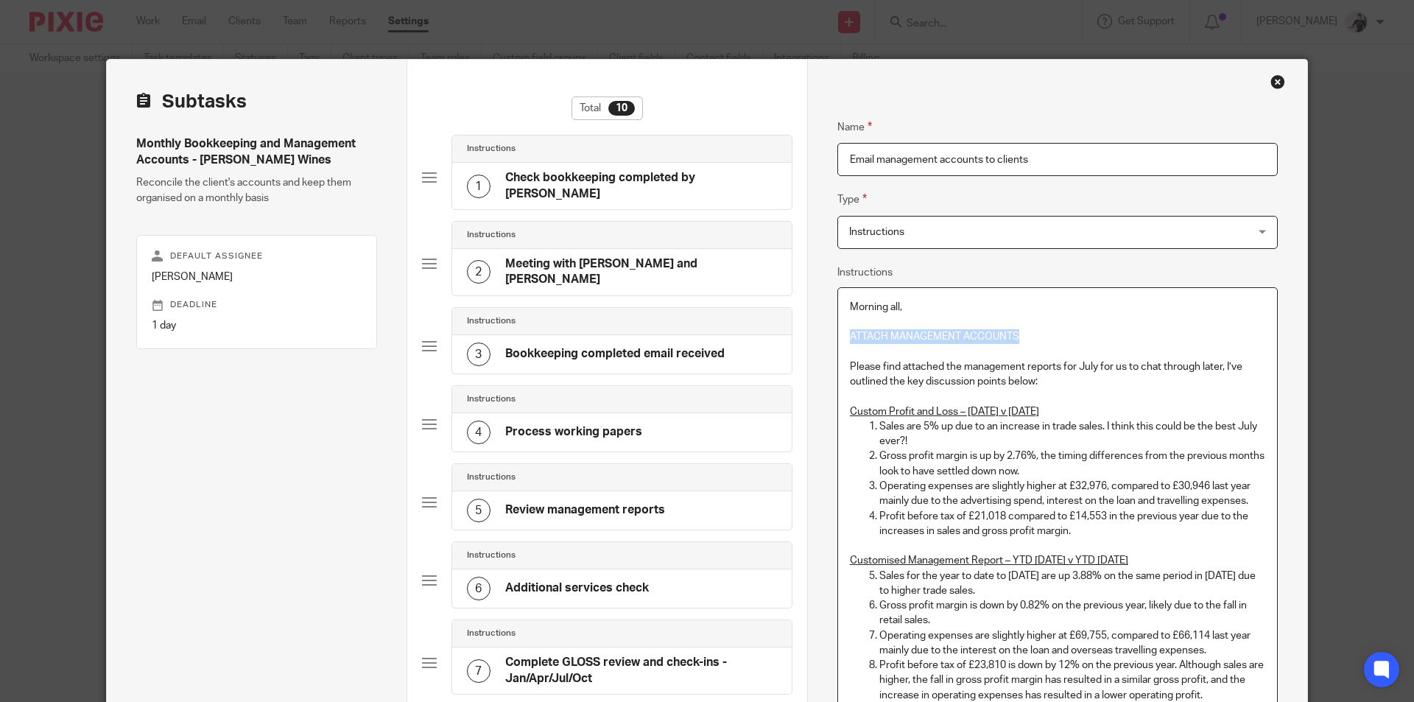
drag, startPoint x: 1020, startPoint y: 333, endPoint x: 975, endPoint y: 378, distance: 63.6
click at [827, 332] on div "Name Check bookkeeping completed by Katie Type Instructions Instructions Instru…" at bounding box center [1057, 682] width 500 height 1244
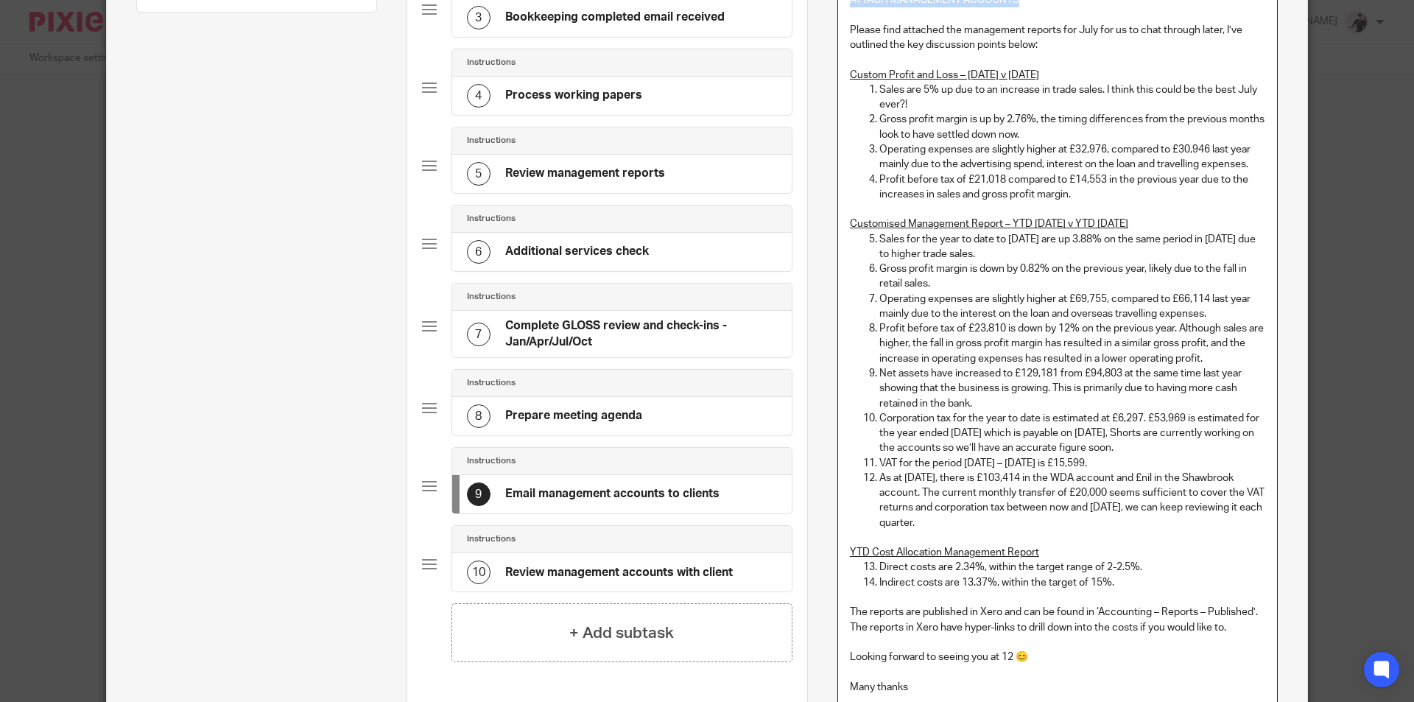
scroll to position [662, 0]
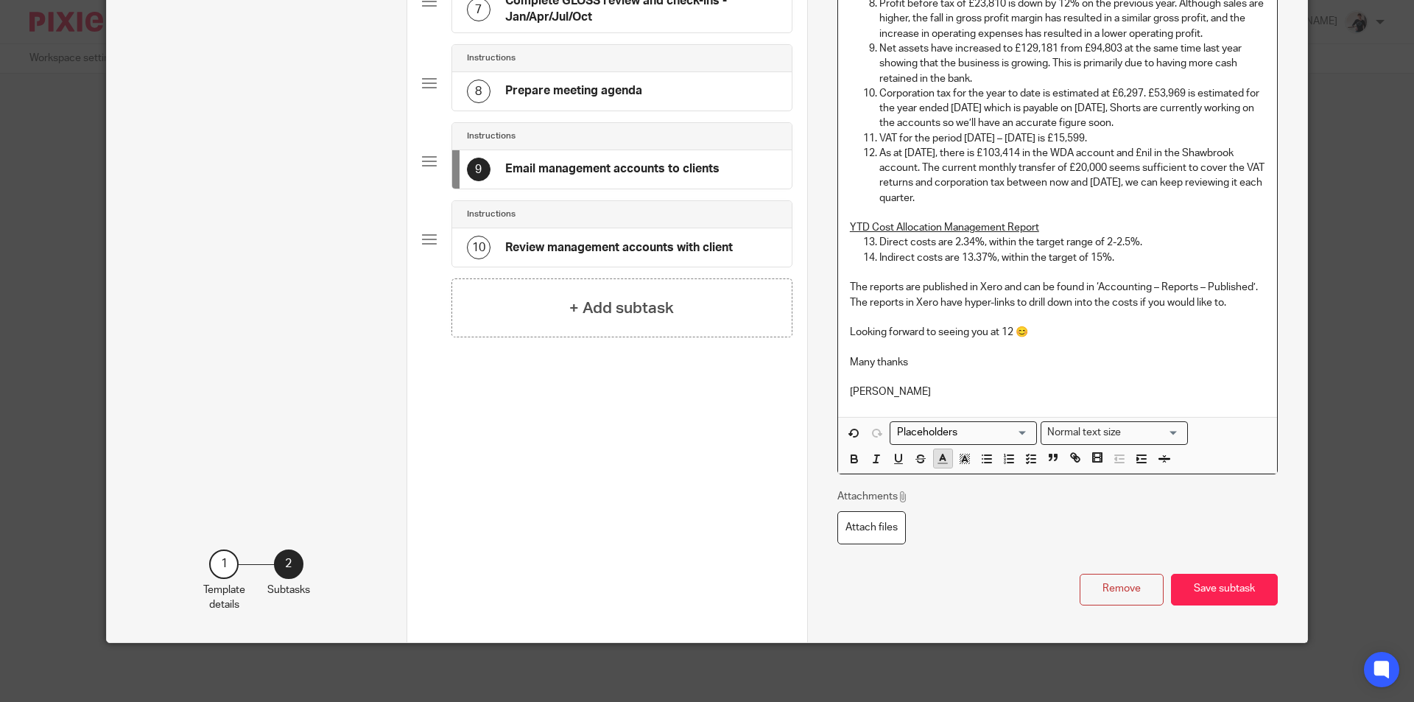
click at [941, 460] on polyline "button" at bounding box center [943, 458] width 5 height 6
click at [944, 491] on li "color:#D33115" at bounding box center [947, 492] width 11 height 11
click at [1234, 595] on button "Save subtask" at bounding box center [1224, 590] width 107 height 32
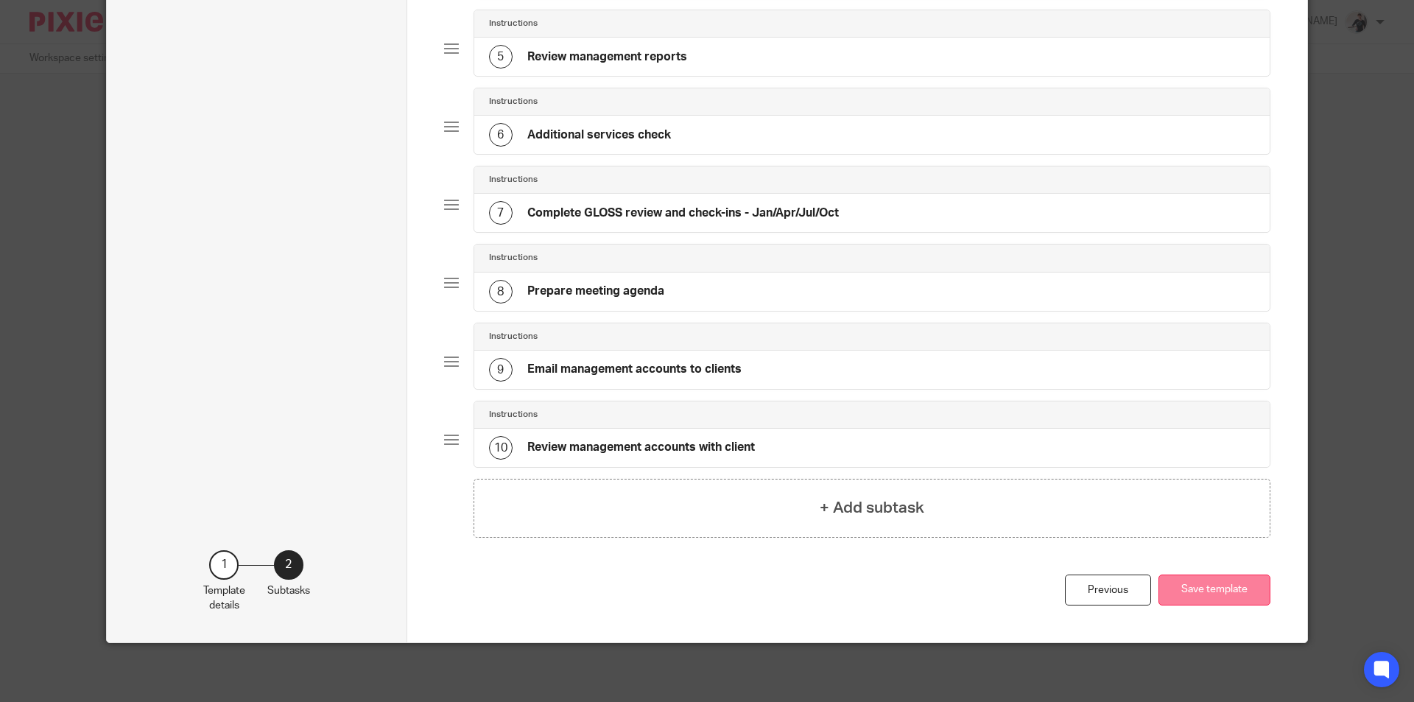
click at [1199, 600] on button "Save template" at bounding box center [1215, 591] width 112 height 32
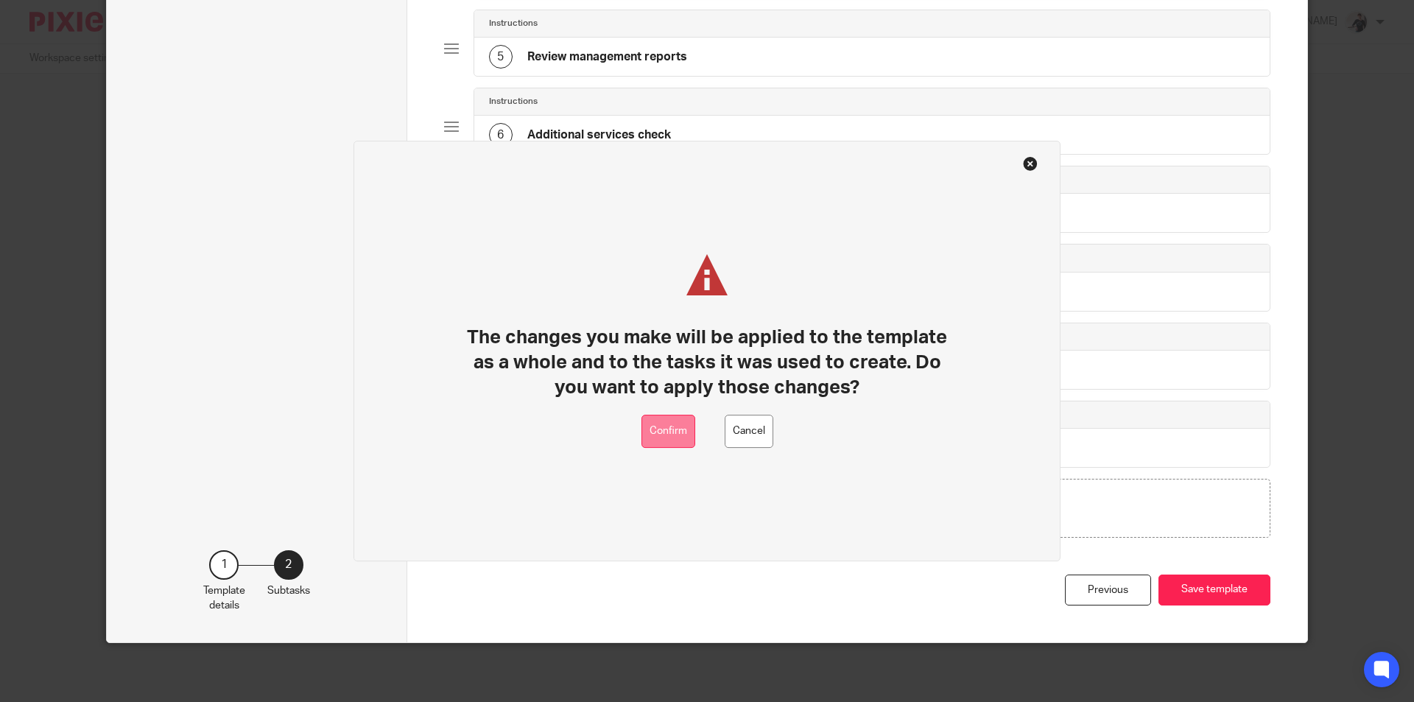
click at [668, 439] on button "Confirm" at bounding box center [669, 431] width 54 height 33
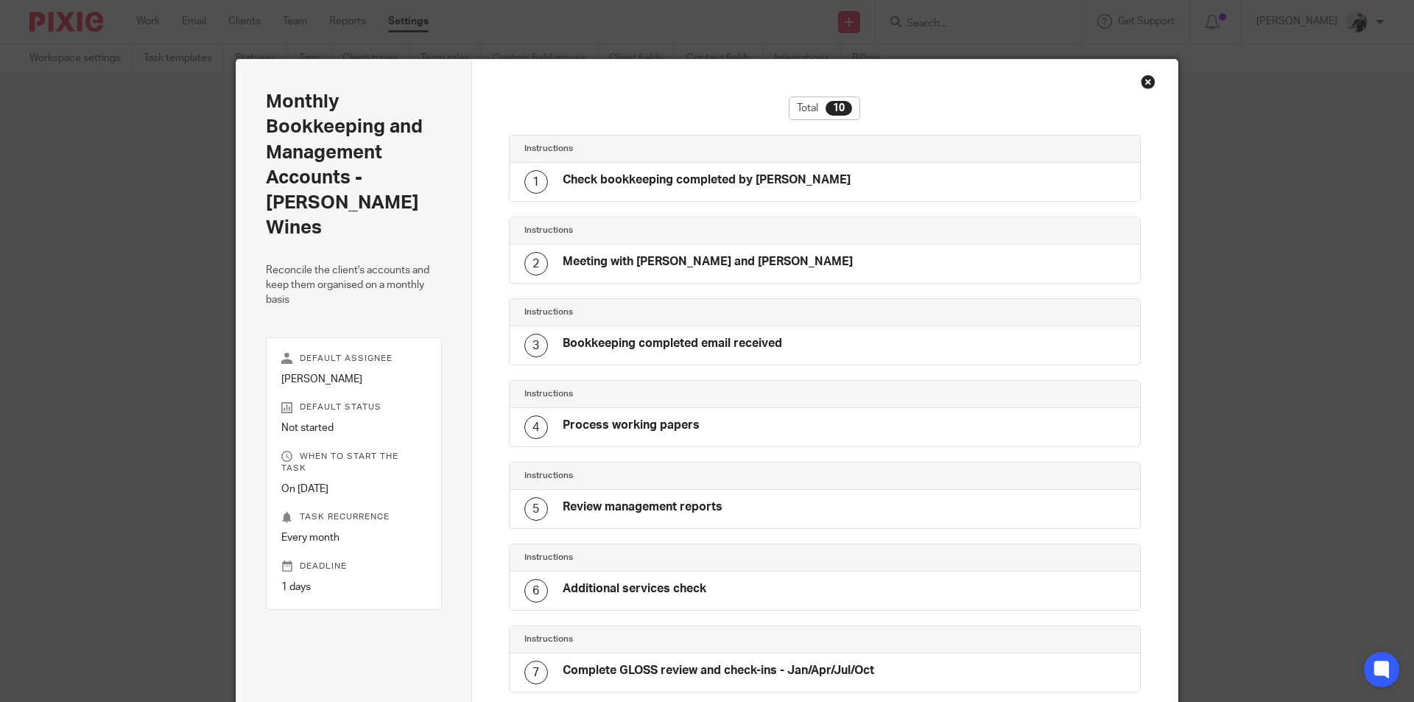
click at [1141, 80] on div "Close this dialog window" at bounding box center [1148, 81] width 15 height 15
